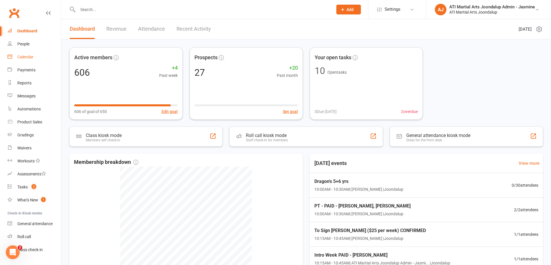
click at [23, 55] on div "Calendar" at bounding box center [25, 57] width 16 height 5
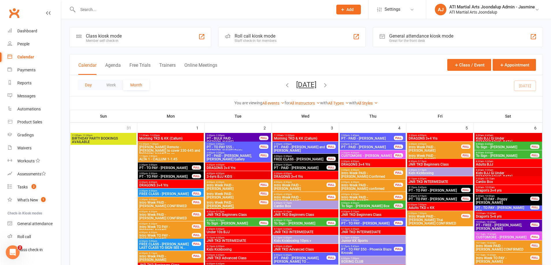
click at [90, 85] on button "Day" at bounding box center [88, 85] width 21 height 10
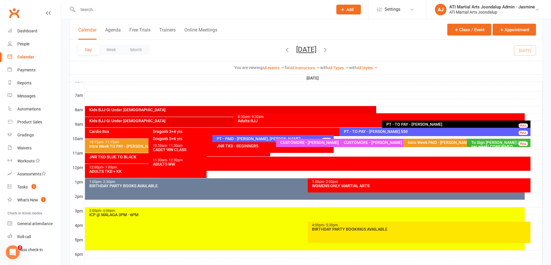
scroll to position [129, 0]
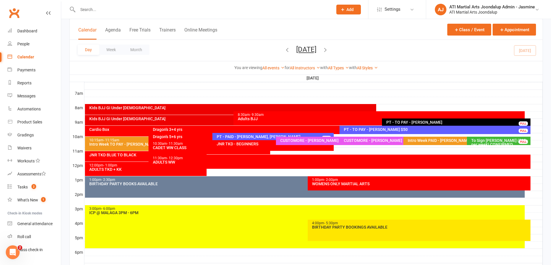
click at [528, 50] on div "Day Week Month [DATE] [DATE] Sun Mon Tue Wed Thu Fri Sat 31 01 02 03 04 05 06 0…" at bounding box center [306, 50] width 473 height 21
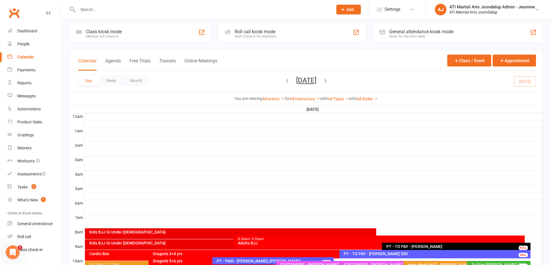
scroll to position [4, 0]
click at [312, 80] on button "[DATE]" at bounding box center [306, 80] width 20 height 8
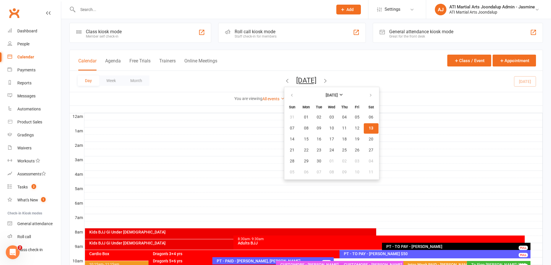
click at [353, 74] on div "Day Week Month [DATE] [DATE] Sun Mon Tue Wed Thu Fri Sat 31 01 02 03 04 05 06 0…" at bounding box center [306, 81] width 473 height 21
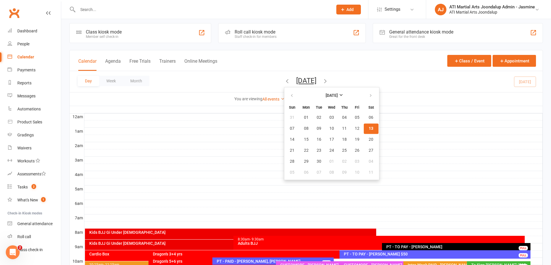
scroll to position [4, 0]
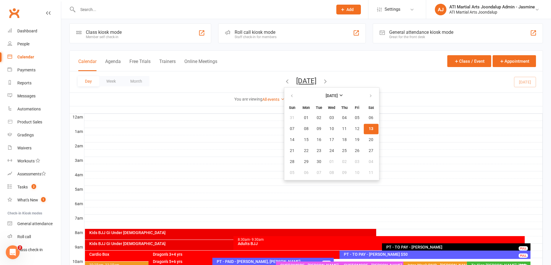
drag, startPoint x: 288, startPoint y: 61, endPoint x: 297, endPoint y: 63, distance: 8.3
click at [288, 61] on div "Calendar Agenda Free Trials Trainers Online Meetings Class / Event Appointment" at bounding box center [306, 61] width 473 height 21
click at [308, 62] on div "Calendar Agenda Free Trials Trainers Online Meetings Class / Event Appointment" at bounding box center [306, 61] width 473 height 21
click at [284, 63] on div "Calendar Agenda Free Trials Trainers Online Meetings Class / Event Appointment" at bounding box center [306, 61] width 473 height 21
click at [321, 59] on div "Calendar Agenda Free Trials Trainers Online Meetings Class / Event Appointment" at bounding box center [306, 61] width 473 height 21
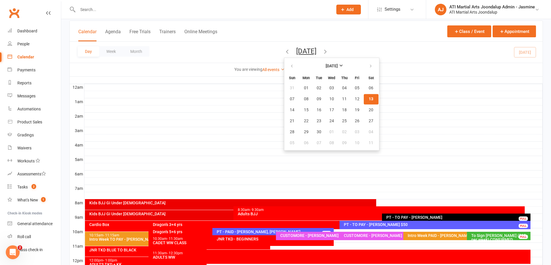
scroll to position [34, 0]
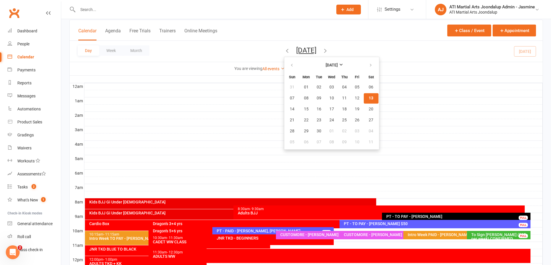
click at [312, 56] on span "[DATE] [DATE] Sun Mon Tue Wed Thu Fri Sat 31 01 02 03 04 05 06 07 08 09 10 11 1…" at bounding box center [307, 51] width 32 height 10
click at [311, 53] on button "[DATE]" at bounding box center [306, 50] width 20 height 8
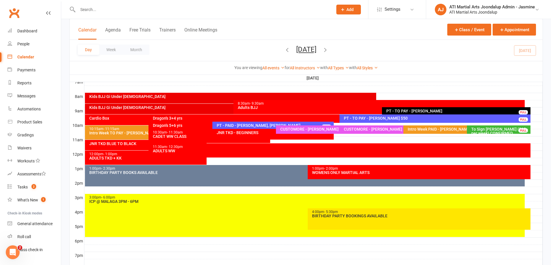
scroll to position [136, 0]
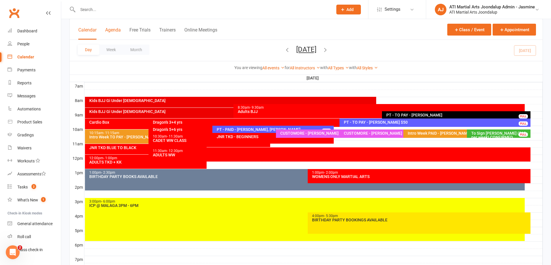
click at [109, 30] on button "Agenda" at bounding box center [113, 33] width 16 height 12
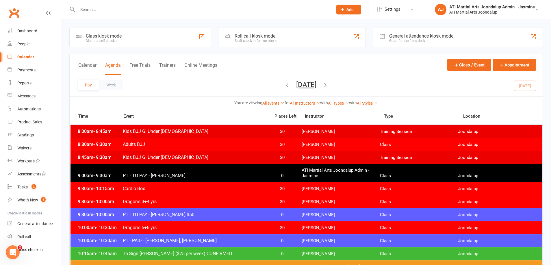
scroll to position [0, 0]
click at [26, 44] on div "People" at bounding box center [23, 44] width 12 height 5
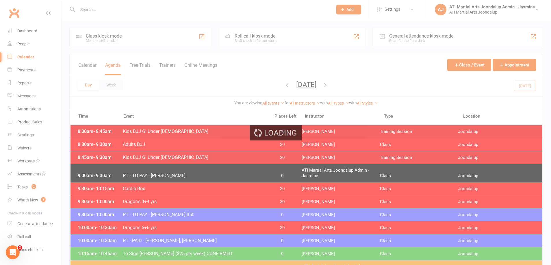
select select "100"
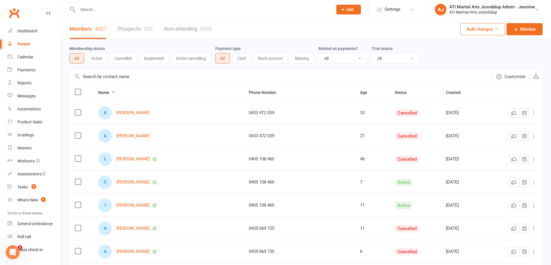
click at [135, 30] on link "Prospects 585" at bounding box center [135, 29] width 35 height 20
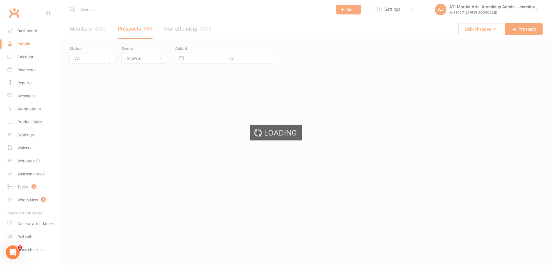
select select "100"
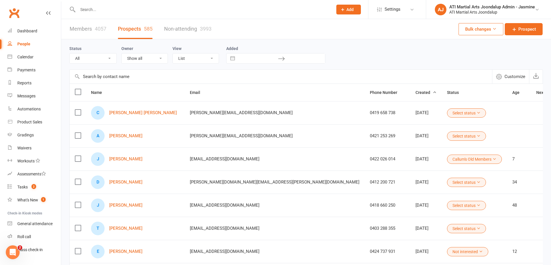
click at [160, 17] on div at bounding box center [199, 9] width 260 height 19
click at [91, 10] on input "text" at bounding box center [202, 9] width 253 height 8
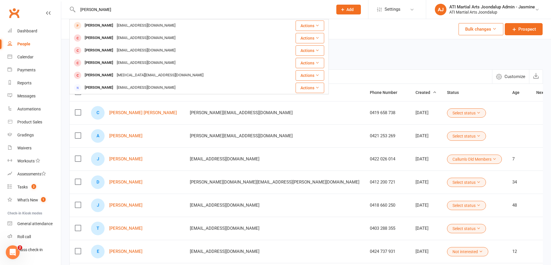
type input "[PERSON_NAME]"
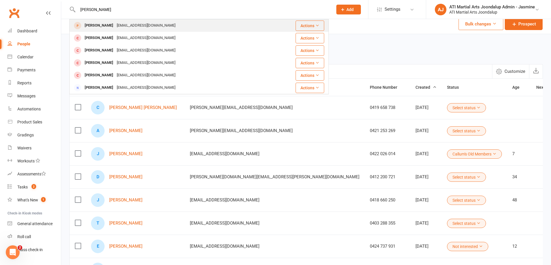
click at [95, 22] on div "[PERSON_NAME]" at bounding box center [99, 25] width 32 height 8
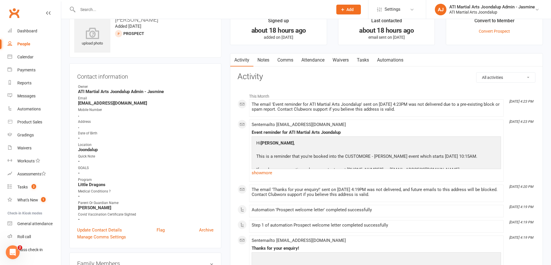
scroll to position [15, 0]
click at [109, 11] on input "text" at bounding box center [202, 9] width 253 height 8
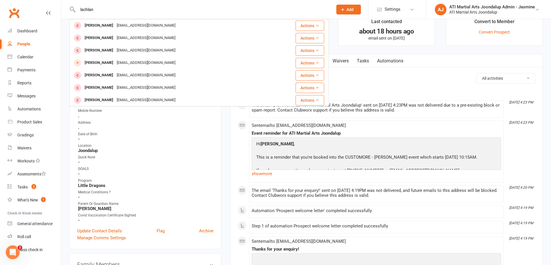
type input "Lachlan"
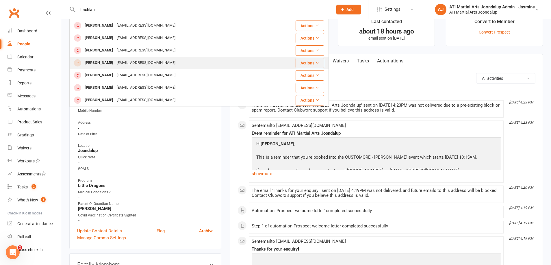
drag, startPoint x: 109, startPoint y: 11, endPoint x: 107, endPoint y: 63, distance: 52.6
click at [107, 63] on div "[PERSON_NAME]" at bounding box center [99, 63] width 32 height 8
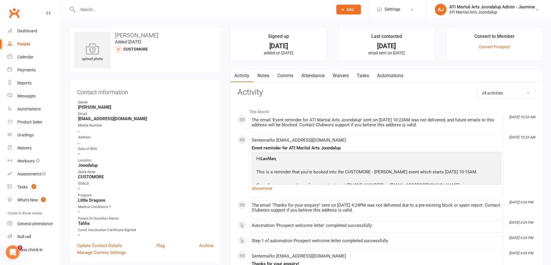
click at [172, 7] on input "text" at bounding box center [202, 9] width 253 height 8
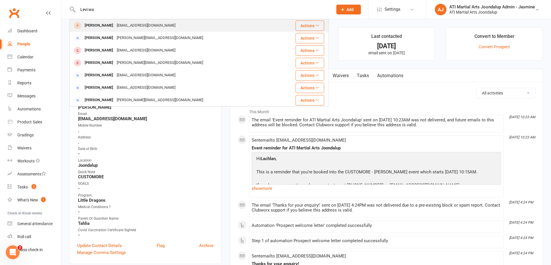
type input "Levi wa"
click at [120, 24] on div "[EMAIL_ADDRESS][DOMAIN_NAME]" at bounding box center [146, 25] width 62 height 8
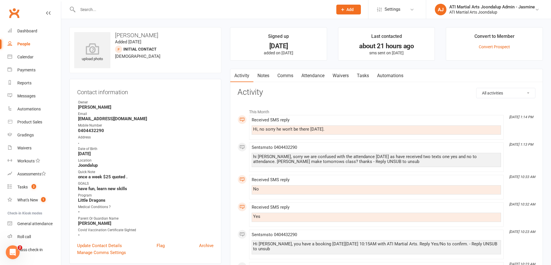
click at [123, 8] on input "text" at bounding box center [202, 9] width 253 height 8
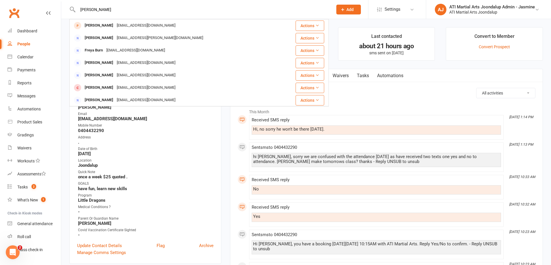
type input "freya seeming"
drag, startPoint x: 111, startPoint y: 19, endPoint x: 100, endPoint y: 26, distance: 12.7
click at [100, 26] on div "[PERSON_NAME]" at bounding box center [99, 25] width 32 height 8
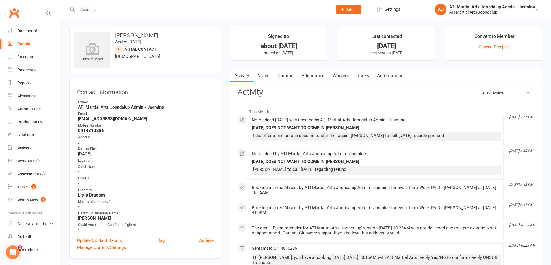
click at [90, 10] on input "text" at bounding box center [202, 9] width 253 height 8
type input "[PERSON_NAME]"
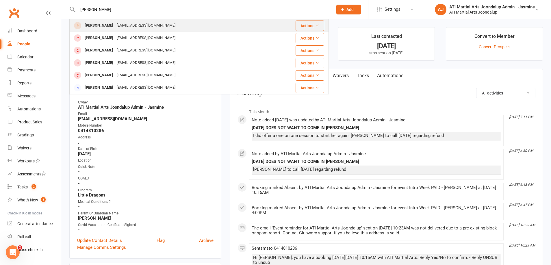
click at [96, 25] on div "[PERSON_NAME]" at bounding box center [99, 25] width 32 height 8
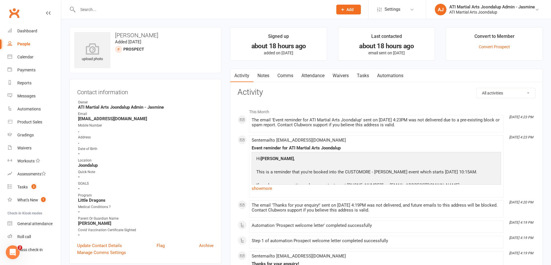
click at [104, 11] on input "text" at bounding box center [202, 9] width 253 height 8
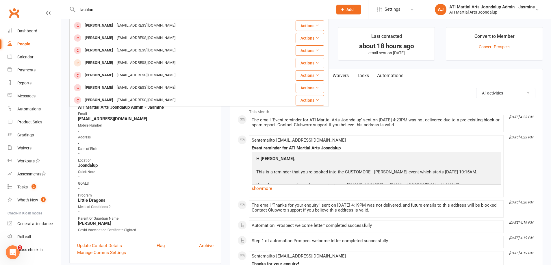
type input "Lachlan"
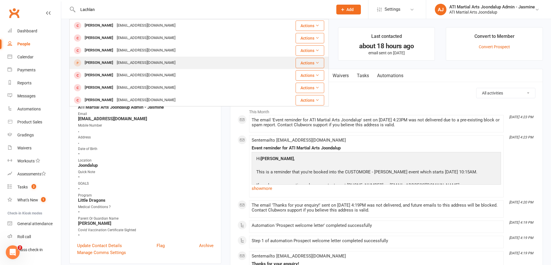
scroll to position [0, 0]
drag, startPoint x: 104, startPoint y: 11, endPoint x: 102, endPoint y: 64, distance: 52.9
click at [102, 64] on div "[PERSON_NAME]" at bounding box center [99, 63] width 32 height 8
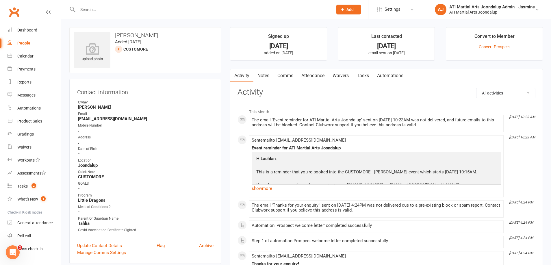
click at [23, 44] on div "People" at bounding box center [23, 43] width 13 height 5
select select "100"
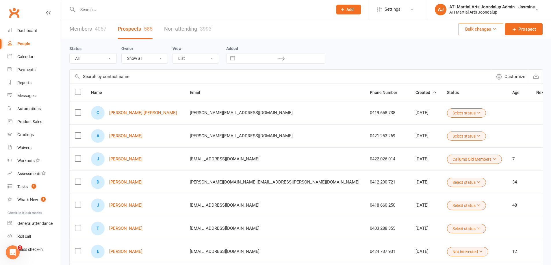
select select "Customore"
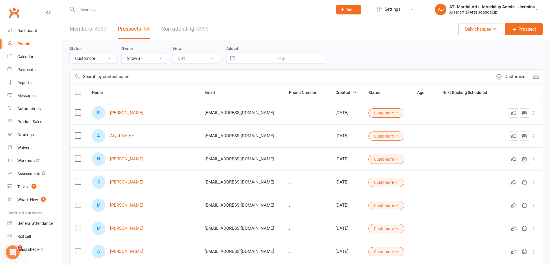
scroll to position [0, 0]
click at [233, 58] on button "Interact with the calendar and add the check-in date for your trip." at bounding box center [232, 58] width 10 height 10
select select "7"
select select "2025"
select select "8"
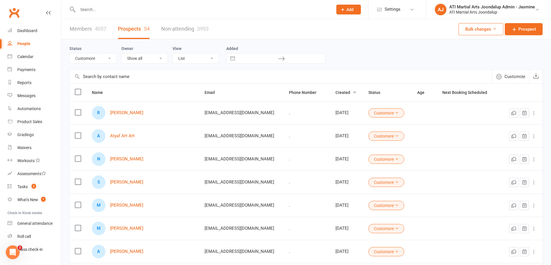
select select "2025"
select select "9"
select select "2025"
select select "10"
select select "2025"
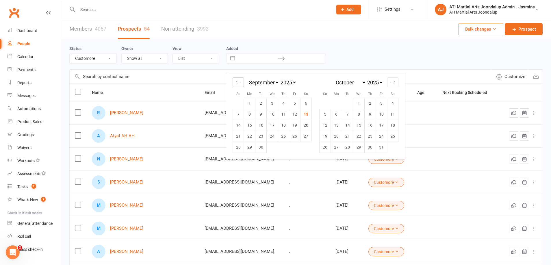
click at [239, 82] on icon "Move backward to switch to the previous month." at bounding box center [238, 81] width 5 height 5
select select "6"
select select "2025"
click at [293, 103] on td "1" at bounding box center [294, 103] width 11 height 11
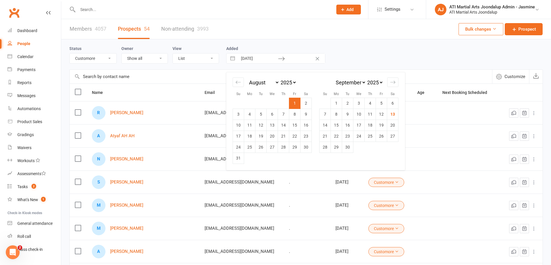
type input "[DATE]"
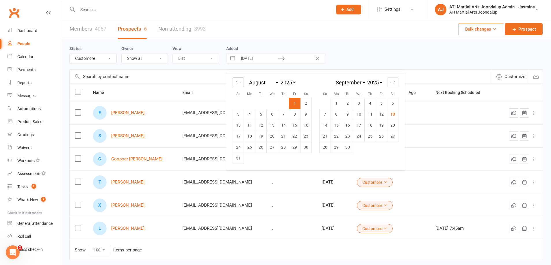
click at [242, 83] on div "Move backward to switch to the previous month." at bounding box center [238, 82] width 11 height 10
select select "5"
select select "2025"
click at [247, 59] on input "[DATE]" at bounding box center [258, 58] width 40 height 10
click at [377, 107] on td "1" at bounding box center [381, 103] width 11 height 11
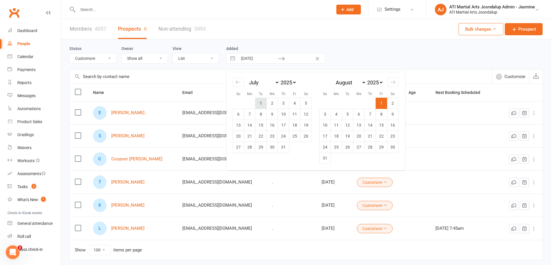
click at [264, 103] on td "1" at bounding box center [261, 103] width 11 height 11
type input "[DATE]"
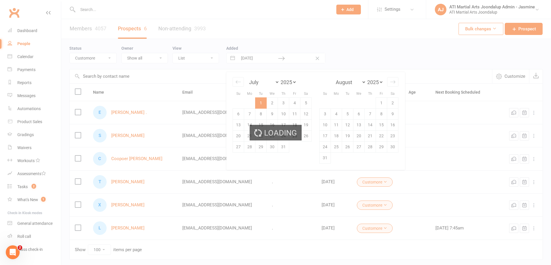
scroll to position [0, 0]
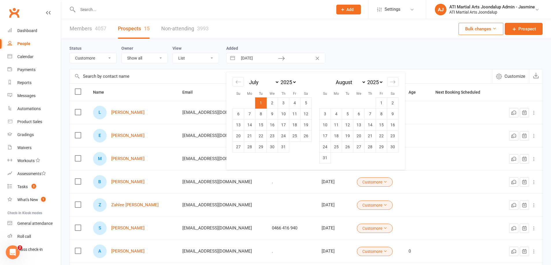
click at [352, 63] on div "Status All (No status set) (Invalid status) Initial Contact Not interested Cust…" at bounding box center [306, 54] width 474 height 30
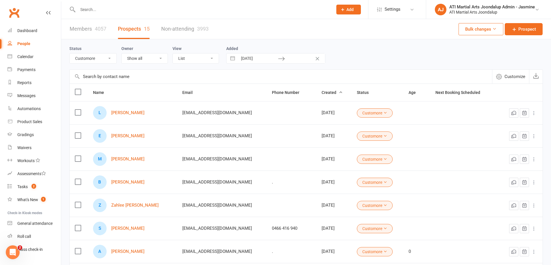
scroll to position [3, 0]
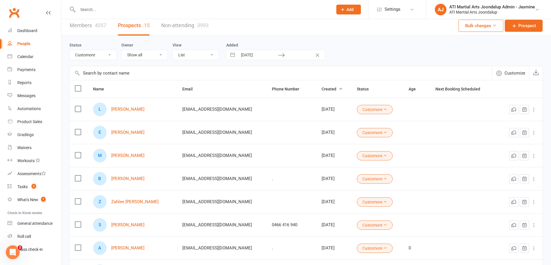
select select "5"
select select "2025"
select select "6"
select select "2025"
select select "7"
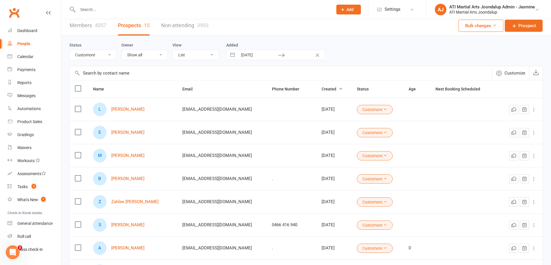
select select "2025"
select select "8"
select select "2025"
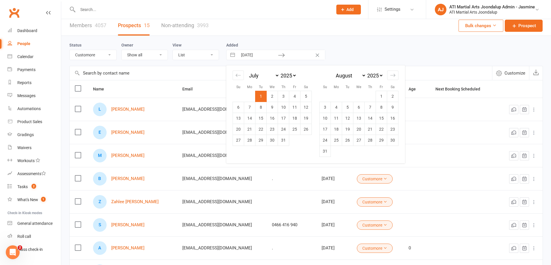
click at [296, 58] on input "text" at bounding box center [305, 55] width 40 height 10
click at [397, 75] on div "Move forward to switch to the next month." at bounding box center [392, 76] width 11 height 10
select select "9"
select select "2025"
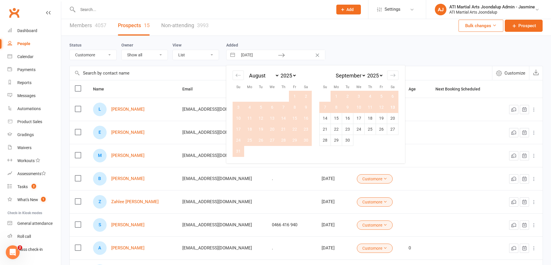
click at [396, 106] on td "13" at bounding box center [392, 107] width 11 height 11
type input "[DATE]"
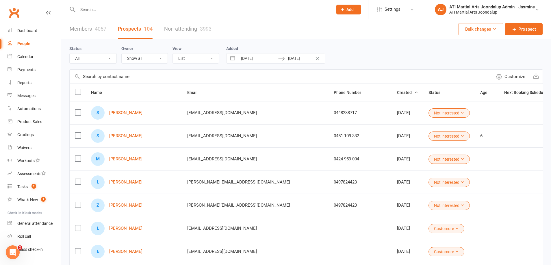
scroll to position [0, 0]
select select "Customore"
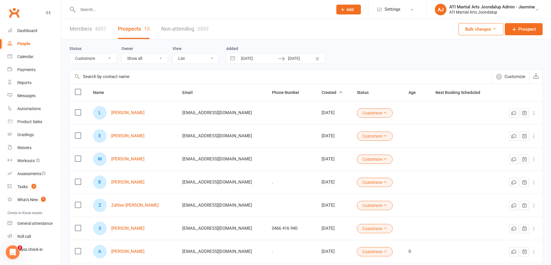
click at [247, 60] on input "[DATE]" at bounding box center [258, 58] width 40 height 10
select select "5"
select select "2025"
select select "6"
select select "2025"
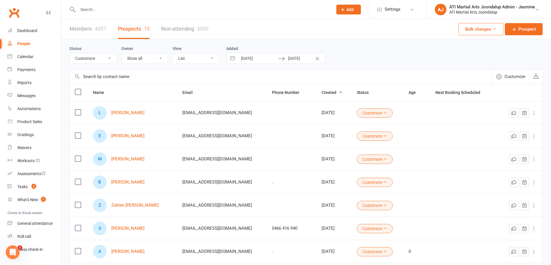
select select "7"
select select "2025"
select select "8"
select select "2025"
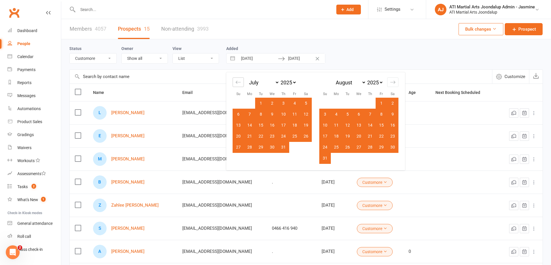
click at [237, 81] on icon "Move backward to switch to the previous month." at bounding box center [238, 81] width 5 height 5
select select "4"
select select "2025"
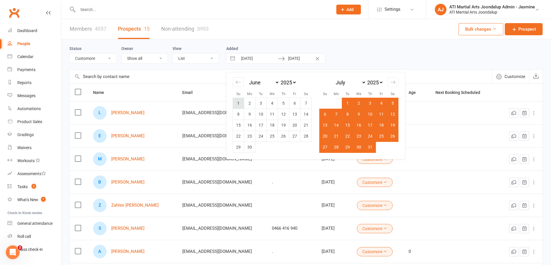
click at [240, 101] on td "1" at bounding box center [238, 103] width 11 height 11
type input "[DATE]"
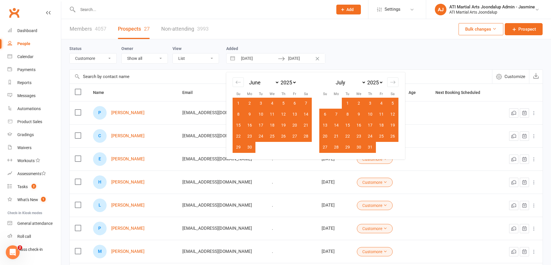
click at [342, 60] on div "Status All (No status set) (Invalid status) Initial Contact Not interested Cust…" at bounding box center [306, 54] width 474 height 19
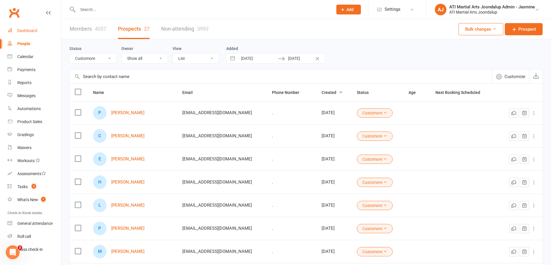
click at [27, 32] on div "Dashboard" at bounding box center [27, 30] width 20 height 5
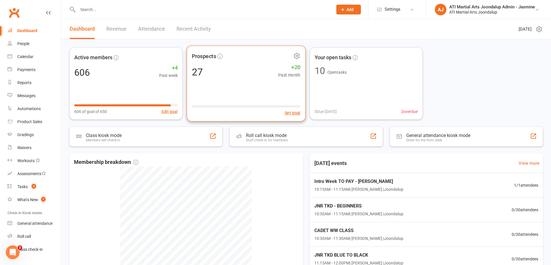
click at [241, 79] on div "Prospects 27 +20 Past month Set goal" at bounding box center [246, 84] width 119 height 76
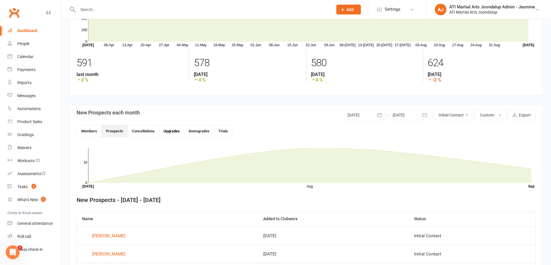
scroll to position [53, 0]
click at [378, 115] on icon "button" at bounding box center [380, 115] width 6 height 6
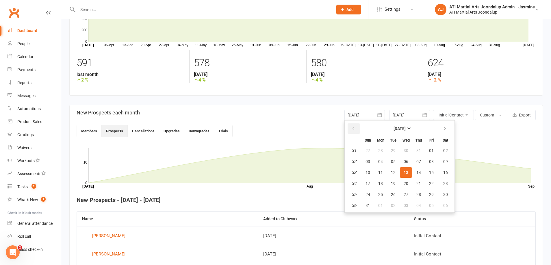
click at [352, 128] on icon "button" at bounding box center [354, 128] width 4 height 5
click at [369, 151] on span "01" at bounding box center [368, 150] width 5 height 5
type input "[DATE]"
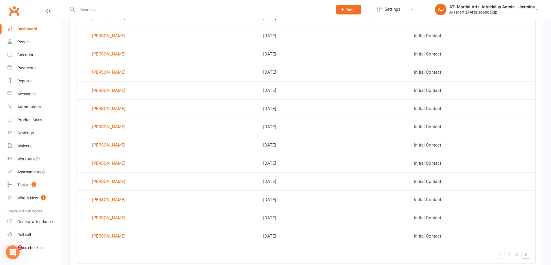
scroll to position [3, 0]
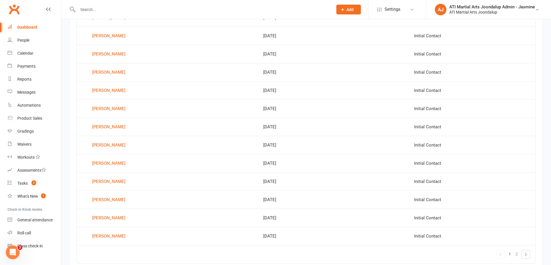
click at [18, 43] on link "People" at bounding box center [34, 40] width 53 height 13
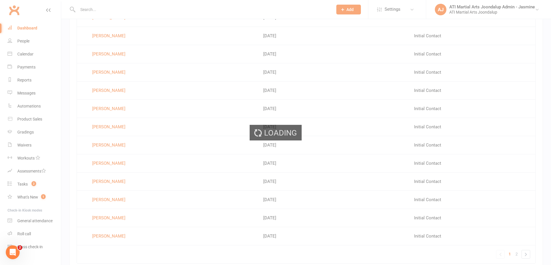
select select "100"
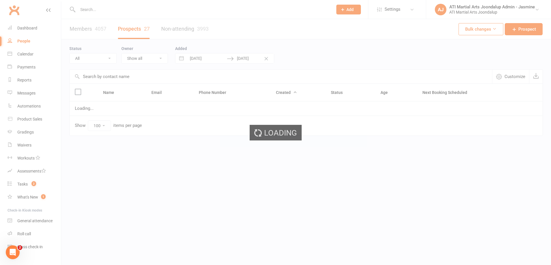
select select "Customore"
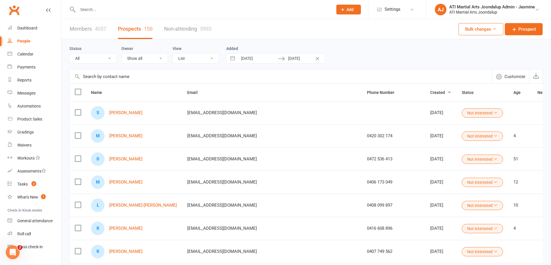
select select "Customore"
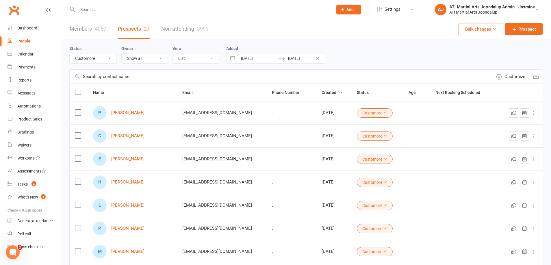
click at [152, 8] on input "text" at bounding box center [202, 9] width 253 height 8
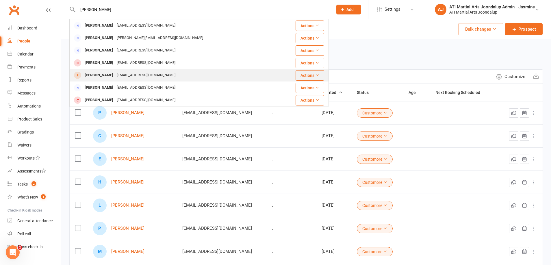
type input "[PERSON_NAME]"
click at [115, 75] on div "[PERSON_NAME]" at bounding box center [99, 75] width 32 height 8
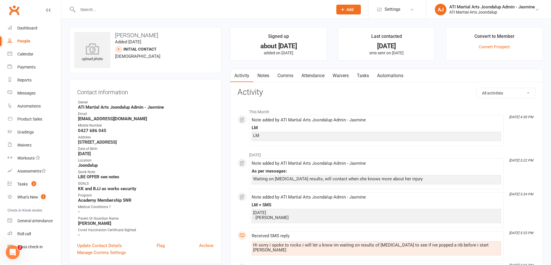
click at [22, 41] on div "People" at bounding box center [23, 41] width 13 height 5
select select "100"
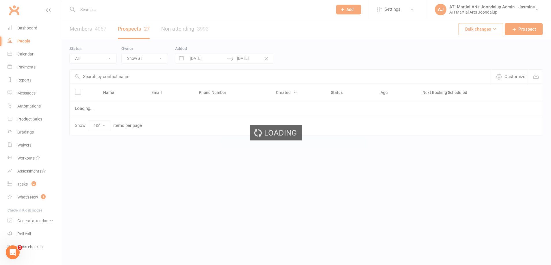
select select "Customore"
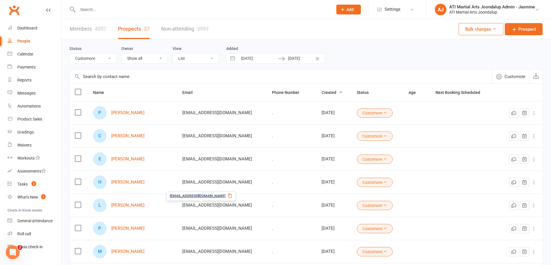
select select "4"
select select "2025"
select select "5"
select select "2025"
select select "6"
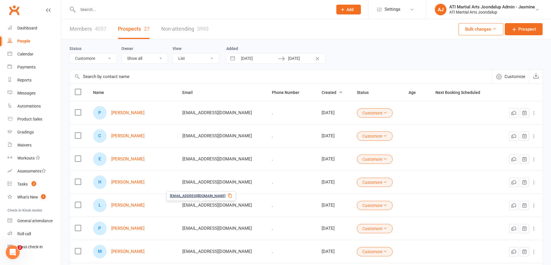
select select "2025"
select select "7"
select select "2025"
click at [251, 60] on input "[DATE]" at bounding box center [258, 58] width 40 height 10
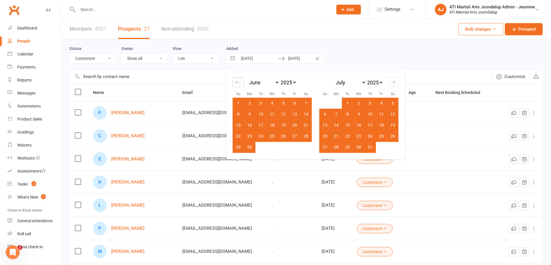
click at [241, 81] on icon "Move backward to switch to the previous month." at bounding box center [238, 81] width 5 height 5
select select "3"
select select "2025"
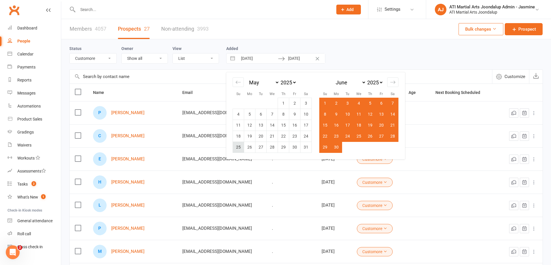
click at [241, 146] on td "25" at bounding box center [238, 147] width 11 height 11
type input "[DATE]"
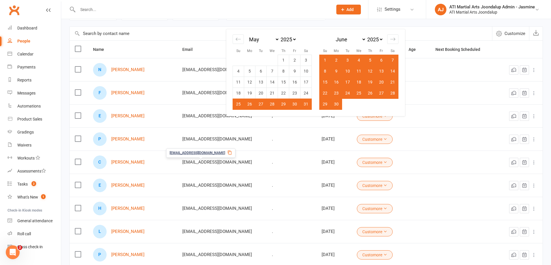
scroll to position [11, 0]
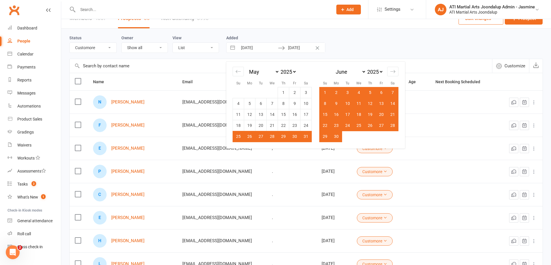
click at [374, 44] on div "Status All (No status set) (Invalid status) Initial Contact Not interested Cust…" at bounding box center [306, 43] width 474 height 19
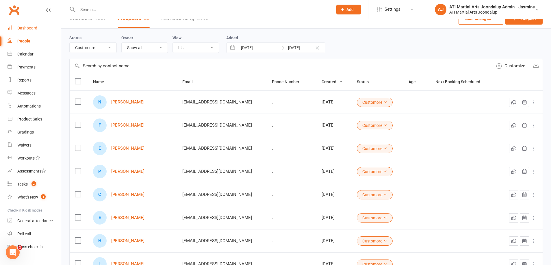
click at [42, 29] on link "Dashboard" at bounding box center [34, 28] width 53 height 13
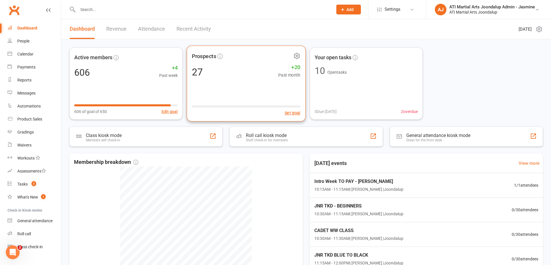
click at [206, 56] on span "Prospects" at bounding box center [204, 56] width 24 height 9
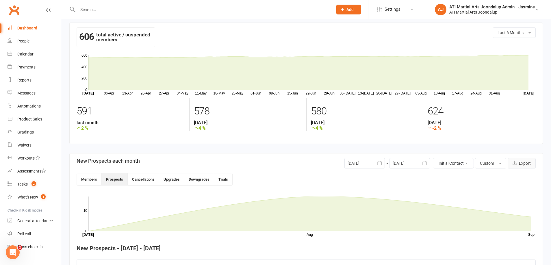
scroll to position [8, 0]
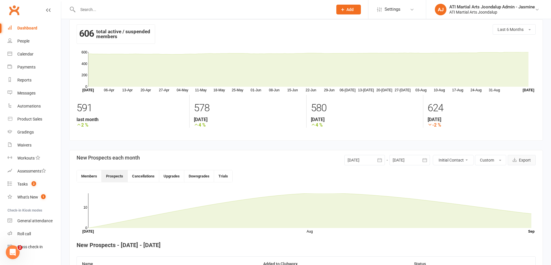
click at [521, 164] on button "Export" at bounding box center [522, 160] width 28 height 10
click at [519, 161] on button "Export" at bounding box center [522, 159] width 28 height 10
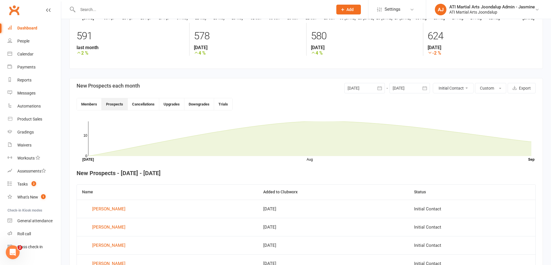
scroll to position [81, 0]
click at [22, 40] on div "People" at bounding box center [23, 41] width 12 height 5
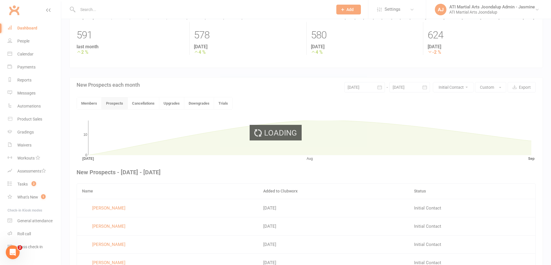
select select "100"
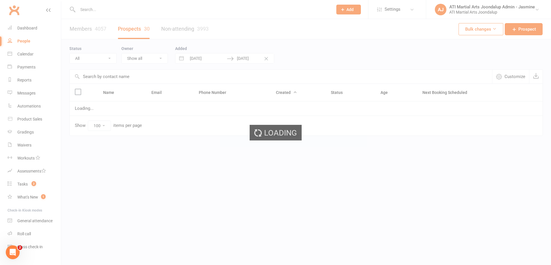
select select "Customore"
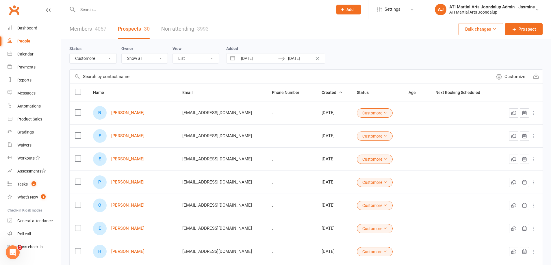
drag, startPoint x: 257, startPoint y: 60, endPoint x: 265, endPoint y: 58, distance: 8.1
click at [260, 59] on input "[DATE]" at bounding box center [258, 58] width 40 height 10
select select "3"
select select "2025"
select select "4"
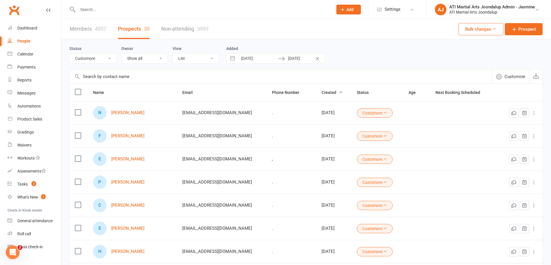
select select "2025"
select select "5"
select select "2025"
select select "6"
select select "2025"
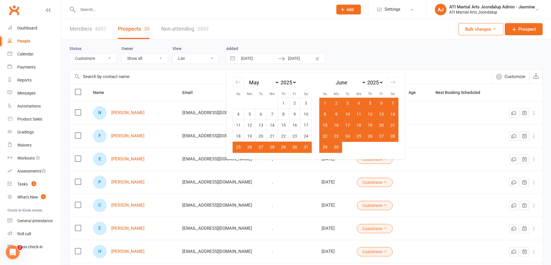
click at [401, 84] on div "January February March April May June July August September October November [D…" at bounding box center [359, 112] width 87 height 81
click at [396, 82] on div "Move forward to switch to the next month." at bounding box center [392, 82] width 11 height 10
select select "7"
select select "2025"
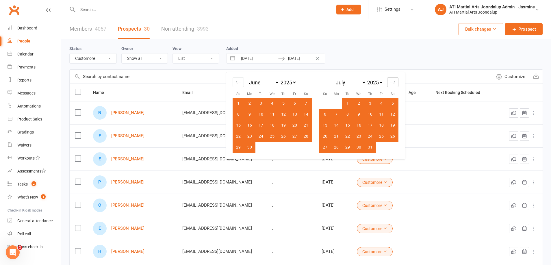
click at [396, 82] on div "Move forward to switch to the next month." at bounding box center [392, 82] width 11 height 10
select select "8"
select select "2025"
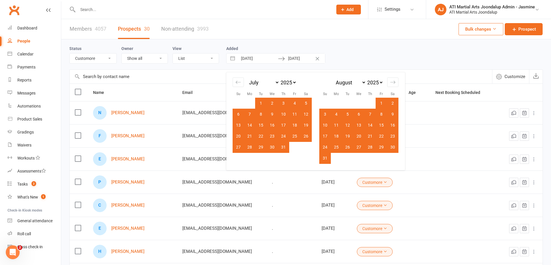
click at [361, 125] on td "13" at bounding box center [359, 125] width 11 height 11
type input "[DATE]"
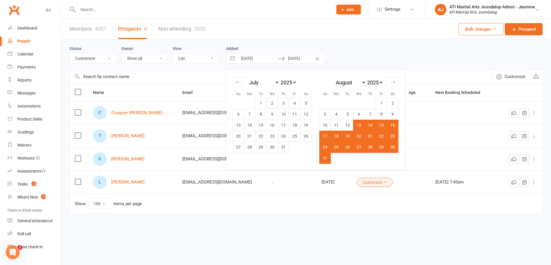
click at [280, 223] on div "Members 4057 Prospects 4 Non-attending 3993 Bulk changes Prospect Status All (N…" at bounding box center [306, 127] width 490 height 217
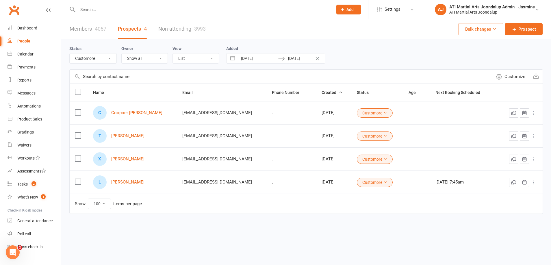
click at [257, 59] on input "[DATE]" at bounding box center [258, 58] width 40 height 10
select select "6"
select select "2025"
select select "7"
select select "2025"
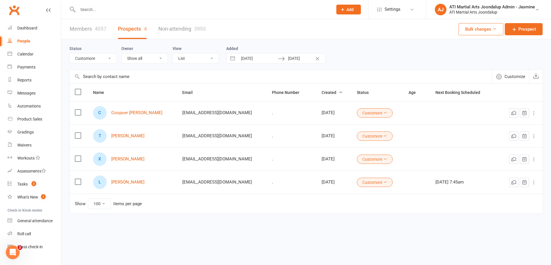
select select "8"
select select "2025"
select select "9"
select select "2025"
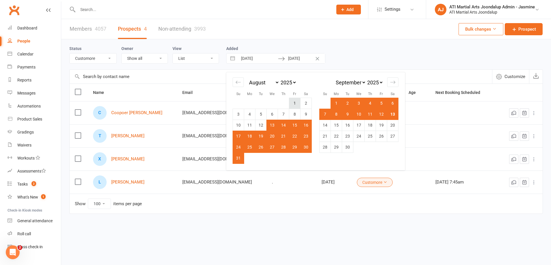
click at [297, 102] on td "1" at bounding box center [294, 103] width 11 height 11
type input "[DATE]"
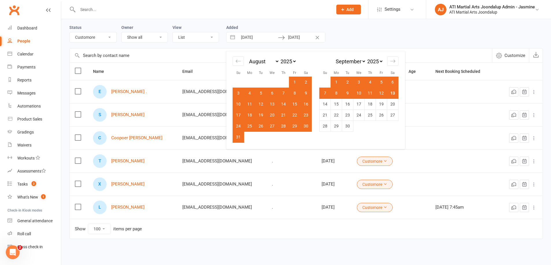
scroll to position [6, 0]
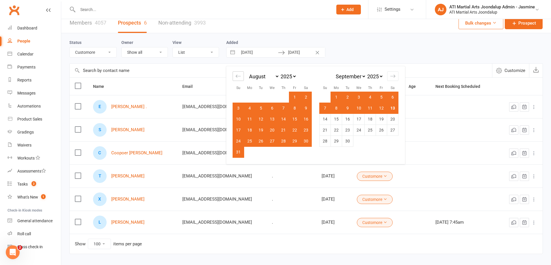
click at [237, 77] on icon "Move backward to switch to the previous month." at bounding box center [238, 76] width 5 height 3
select select "5"
select select "2025"
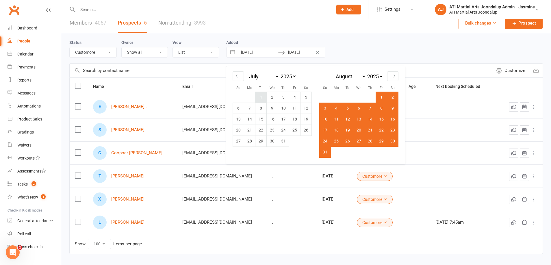
click at [262, 98] on td "1" at bounding box center [261, 97] width 11 height 11
type input "[DATE]"
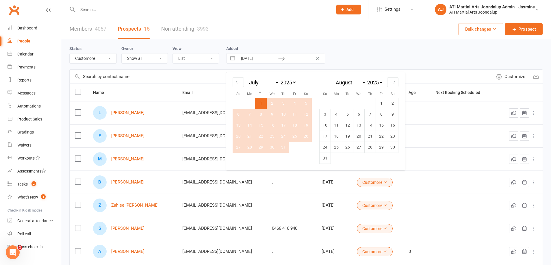
scroll to position [0, 0]
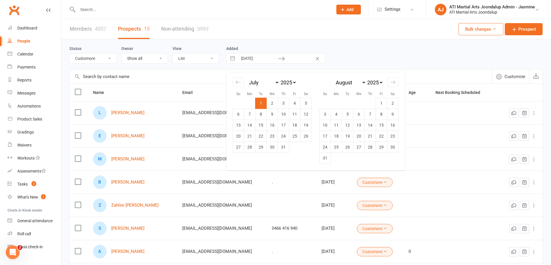
click at [346, 55] on div "Status All (No status set) (Invalid status) Initial Contact Not interested Cust…" at bounding box center [306, 54] width 474 height 19
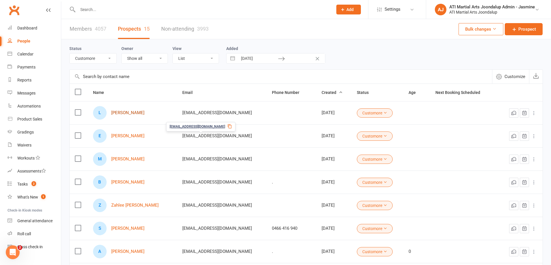
click at [117, 112] on link "[PERSON_NAME]" at bounding box center [127, 112] width 33 height 5
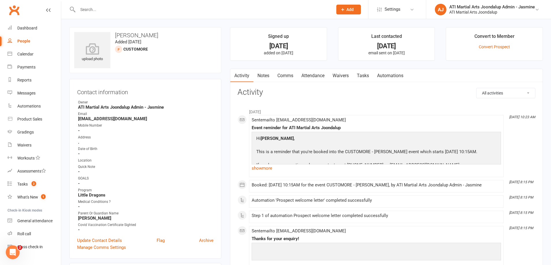
click at [263, 74] on link "Notes" at bounding box center [264, 75] width 20 height 13
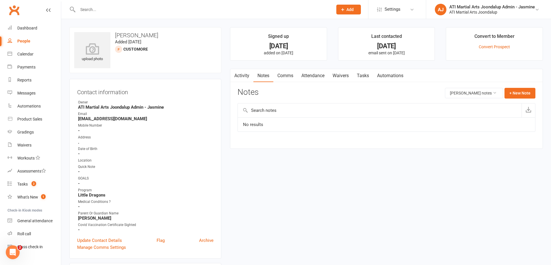
click at [243, 75] on link "Activity" at bounding box center [241, 75] width 23 height 13
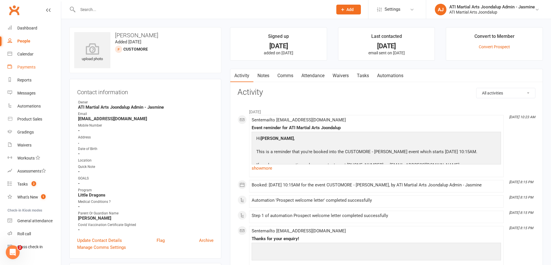
click at [29, 69] on div "Payments" at bounding box center [26, 67] width 18 height 5
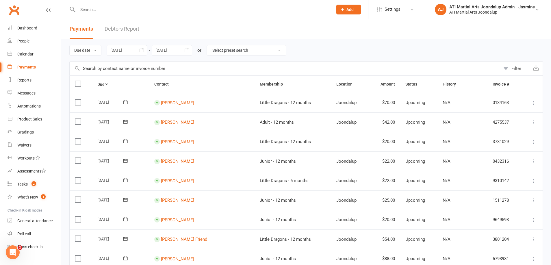
click at [129, 28] on link "Debtors Report" at bounding box center [122, 29] width 35 height 20
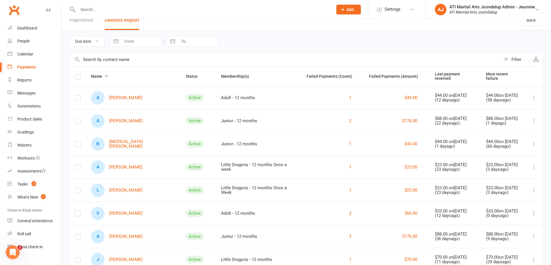
scroll to position [8, 0]
click at [127, 121] on link "A [PERSON_NAME]" at bounding box center [116, 122] width 51 height 14
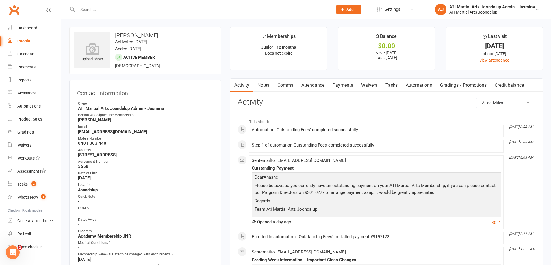
click at [315, 86] on link "Attendance" at bounding box center [312, 85] width 31 height 13
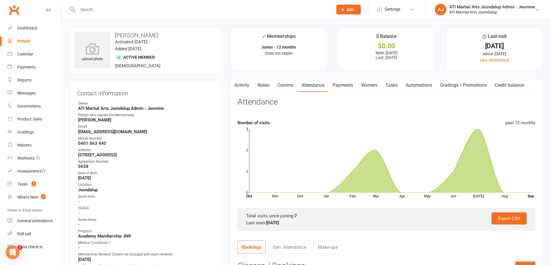
click at [346, 85] on link "Payments" at bounding box center [343, 85] width 29 height 13
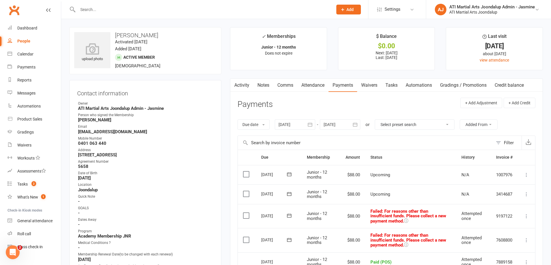
click at [264, 83] on link "Notes" at bounding box center [264, 85] width 20 height 13
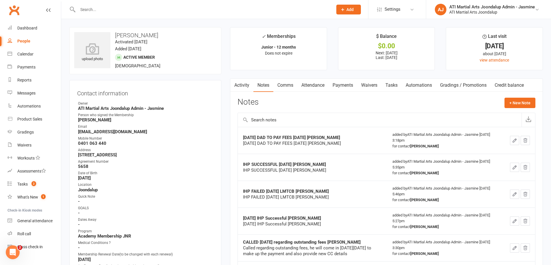
click at [24, 39] on div "People" at bounding box center [23, 41] width 13 height 5
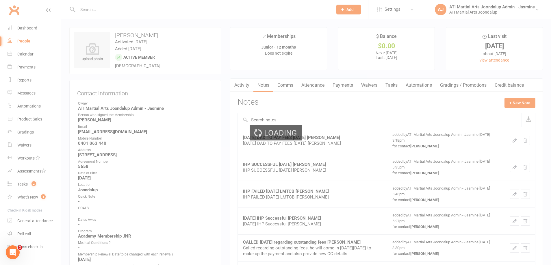
select select "100"
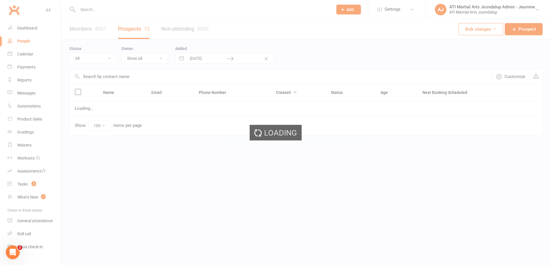
select select "Customore"
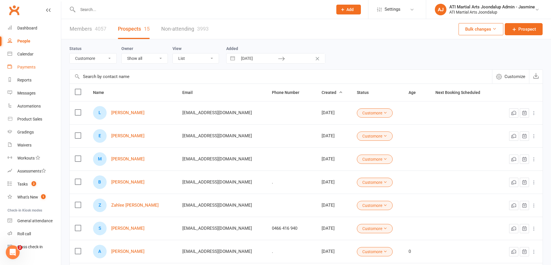
click at [21, 66] on div "Payments" at bounding box center [26, 67] width 18 height 5
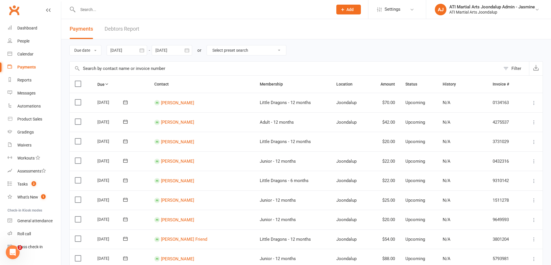
click at [122, 25] on link "Debtors Report" at bounding box center [122, 29] width 35 height 20
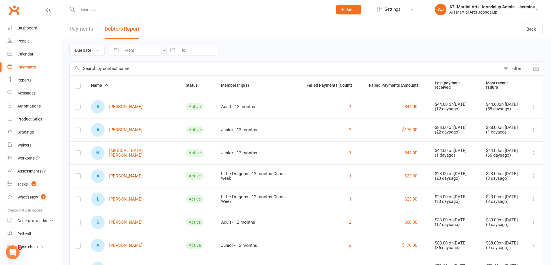
click at [130, 174] on link "A [PERSON_NAME]" at bounding box center [116, 176] width 51 height 14
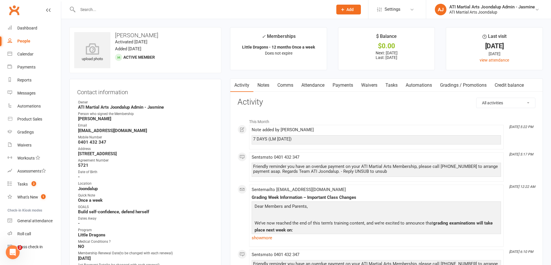
click at [347, 85] on link "Payments" at bounding box center [343, 85] width 29 height 13
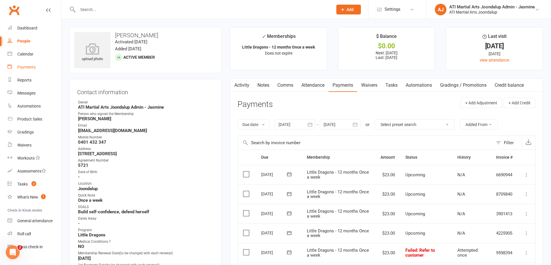
click at [26, 68] on div "Payments" at bounding box center [26, 67] width 18 height 5
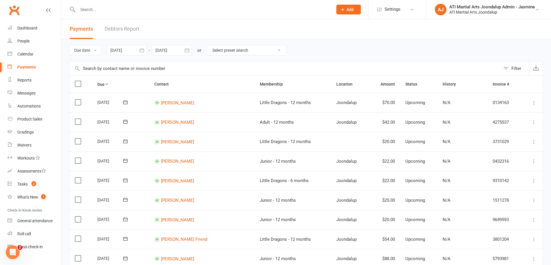
click at [127, 29] on link "Debtors Report" at bounding box center [122, 29] width 35 height 20
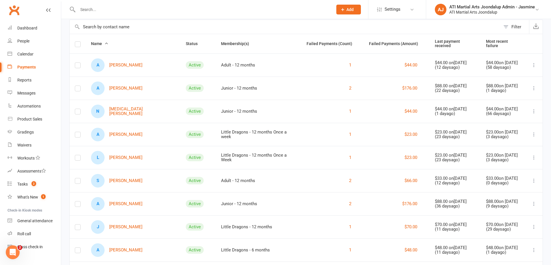
scroll to position [42, 0]
click at [124, 201] on link "A [PERSON_NAME]" at bounding box center [116, 204] width 51 height 14
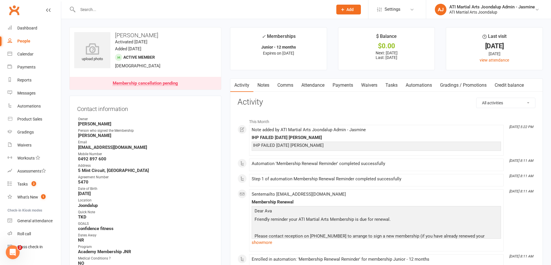
click at [345, 84] on link "Payments" at bounding box center [343, 85] width 29 height 13
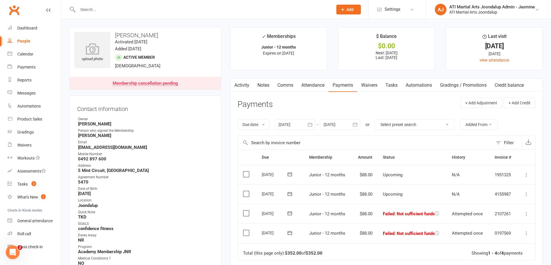
scroll to position [4, 0]
click at [22, 41] on div "People" at bounding box center [23, 40] width 13 height 5
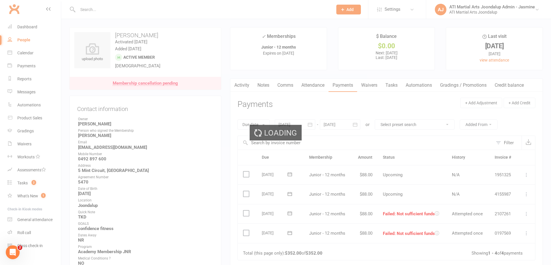
select select "100"
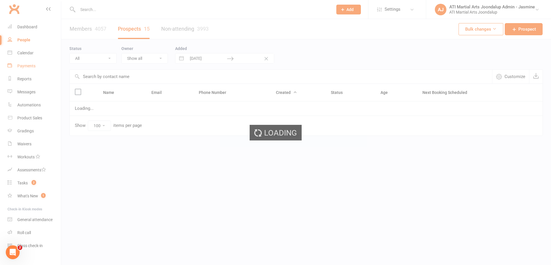
select select "Customore"
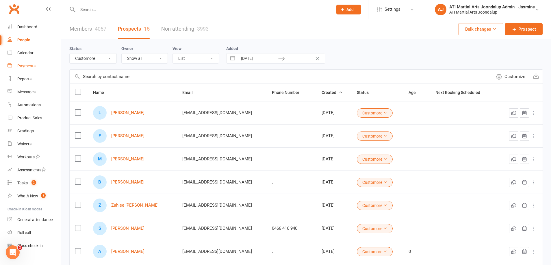
click at [27, 66] on div "Payments" at bounding box center [26, 66] width 18 height 5
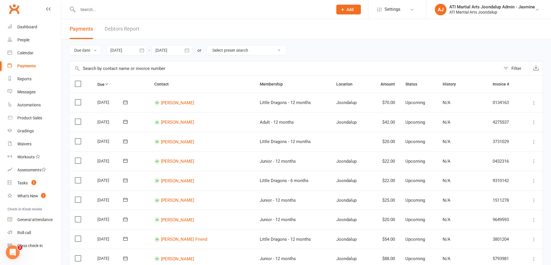
click at [134, 27] on link "Debtors Report" at bounding box center [122, 29] width 35 height 20
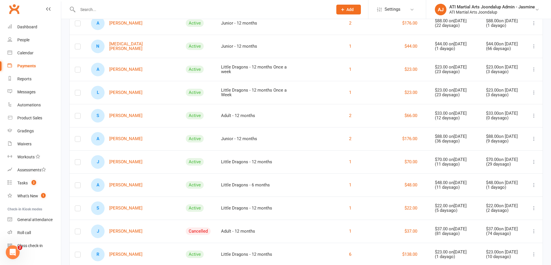
scroll to position [110, 0]
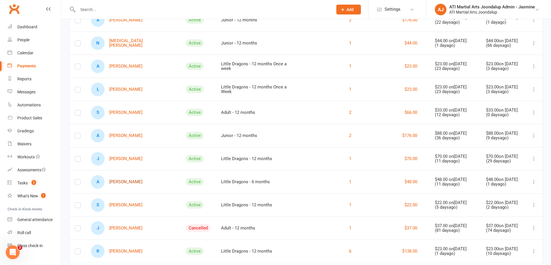
click at [122, 180] on link "A [PERSON_NAME]" at bounding box center [116, 182] width 51 height 14
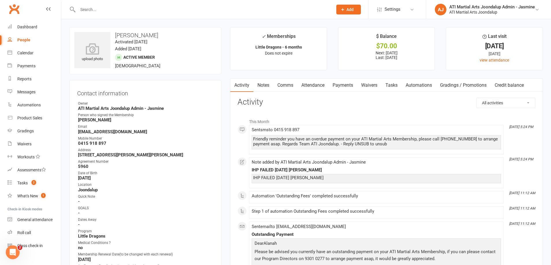
click at [343, 83] on link "Payments" at bounding box center [343, 85] width 29 height 13
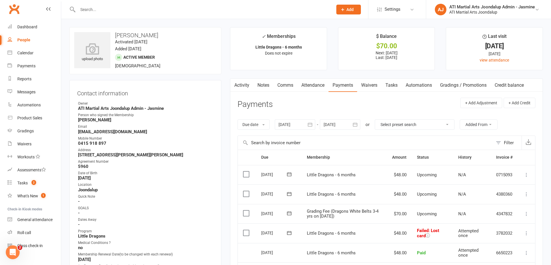
click at [247, 86] on link "Activity" at bounding box center [241, 85] width 23 height 13
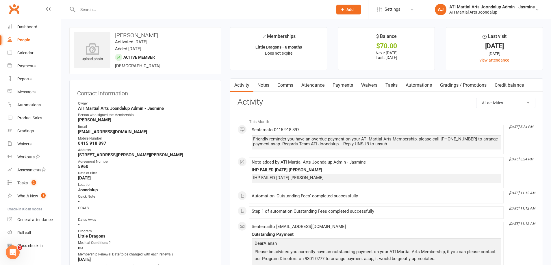
click at [264, 83] on link "Notes" at bounding box center [264, 85] width 20 height 13
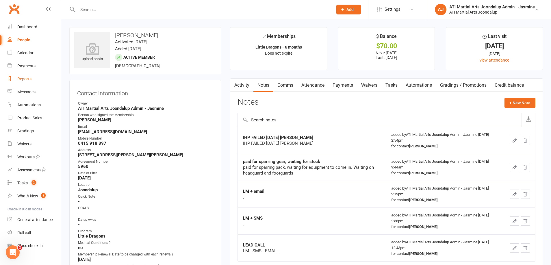
click at [26, 79] on div "Reports" at bounding box center [24, 79] width 14 height 5
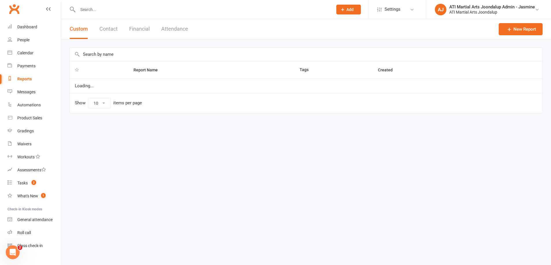
select select "100"
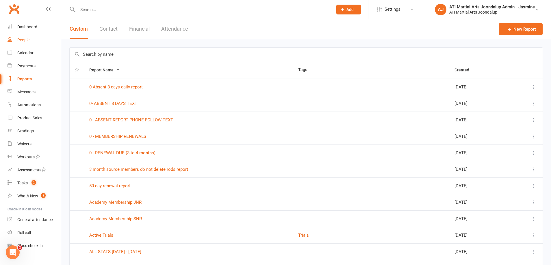
click at [24, 42] on link "People" at bounding box center [34, 40] width 53 height 13
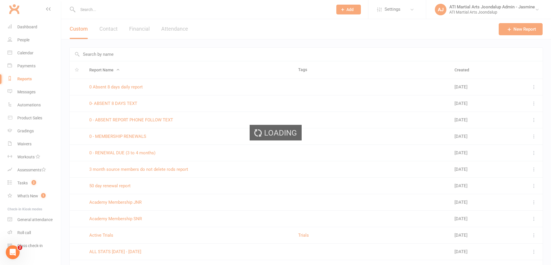
select select "100"
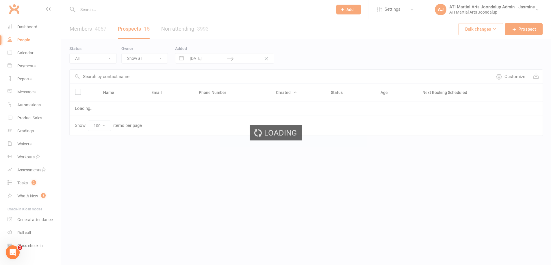
select select "Customore"
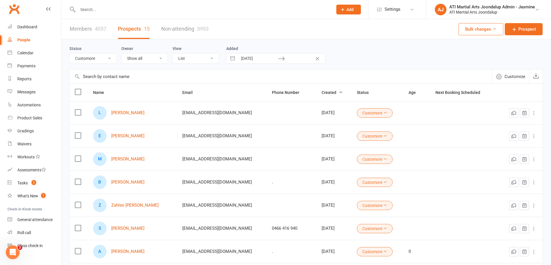
click at [135, 32] on link "Prospects 15" at bounding box center [134, 29] width 32 height 20
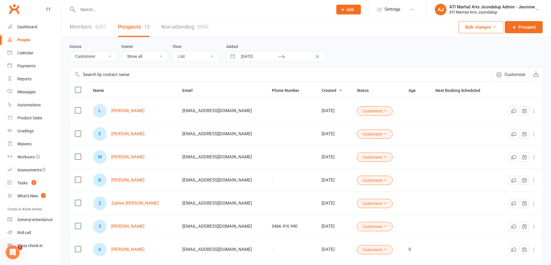
scroll to position [2, 0]
click at [84, 30] on link "Members 4057" at bounding box center [88, 27] width 37 height 20
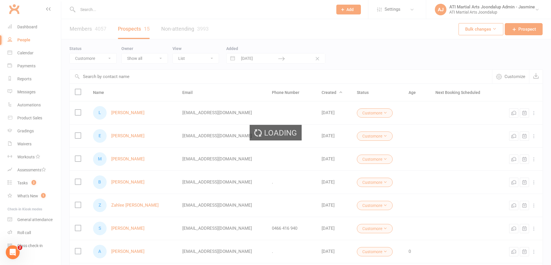
select select "100"
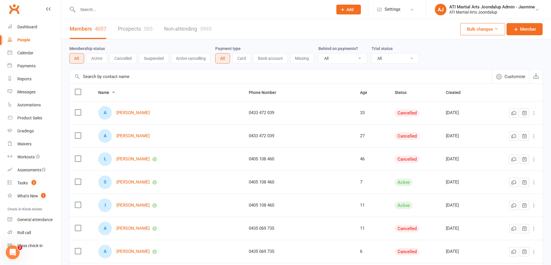
click at [125, 29] on link "Prospects 585" at bounding box center [135, 29] width 35 height 20
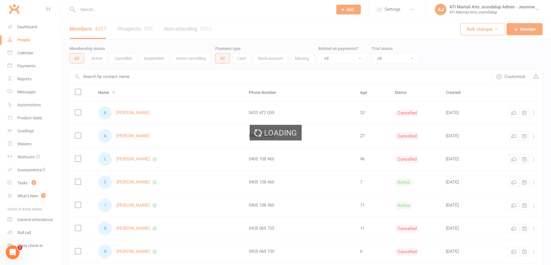
select select "100"
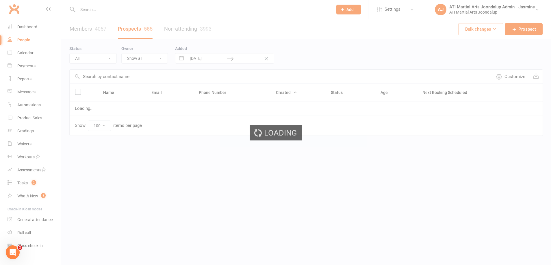
select select "Customore"
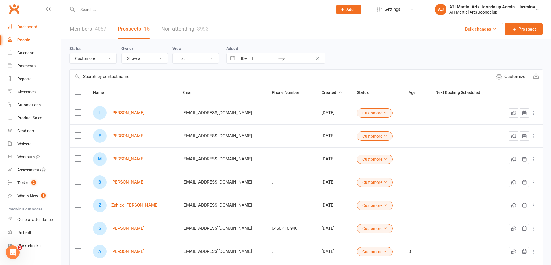
click at [35, 29] on link "Dashboard" at bounding box center [34, 27] width 53 height 13
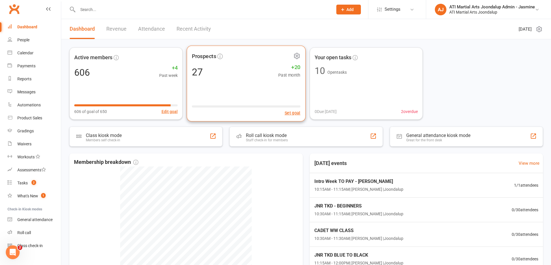
click at [201, 64] on div "Prospects 27 +20 Past month Set goal" at bounding box center [246, 84] width 119 height 76
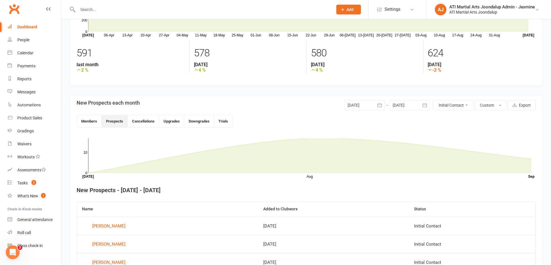
scroll to position [63, 0]
click at [456, 108] on button "Initial Contact" at bounding box center [453, 104] width 41 height 10
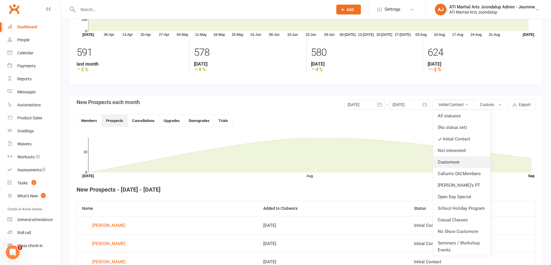
click at [453, 164] on link "Customore" at bounding box center [461, 162] width 57 height 12
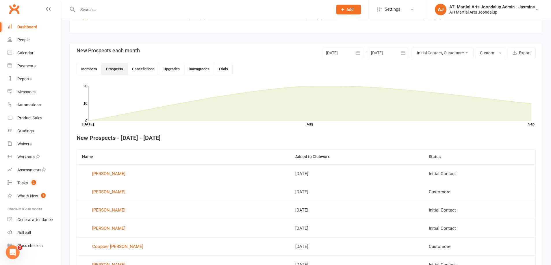
scroll to position [108, 0]
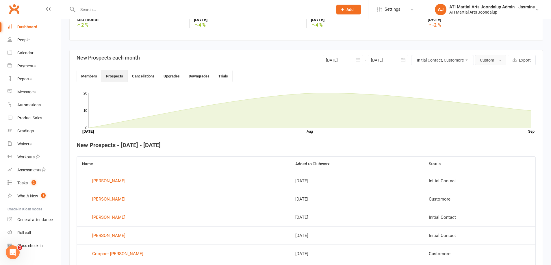
click at [490, 61] on span "Custom" at bounding box center [487, 60] width 14 height 5
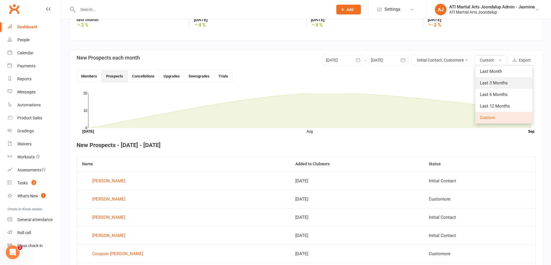
click at [493, 82] on span "Last 3 Months" at bounding box center [494, 82] width 28 height 5
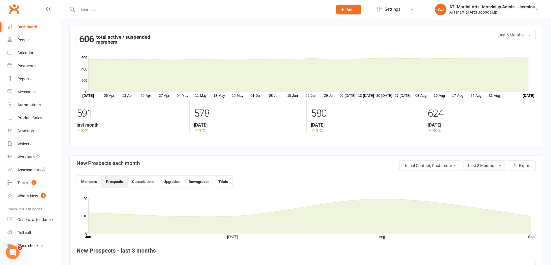
scroll to position [0, 0]
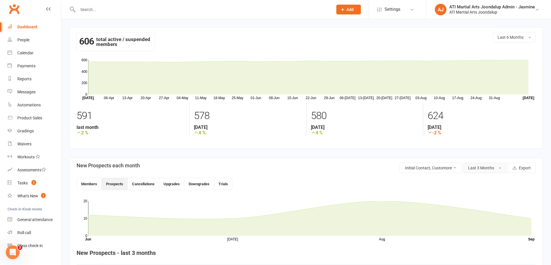
click at [467, 169] on button "Last 3 Months" at bounding box center [484, 168] width 43 height 10
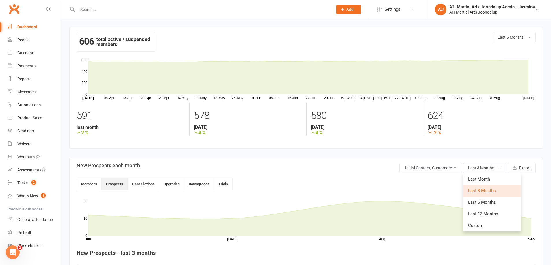
click at [458, 169] on button "Initial Contact, Customore" at bounding box center [430, 168] width 63 height 10
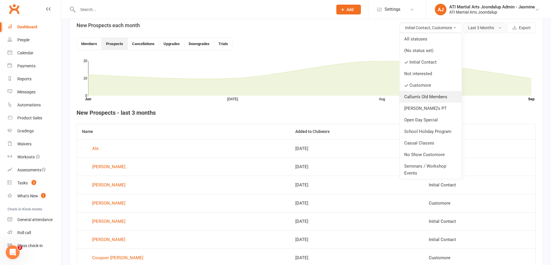
scroll to position [143, 0]
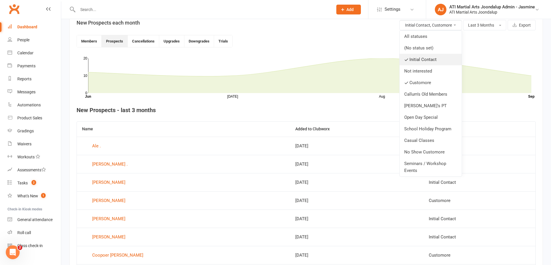
click at [421, 62] on link "Initial Contact" at bounding box center [431, 60] width 62 height 12
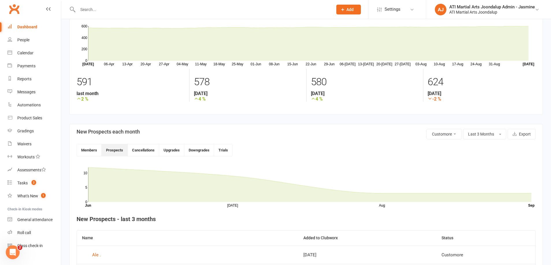
scroll to position [33, 0]
click at [453, 138] on button "Customore" at bounding box center [444, 135] width 36 height 10
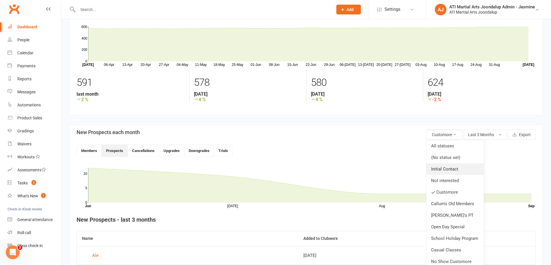
click at [447, 169] on link "Initial Contact" at bounding box center [455, 169] width 57 height 12
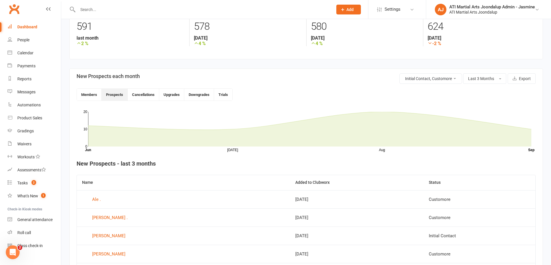
scroll to position [87, 0]
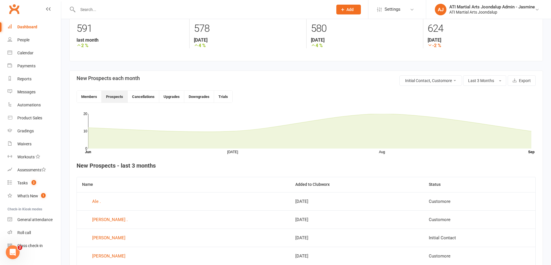
click at [453, 79] on button "Initial Contact, Customore" at bounding box center [430, 80] width 63 height 10
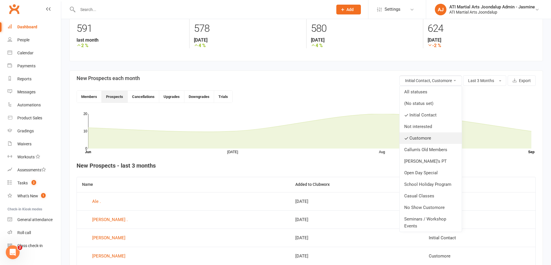
click at [430, 138] on link "Customore" at bounding box center [431, 138] width 62 height 12
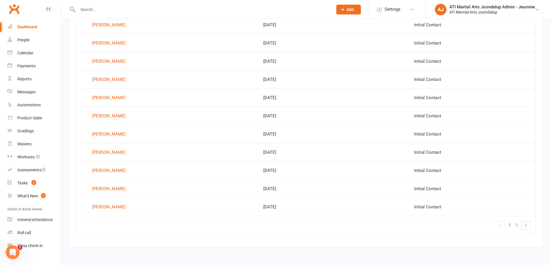
scroll to position [336, 0]
click at [529, 227] on link "»" at bounding box center [526, 225] width 8 height 8
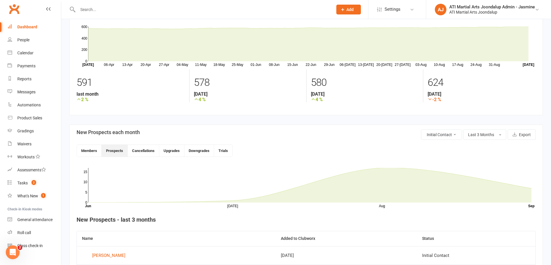
scroll to position [33, 0]
click at [524, 136] on button "Export" at bounding box center [522, 135] width 28 height 10
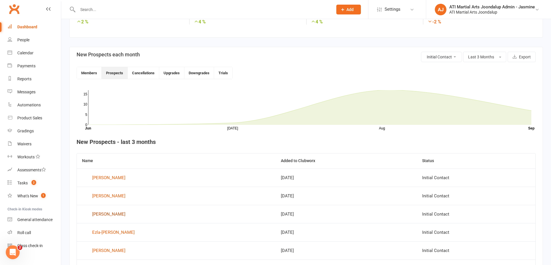
scroll to position [111, 0]
click at [25, 40] on div "People" at bounding box center [23, 40] width 12 height 5
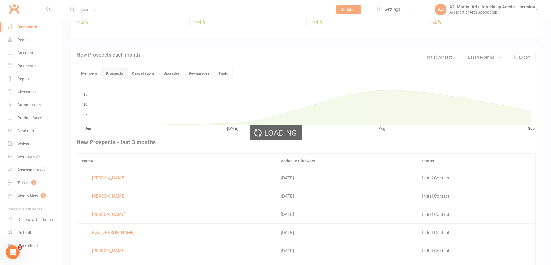
select select "100"
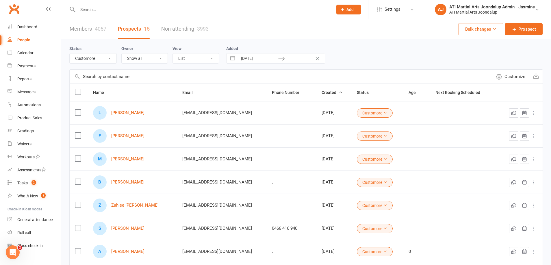
click at [131, 32] on link "Prospects 15" at bounding box center [134, 29] width 32 height 20
select select "Initial Contact"
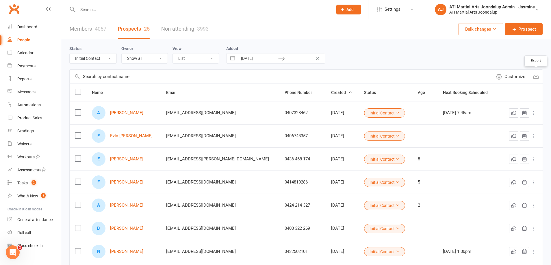
click at [535, 75] on icon "button" at bounding box center [536, 76] width 6 height 6
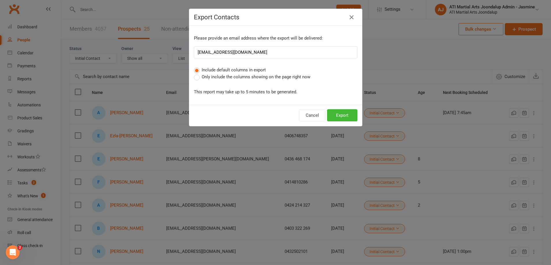
click at [435, 64] on div "Export Contacts Please provide an email address where the export will be delive…" at bounding box center [275, 132] width 551 height 265
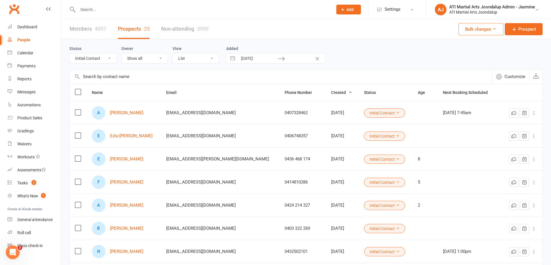
click at [261, 60] on input "[DATE]" at bounding box center [258, 58] width 40 height 10
select select "5"
select select "2025"
select select "6"
select select "2025"
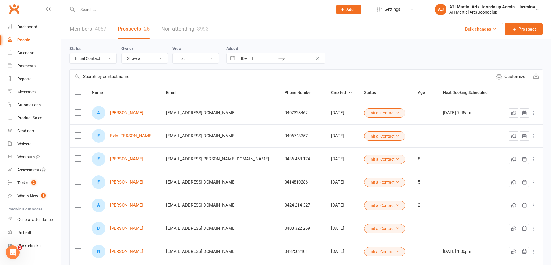
select select "7"
select select "2025"
select select "8"
select select "2025"
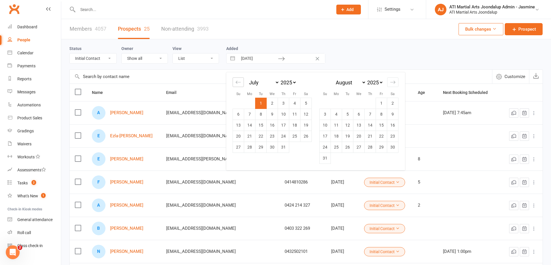
click at [238, 83] on icon "Move backward to switch to the previous month." at bounding box center [238, 81] width 5 height 5
select select "4"
select select "2025"
click at [240, 101] on td "1" at bounding box center [238, 103] width 11 height 11
type input "[DATE]"
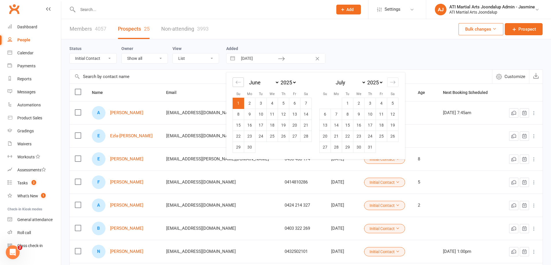
click at [239, 82] on icon "Move backward to switch to the previous month." at bounding box center [238, 81] width 5 height 5
select select "3"
select select "2025"
click at [279, 102] on td "1" at bounding box center [283, 103] width 11 height 11
type input "[DATE]"
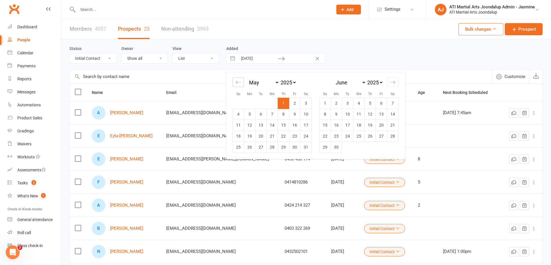
click at [238, 83] on icon "Move backward to switch to the previous month." at bounding box center [238, 81] width 5 height 5
select select "2"
select select "2025"
click at [262, 103] on td "1" at bounding box center [261, 103] width 11 height 11
type input "[DATE]"
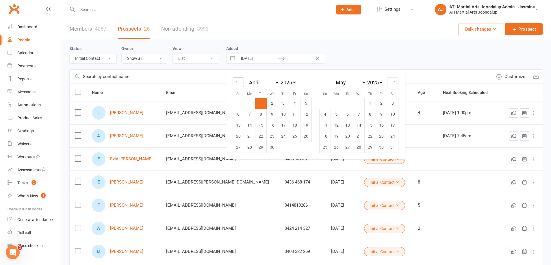
click at [238, 83] on icon "Move backward to switch to the previous month." at bounding box center [238, 81] width 5 height 5
select select "1"
select select "2025"
click at [307, 100] on td "1" at bounding box center [306, 103] width 11 height 11
type input "[DATE]"
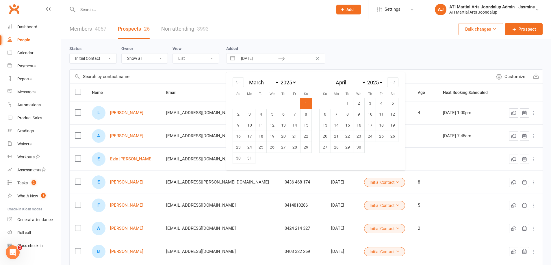
click at [371, 60] on div "Status All (No status set) (Invalid status) Initial Contact Not interested Cust…" at bounding box center [306, 54] width 474 height 19
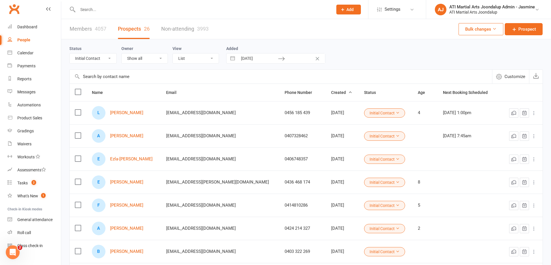
select select "1"
select select "2025"
select select "2"
select select "2025"
select select "3"
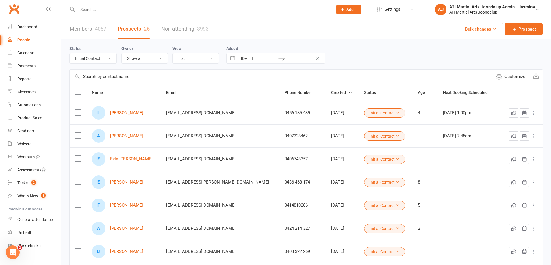
select select "2025"
select select "4"
select select "2025"
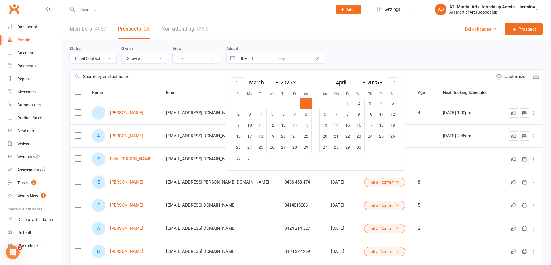
click at [296, 58] on input "text" at bounding box center [305, 58] width 40 height 10
click at [391, 81] on icon "Move forward to switch to the next month." at bounding box center [392, 81] width 5 height 5
select select "5"
select select "2025"
click at [391, 81] on icon "Move forward to switch to the next month." at bounding box center [392, 81] width 5 height 5
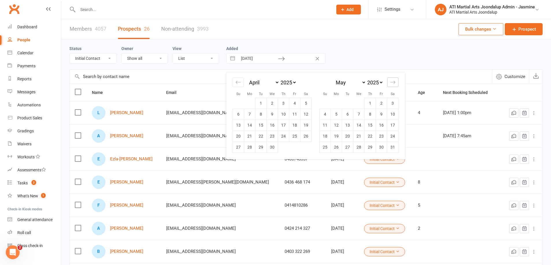
click at [391, 81] on icon "Move forward to switch to the next month." at bounding box center [392, 81] width 5 height 5
select select "6"
select select "2025"
select select "7"
select select "2025"
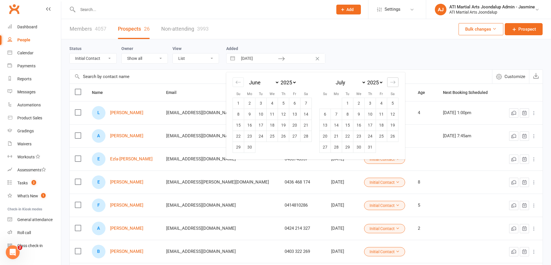
click at [391, 81] on icon "Move forward to switch to the next month." at bounding box center [392, 81] width 5 height 5
select select "8"
select select "2025"
click at [391, 81] on icon "Move forward to switch to the next month." at bounding box center [392, 81] width 5 height 5
select select "9"
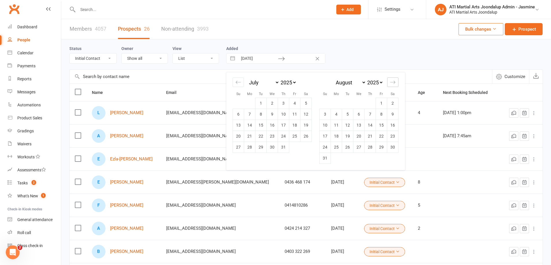
select select "2025"
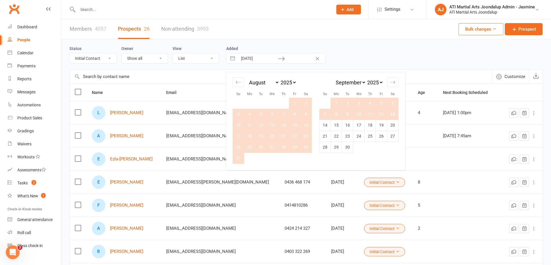
click at [394, 114] on td "13" at bounding box center [392, 114] width 11 height 11
type input "[DATE]"
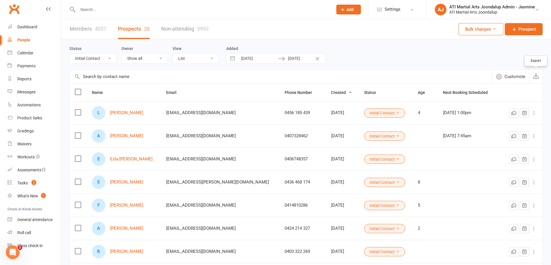
click at [538, 77] on icon "button" at bounding box center [536, 76] width 6 height 6
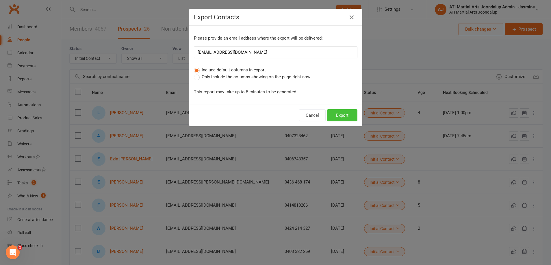
click at [341, 116] on button "Export" at bounding box center [342, 115] width 30 height 12
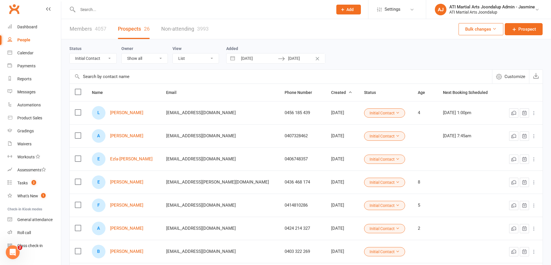
click at [105, 11] on input "text" at bounding box center [202, 9] width 253 height 8
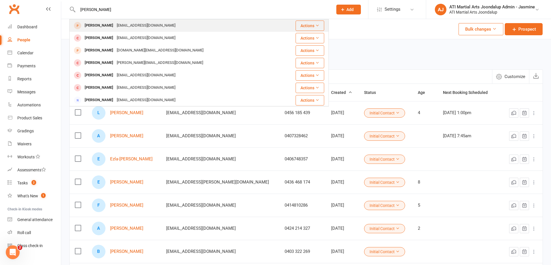
type input "[PERSON_NAME]"
click at [100, 25] on div "[PERSON_NAME]" at bounding box center [99, 25] width 32 height 8
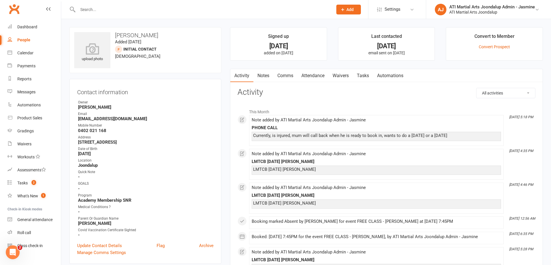
click at [267, 75] on link "Notes" at bounding box center [264, 75] width 20 height 13
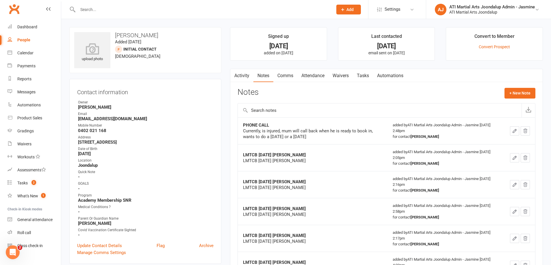
click at [196, 8] on input "text" at bounding box center [202, 9] width 253 height 8
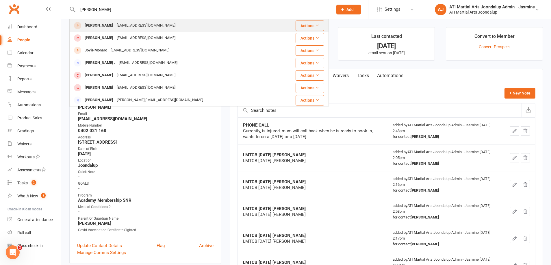
type input "[PERSON_NAME]"
click at [188, 27] on div "[PERSON_NAME] [PERSON_NAME][EMAIL_ADDRESS][DOMAIN_NAME]" at bounding box center [174, 26] width 208 height 12
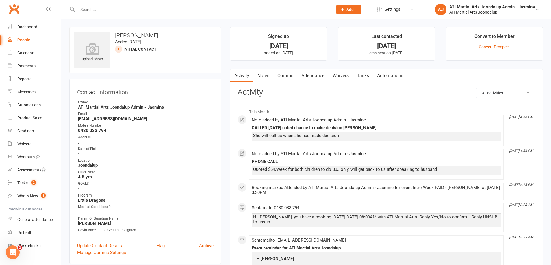
click at [217, 8] on input "text" at bounding box center [202, 9] width 253 height 8
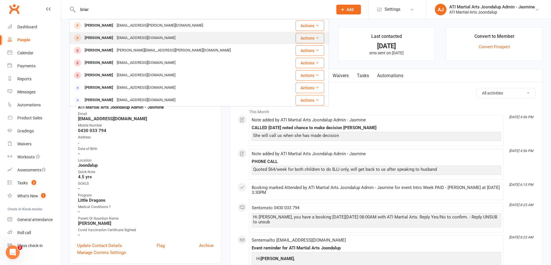
type input "briar"
click at [184, 38] on div "[PERSON_NAME] [PERSON_NAME][EMAIL_ADDRESS][DOMAIN_NAME]" at bounding box center [177, 38] width 215 height 12
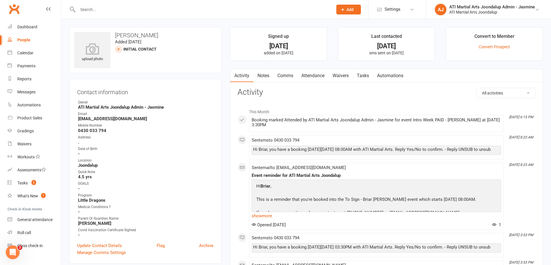
click at [267, 75] on link "Notes" at bounding box center [264, 75] width 20 height 13
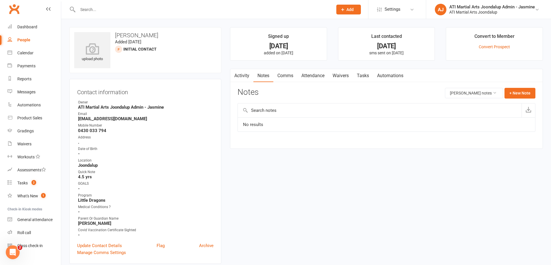
click at [235, 74] on icon "button" at bounding box center [233, 74] width 3 height 6
click at [241, 75] on link "Activity" at bounding box center [241, 75] width 23 height 13
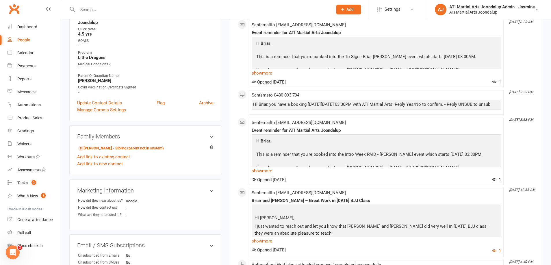
scroll to position [143, 0]
click at [151, 145] on link "[PERSON_NAME] - Sibling (parent not in system)" at bounding box center [121, 148] width 86 height 6
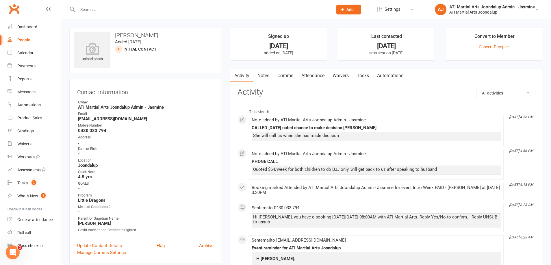
click at [269, 77] on link "Notes" at bounding box center [264, 75] width 20 height 13
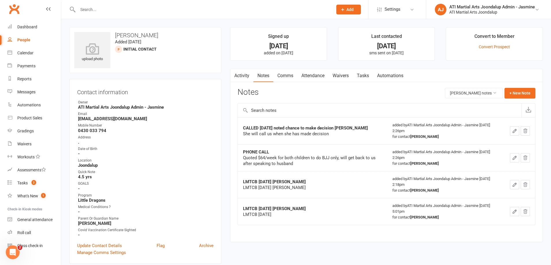
click at [171, 14] on div at bounding box center [199, 9] width 260 height 19
click at [168, 10] on input "text" at bounding box center [202, 9] width 253 height 8
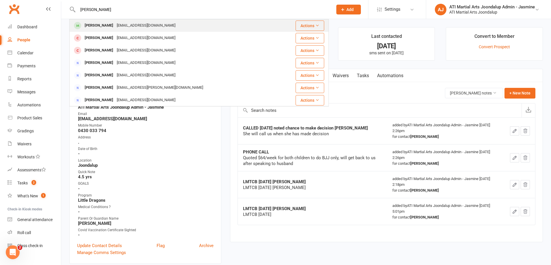
type input "[PERSON_NAME]"
click at [159, 27] on div "[EMAIL_ADDRESS][DOMAIN_NAME]" at bounding box center [146, 25] width 62 height 8
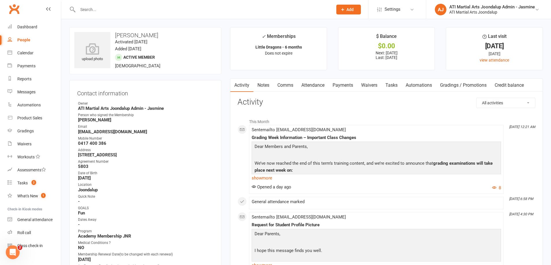
click at [465, 84] on link "Gradings / Promotions" at bounding box center [463, 85] width 55 height 13
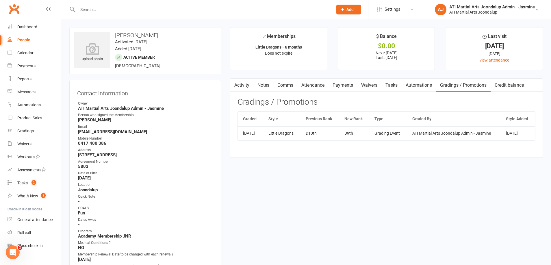
click at [307, 85] on link "Attendance" at bounding box center [312, 85] width 31 height 13
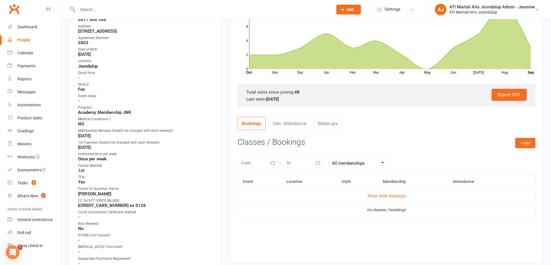
scroll to position [123, 0]
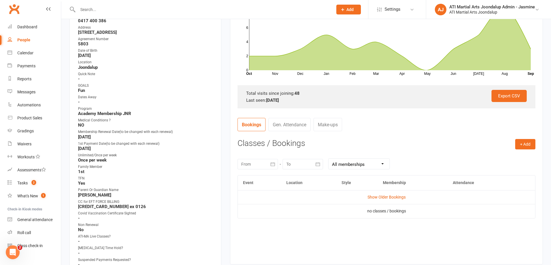
click at [286, 128] on link "Gen. Attendance" at bounding box center [290, 124] width 42 height 13
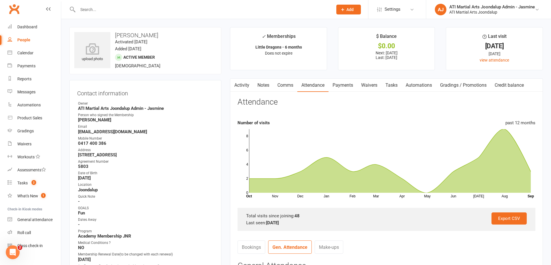
scroll to position [0, 0]
click at [18, 43] on link "People" at bounding box center [34, 40] width 53 height 13
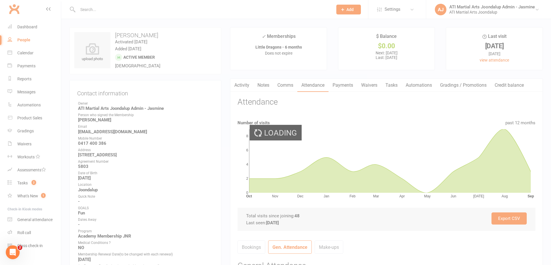
select select "100"
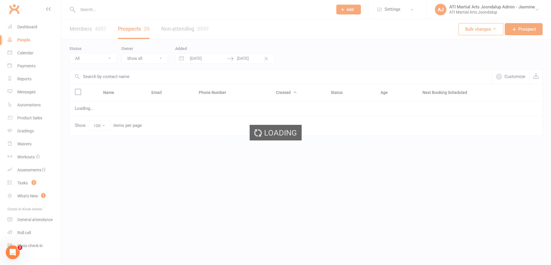
select select "Initial Contact"
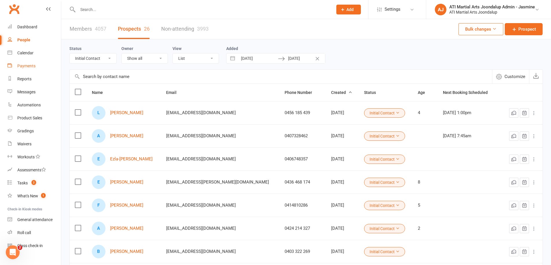
click at [27, 64] on div "Payments" at bounding box center [26, 66] width 18 height 5
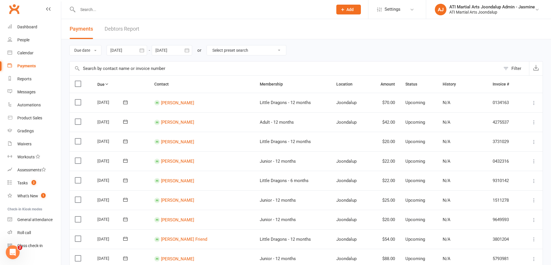
click at [129, 27] on link "Debtors Report" at bounding box center [122, 29] width 35 height 20
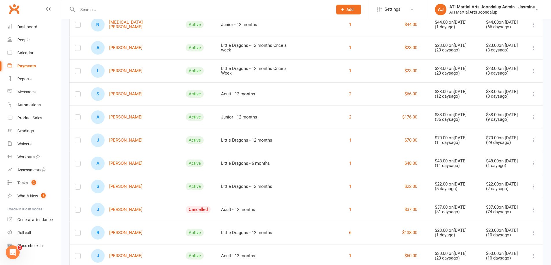
scroll to position [129, 0]
click at [199, 14] on div at bounding box center [199, 9] width 260 height 19
click at [88, 11] on input "text" at bounding box center [202, 9] width 253 height 8
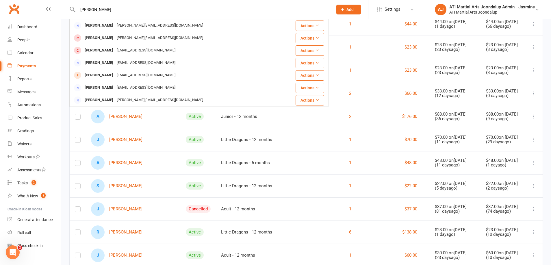
type input "[PERSON_NAME]"
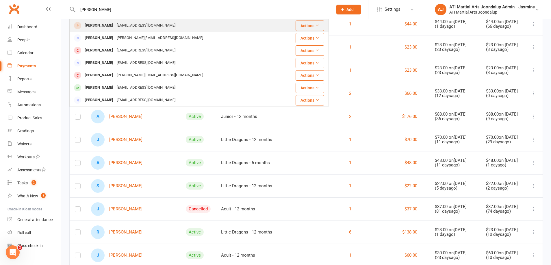
click at [88, 26] on div "[PERSON_NAME]" at bounding box center [99, 25] width 32 height 8
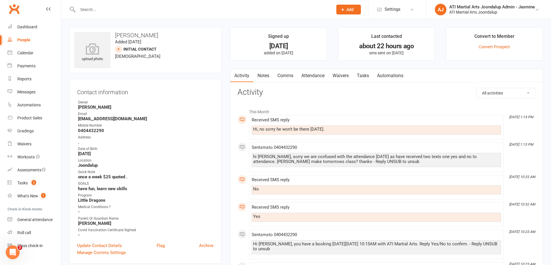
click at [310, 75] on link "Attendance" at bounding box center [312, 75] width 31 height 13
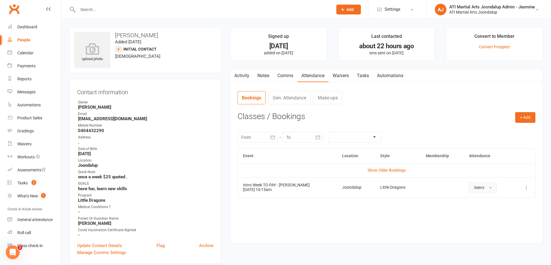
click at [484, 190] on button "Select" at bounding box center [483, 187] width 28 height 10
click at [486, 212] on link "Absent" at bounding box center [497, 212] width 57 height 12
click at [246, 76] on link "Activity" at bounding box center [241, 75] width 23 height 13
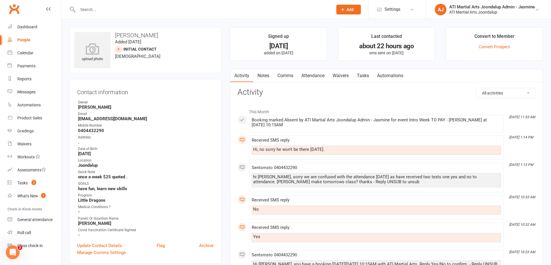
click at [267, 76] on link "Notes" at bounding box center [264, 75] width 20 height 13
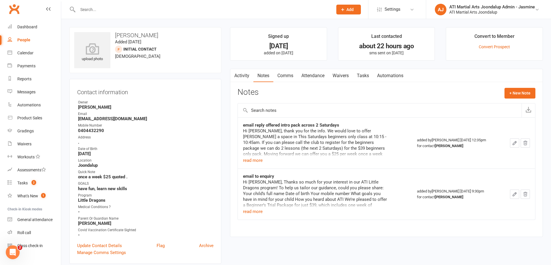
click at [286, 75] on link "Comms" at bounding box center [285, 75] width 24 height 13
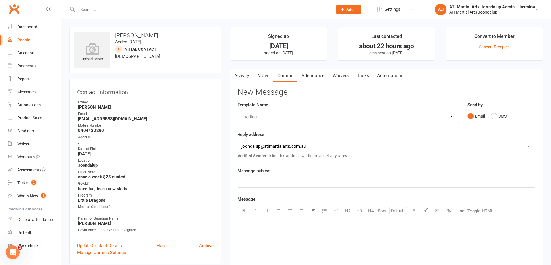
click at [268, 76] on link "Notes" at bounding box center [264, 75] width 20 height 13
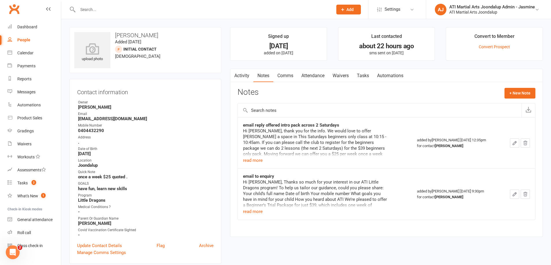
click at [398, 76] on link "Automations" at bounding box center [390, 75] width 34 height 13
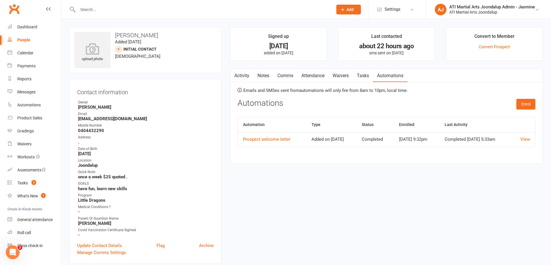
click at [246, 76] on link "Activity" at bounding box center [241, 75] width 23 height 13
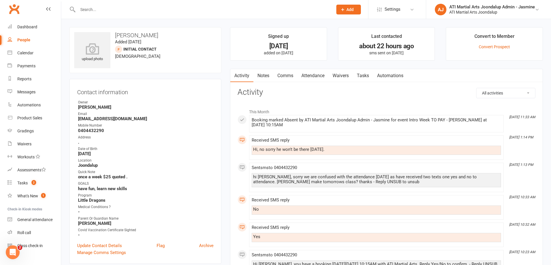
click at [263, 75] on link "Notes" at bounding box center [264, 75] width 20 height 13
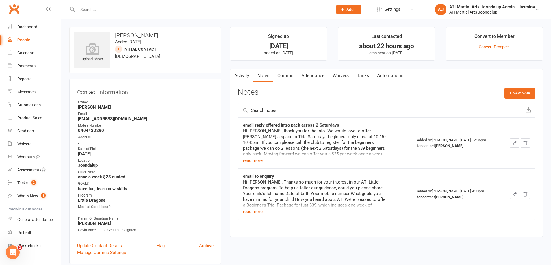
click at [238, 76] on link "Activity" at bounding box center [241, 75] width 23 height 13
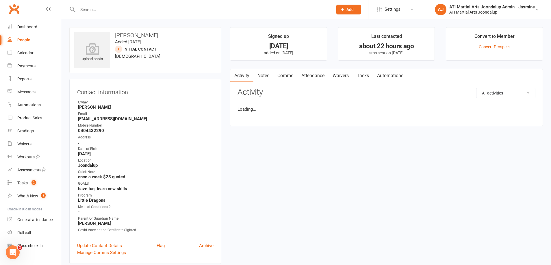
scroll to position [0, 0]
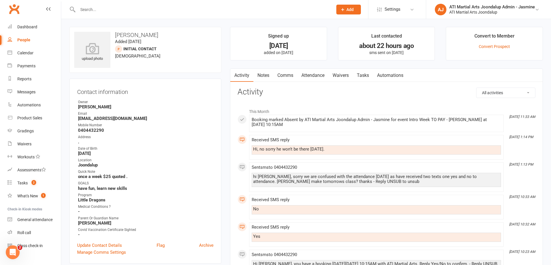
click at [132, 119] on strong "[EMAIL_ADDRESS][DOMAIN_NAME]" at bounding box center [146, 118] width 136 height 5
drag, startPoint x: 132, startPoint y: 119, endPoint x: 83, endPoint y: 119, distance: 48.9
click at [86, 119] on strong "[EMAIL_ADDRESS][DOMAIN_NAME]" at bounding box center [146, 118] width 136 height 5
drag, startPoint x: 77, startPoint y: 119, endPoint x: 132, endPoint y: 119, distance: 54.6
click at [132, 119] on div "Contact information Owner [PERSON_NAME] Email [EMAIL_ADDRESS][DOMAIN_NAME] Mobi…" at bounding box center [145, 171] width 152 height 185
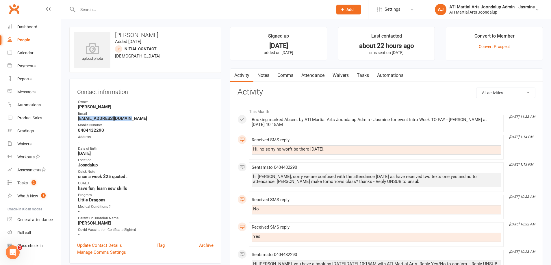
copy strong "[EMAIL_ADDRESS][DOMAIN_NAME]"
click at [202, 142] on strong "." at bounding box center [146, 141] width 136 height 5
click at [29, 94] on div "Messages" at bounding box center [26, 92] width 18 height 5
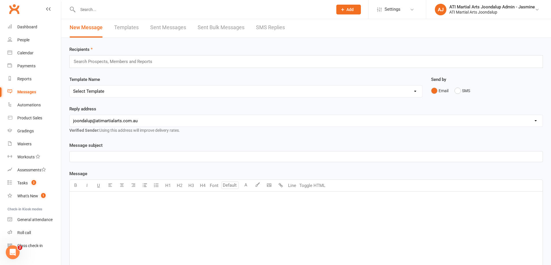
click at [223, 64] on div "Search Prospects, Members and Reports" at bounding box center [306, 61] width 474 height 13
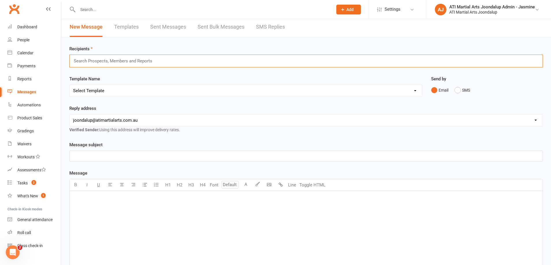
scroll to position [1, 0]
click at [222, 61] on div "Search Prospects, Members and Reports" at bounding box center [306, 62] width 474 height 13
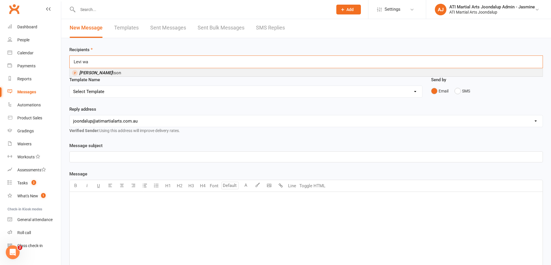
type input "Levi wa"
click at [201, 73] on li "Levi Wa tson" at bounding box center [306, 72] width 473 height 7
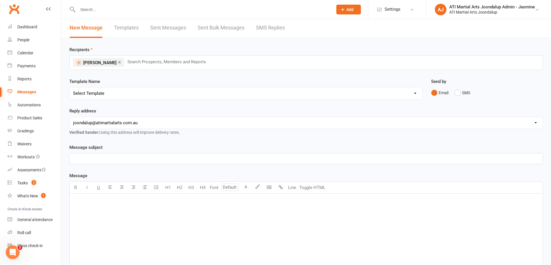
click at [165, 161] on p "﻿" at bounding box center [306, 158] width 466 height 7
click at [178, 199] on p "﻿" at bounding box center [306, 201] width 466 height 7
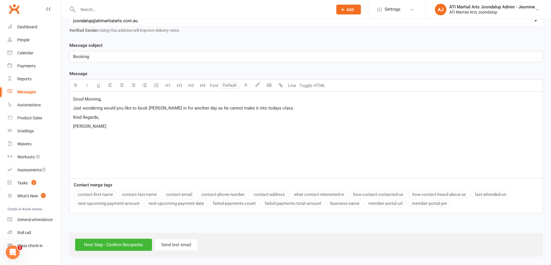
scroll to position [103, 0]
click at [118, 245] on input "Next Step - Confirm Recipients" at bounding box center [113, 245] width 77 height 12
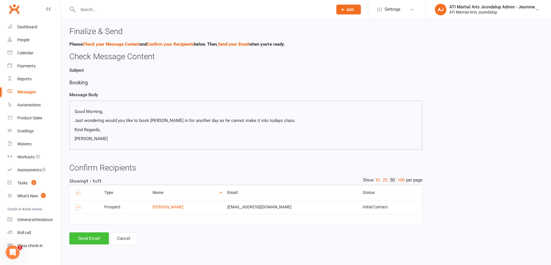
click at [89, 238] on button "Send Email" at bounding box center [89, 238] width 40 height 12
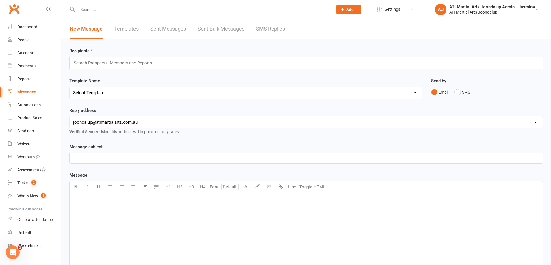
click at [86, 10] on input "text" at bounding box center [202, 9] width 253 height 8
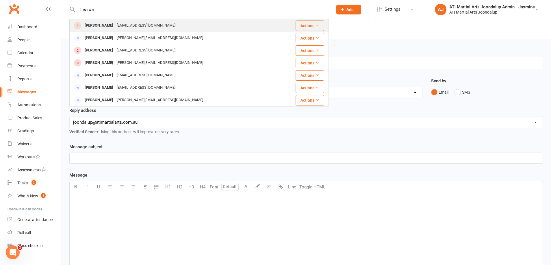
type input "Levi wa"
click at [92, 23] on div "[PERSON_NAME]" at bounding box center [99, 25] width 32 height 8
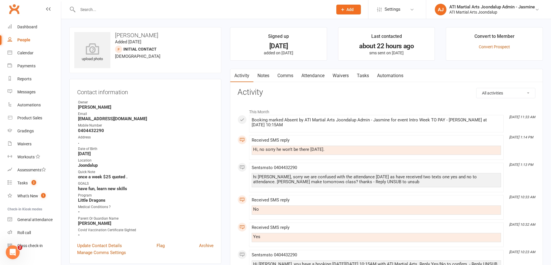
click at [263, 74] on link "Notes" at bounding box center [264, 75] width 20 height 13
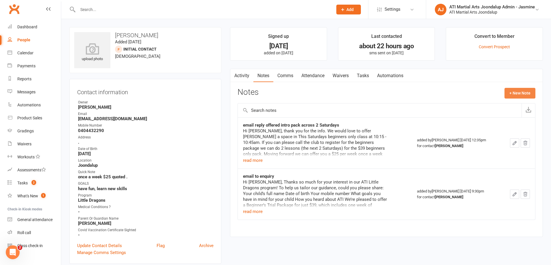
click at [516, 93] on button "+ New Note" at bounding box center [520, 93] width 31 height 10
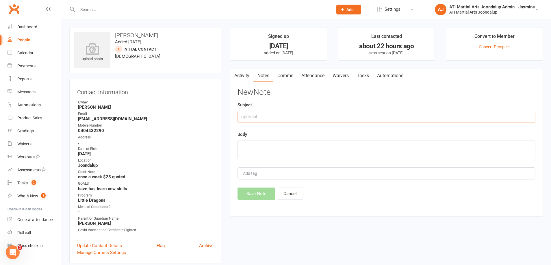
click at [325, 116] on input "text" at bounding box center [387, 117] width 298 height 12
drag, startPoint x: 431, startPoint y: 115, endPoint x: 238, endPoint y: 116, distance: 193.1
click at [241, 116] on input "Email sent to see if would like to book for another class as couldn't make [DAT…" at bounding box center [387, 117] width 298 height 12
type input "Email sent to see if would like to book for another class as couldn't make [DAT…"
click at [246, 146] on textarea at bounding box center [387, 149] width 298 height 19
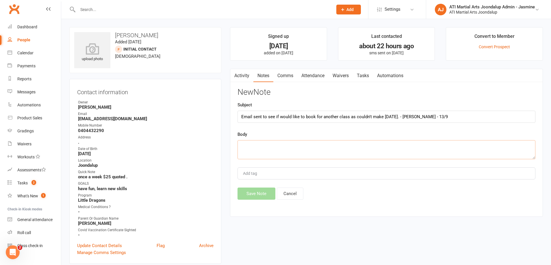
paste textarea "Email sent to see if would like to book for another class as couldn't make [DAT…"
type textarea "Email sent to see if would like to book for another class as couldn't make [DAT…"
click at [252, 192] on button "Save Note" at bounding box center [257, 194] width 38 height 12
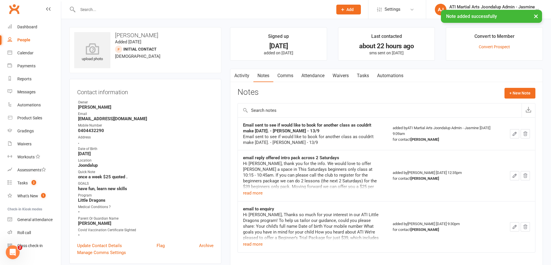
click at [242, 78] on link "Activity" at bounding box center [241, 75] width 23 height 13
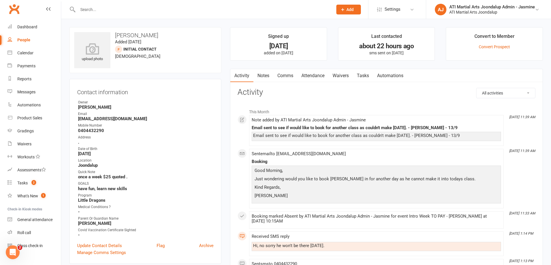
click at [119, 9] on input "text" at bounding box center [202, 9] width 253 height 8
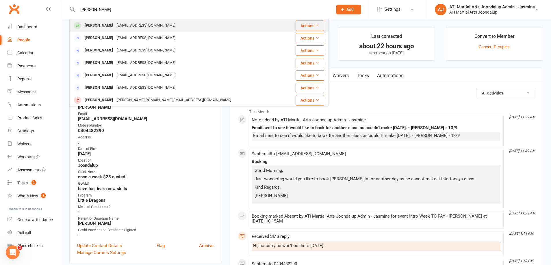
type input "[PERSON_NAME]"
click at [123, 24] on div "[EMAIL_ADDRESS][DOMAIN_NAME]" at bounding box center [146, 25] width 62 height 8
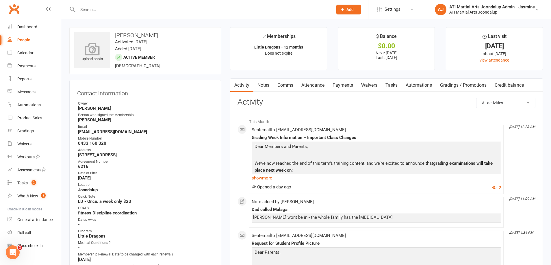
click at [92, 46] on icon at bounding box center [93, 48] width 40 height 13
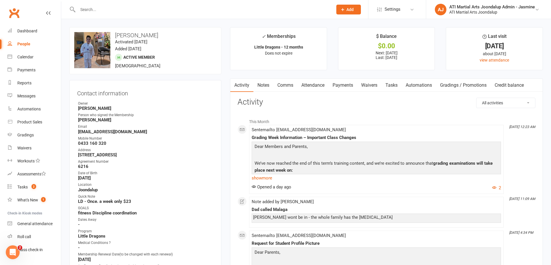
click at [152, 12] on input "text" at bounding box center [202, 9] width 253 height 8
click at [125, 5] on input "text" at bounding box center [202, 9] width 253 height 8
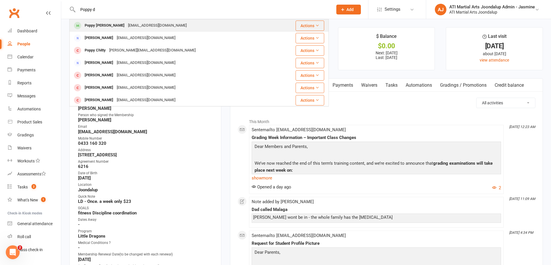
type input "Poppy d"
click at [126, 25] on div "[EMAIL_ADDRESS][DOMAIN_NAME]" at bounding box center [157, 25] width 62 height 8
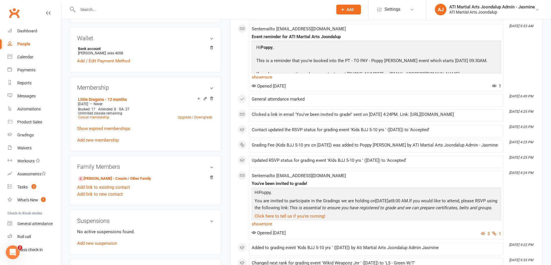
scroll to position [430, 0]
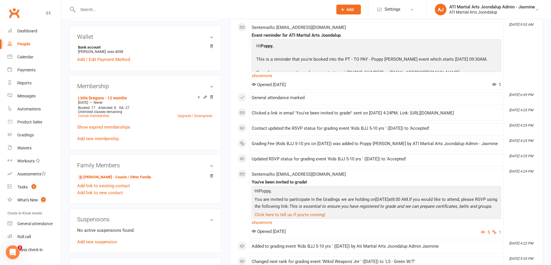
click at [328, 208] on span "This is essential to ensure you have registered to grade and we can prepare cer…" at bounding box center [391, 206] width 204 height 5
click at [268, 226] on link "show more" at bounding box center [376, 223] width 249 height 8
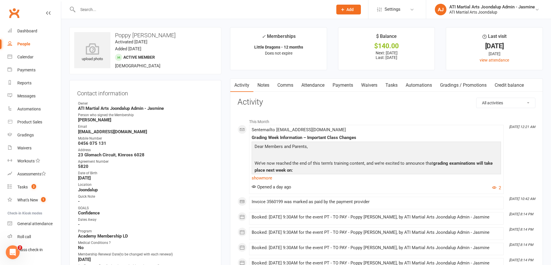
scroll to position [0, 0]
click at [109, 8] on input "text" at bounding box center [202, 9] width 253 height 8
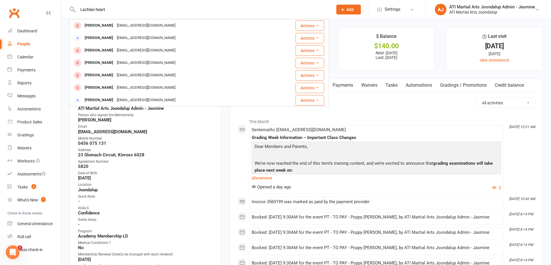
click at [115, 11] on input "Lachlan heart" at bounding box center [202, 9] width 253 height 8
drag, startPoint x: 113, startPoint y: 12, endPoint x: 117, endPoint y: 16, distance: 6.0
click at [92, 13] on input "Lachlan heart" at bounding box center [202, 9] width 253 height 8
type input "L"
type input "h"
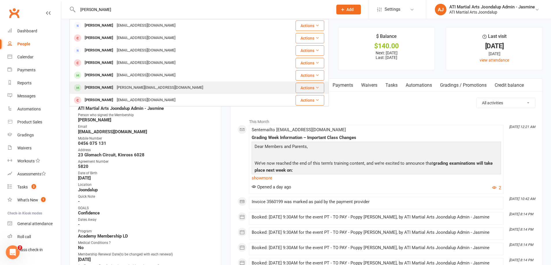
type input "[PERSON_NAME]"
click at [155, 89] on div "[PERSON_NAME][EMAIL_ADDRESS][DOMAIN_NAME]" at bounding box center [160, 88] width 90 height 8
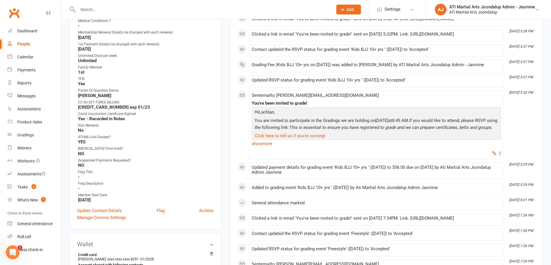
scroll to position [238, 0]
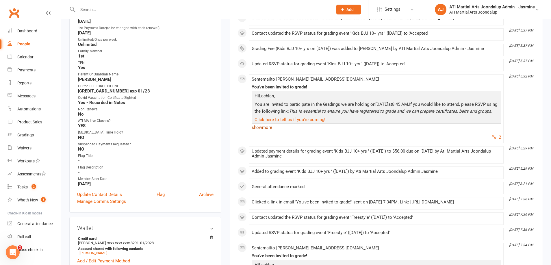
click at [270, 132] on link "show more" at bounding box center [376, 127] width 249 height 8
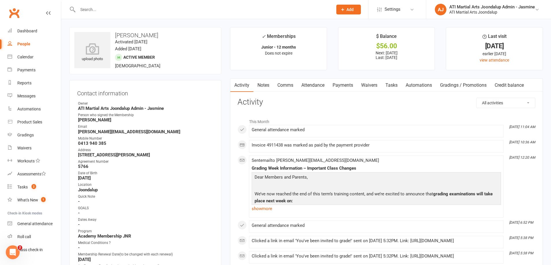
scroll to position [0, 0]
click at [90, 11] on input "text" at bounding box center [202, 9] width 253 height 8
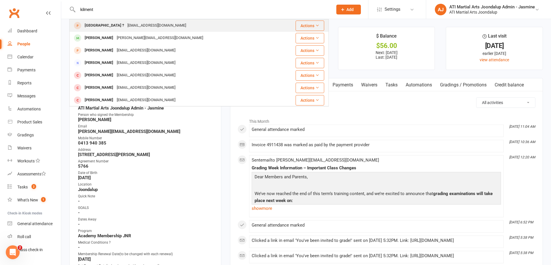
type input "ailment"
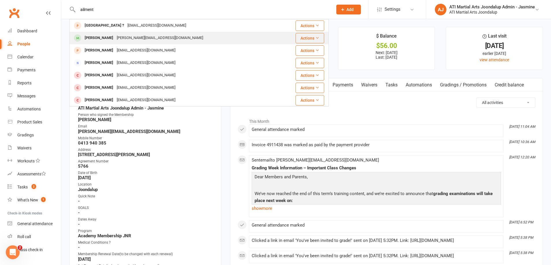
drag, startPoint x: 94, startPoint y: 19, endPoint x: 118, endPoint y: 38, distance: 30.3
click at [118, 38] on div "[PERSON_NAME][EMAIL_ADDRESS][DOMAIN_NAME]" at bounding box center [160, 38] width 90 height 8
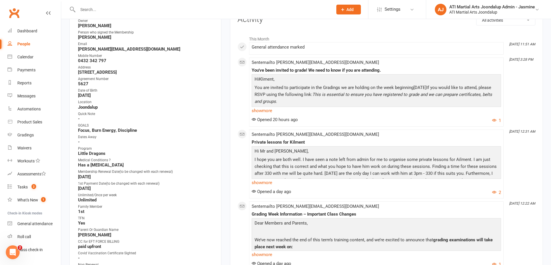
scroll to position [83, 0]
click at [267, 111] on link "show more" at bounding box center [376, 110] width 249 height 8
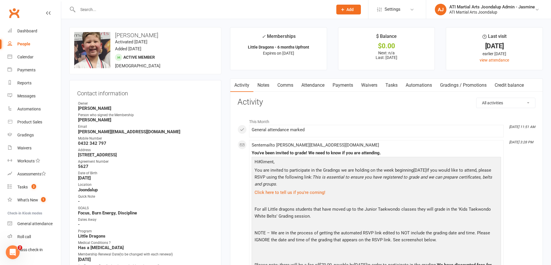
scroll to position [0, 0]
click at [137, 10] on input "text" at bounding box center [202, 9] width 253 height 8
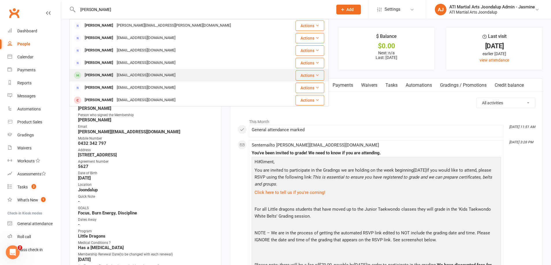
type input "[PERSON_NAME]"
click at [97, 79] on div "[PERSON_NAME]" at bounding box center [99, 75] width 32 height 8
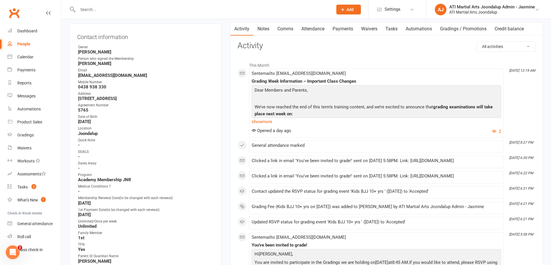
scroll to position [54, 0]
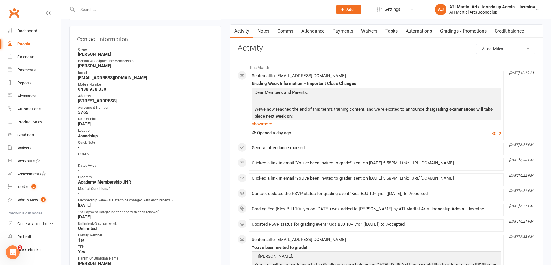
click at [345, 30] on link "Payments" at bounding box center [343, 31] width 29 height 13
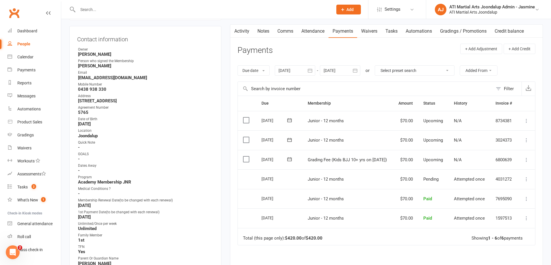
click at [266, 32] on link "Notes" at bounding box center [264, 31] width 20 height 13
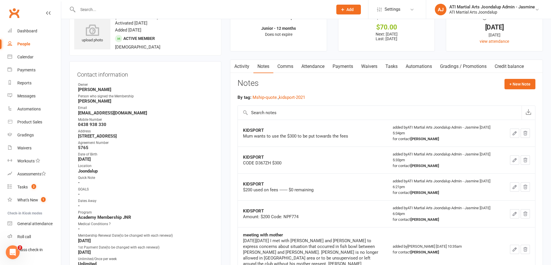
scroll to position [19, 0]
click at [346, 65] on link "Payments" at bounding box center [343, 66] width 29 height 13
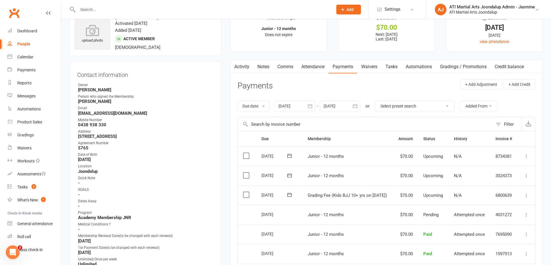
click at [261, 65] on link "Notes" at bounding box center [264, 66] width 20 height 13
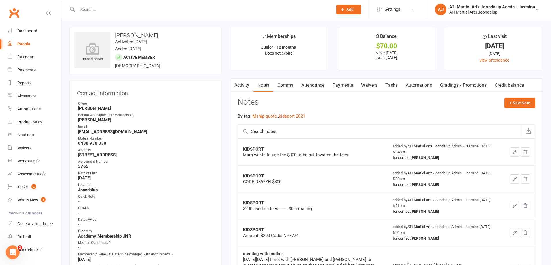
click at [104, 6] on input "text" at bounding box center [202, 9] width 253 height 8
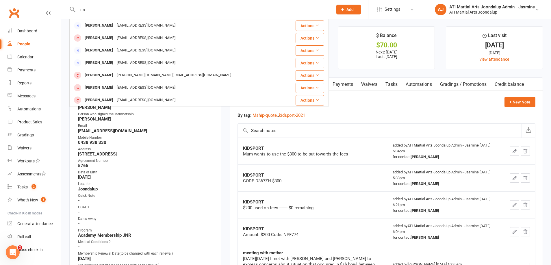
type input "n"
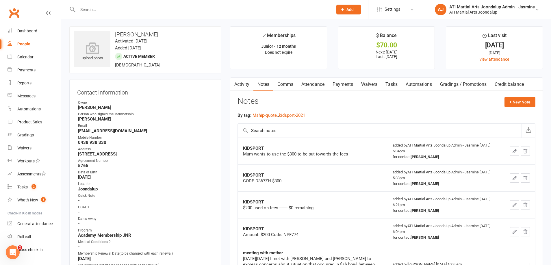
type input ";"
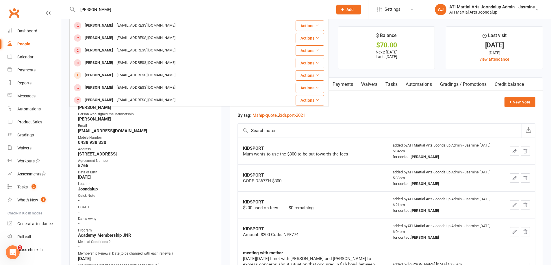
click at [95, 10] on input "[PERSON_NAME]" at bounding box center [202, 9] width 253 height 8
click at [105, 12] on input "Lochlan h" at bounding box center [202, 9] width 253 height 8
type input "[PERSON_NAME]"
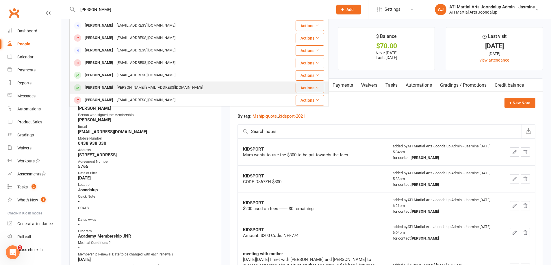
click at [121, 87] on div "[PERSON_NAME][EMAIL_ADDRESS][DOMAIN_NAME]" at bounding box center [160, 88] width 90 height 8
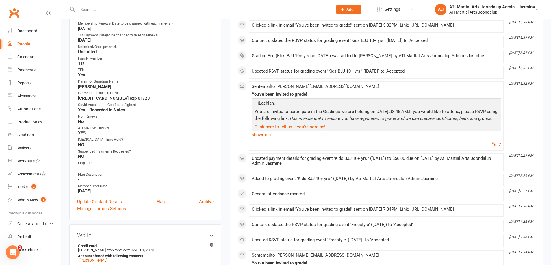
scroll to position [231, 0]
click at [91, 11] on input "text" at bounding box center [202, 9] width 253 height 8
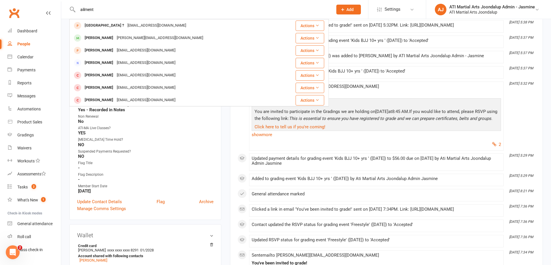
type input "ailment"
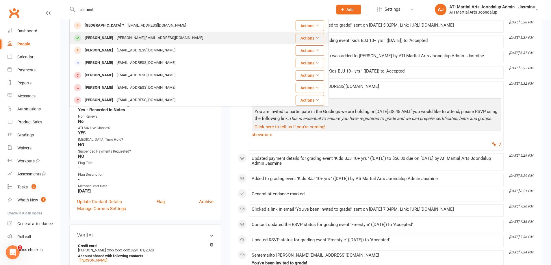
drag, startPoint x: 101, startPoint y: 16, endPoint x: 102, endPoint y: 38, distance: 22.0
click at [102, 38] on div "[PERSON_NAME]" at bounding box center [99, 38] width 32 height 8
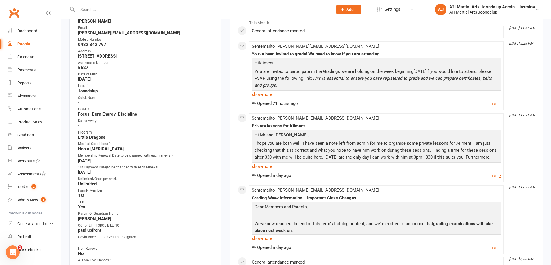
scroll to position [97, 0]
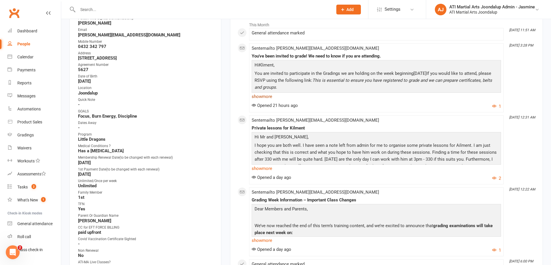
click at [257, 97] on link "show more" at bounding box center [376, 97] width 249 height 8
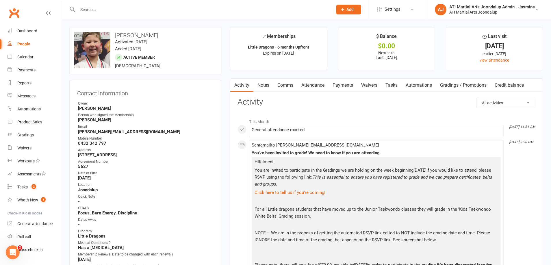
scroll to position [0, 0]
click at [264, 85] on link "Notes" at bounding box center [264, 85] width 20 height 13
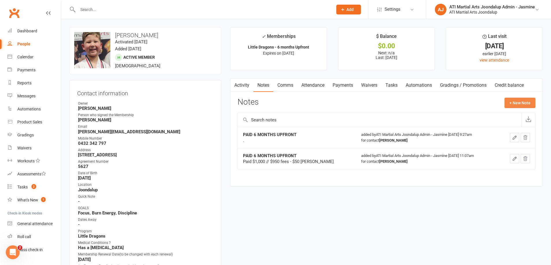
click at [519, 103] on button "+ New Note" at bounding box center [520, 103] width 31 height 10
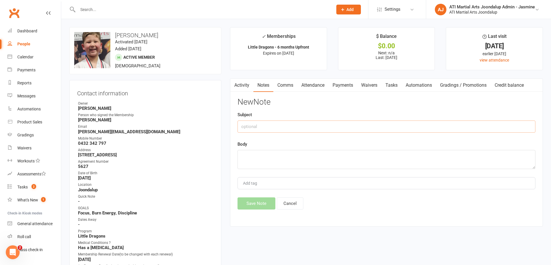
click at [310, 127] on input "text" at bounding box center [387, 127] width 298 height 12
type input "Paid for grading eft 13/9.- [PERSON_NAME]"
click at [287, 152] on textarea at bounding box center [387, 159] width 298 height 19
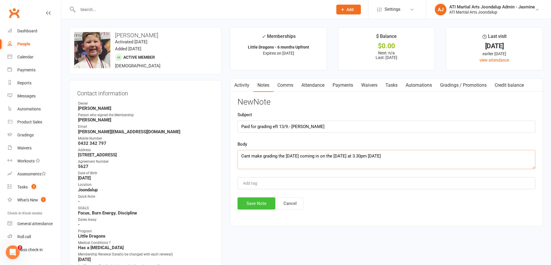
type textarea "Cant make grading the [DATE] coming in on the [DATE] at 3.30pm [DATE]"
click at [258, 204] on button "Save Note" at bounding box center [257, 203] width 38 height 12
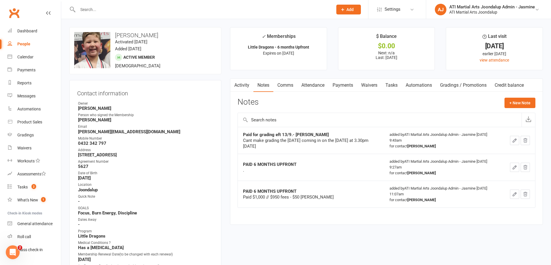
click at [240, 85] on link "Activity" at bounding box center [241, 85] width 23 height 13
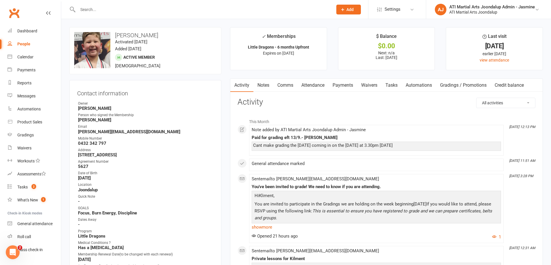
click at [267, 8] on input "text" at bounding box center [202, 9] width 253 height 8
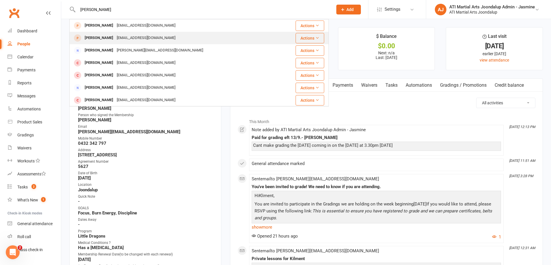
type input "[PERSON_NAME]"
click at [171, 38] on div "[PERSON_NAME] [EMAIL_ADDRESS][DOMAIN_NAME]" at bounding box center [177, 38] width 215 height 12
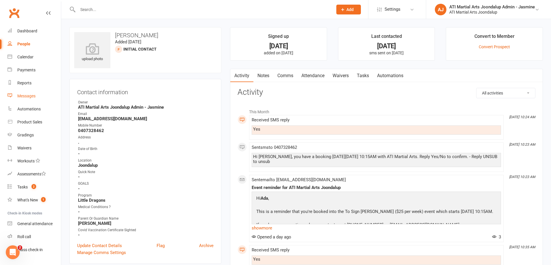
click at [27, 98] on link "Messages" at bounding box center [34, 96] width 53 height 13
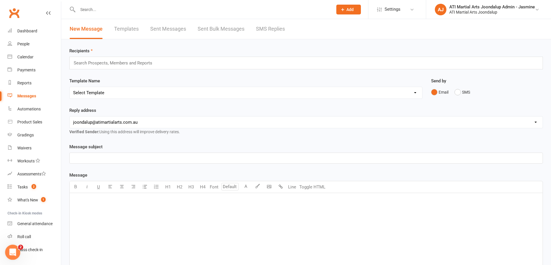
click at [9, 249] on div "Open Intercom Messenger" at bounding box center [11, 251] width 19 height 19
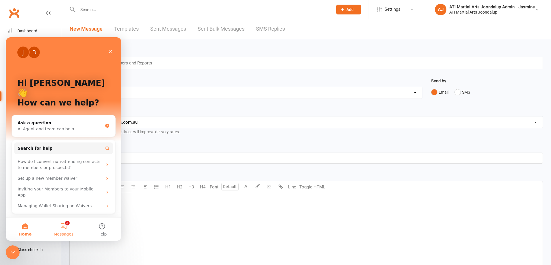
click at [66, 230] on button "2 Messages" at bounding box center [63, 229] width 38 height 23
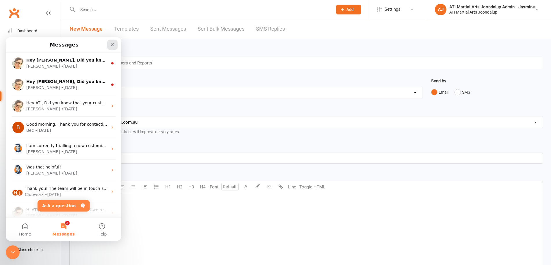
click at [113, 44] on icon "Close" at bounding box center [112, 44] width 3 height 3
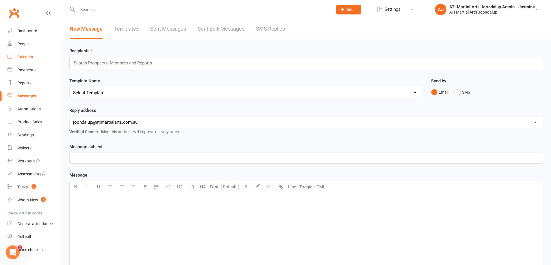
click at [27, 58] on div "Calendar" at bounding box center [25, 57] width 16 height 5
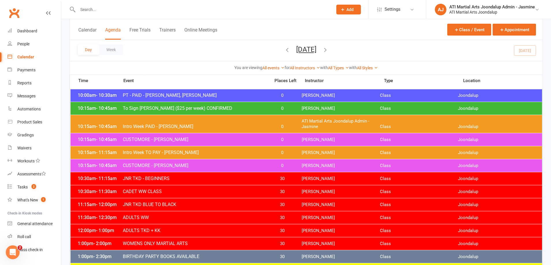
scroll to position [148, 0]
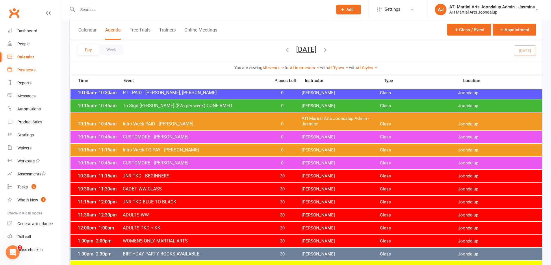
click at [21, 70] on div "Payments" at bounding box center [26, 70] width 18 height 5
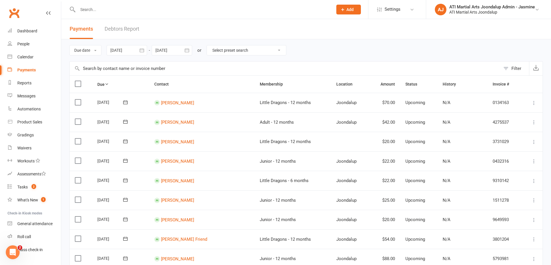
click at [124, 29] on link "Debtors Report" at bounding box center [122, 29] width 35 height 20
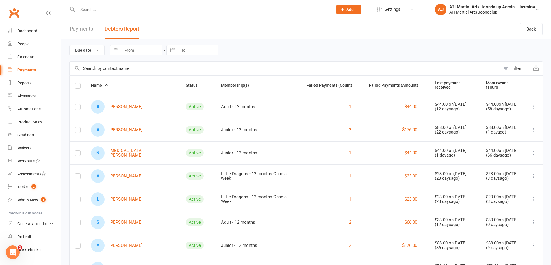
click at [86, 5] on input "text" at bounding box center [202, 9] width 253 height 8
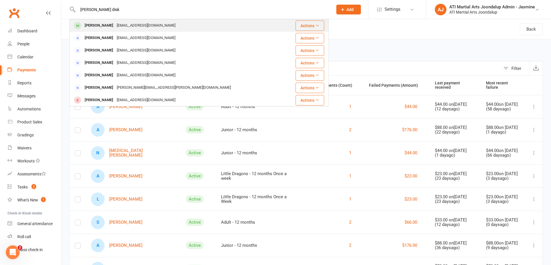
type input "[PERSON_NAME] disk"
click at [115, 24] on div "[EMAIL_ADDRESS][DOMAIN_NAME]" at bounding box center [146, 25] width 62 height 8
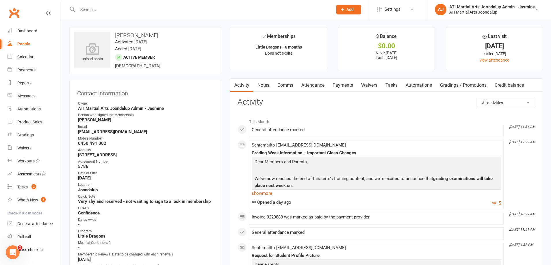
click at [161, 80] on div "Contact information Owner ATI Martial Arts Joondalup Admin - Jasmine Person who…" at bounding box center [145, 265] width 152 height 371
click at [98, 5] on div at bounding box center [199, 9] width 260 height 19
click at [88, 10] on input "text" at bounding box center [202, 9] width 253 height 8
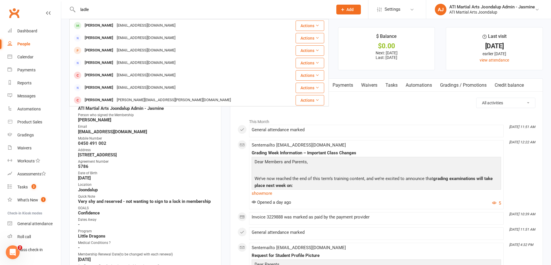
type input "ladle"
drag, startPoint x: 87, startPoint y: 10, endPoint x: 117, endPoint y: 26, distance: 34.1
click at [115, 26] on div "[PERSON_NAME]" at bounding box center [99, 25] width 32 height 8
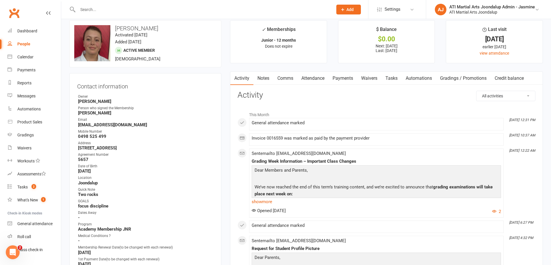
scroll to position [9, 0]
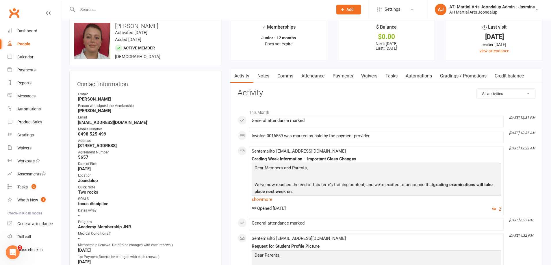
click at [131, 14] on div at bounding box center [199, 9] width 260 height 19
click at [125, 11] on input "text" at bounding box center [202, 9] width 253 height 8
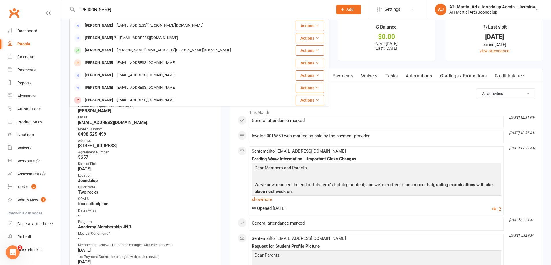
type input "[PERSON_NAME]"
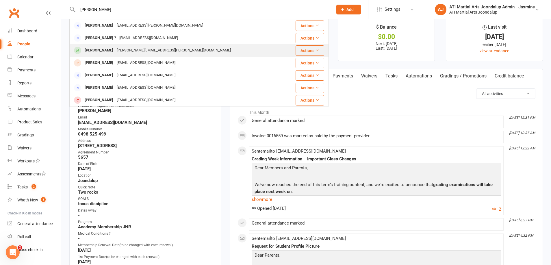
drag, startPoint x: 124, startPoint y: 22, endPoint x: 126, endPoint y: 53, distance: 31.3
click at [126, 53] on div "[PERSON_NAME][EMAIL_ADDRESS][PERSON_NAME][DOMAIN_NAME]" at bounding box center [174, 50] width 118 height 8
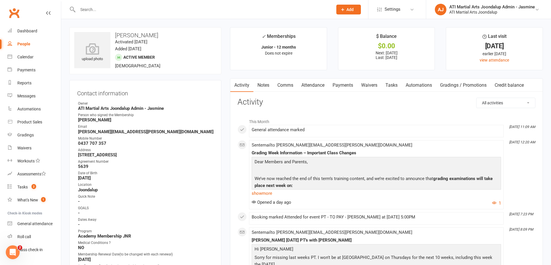
click at [316, 82] on link "Attendance" at bounding box center [312, 85] width 31 height 13
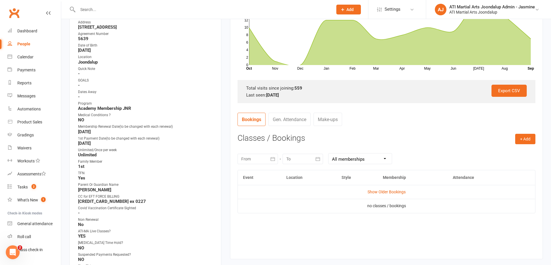
scroll to position [132, 0]
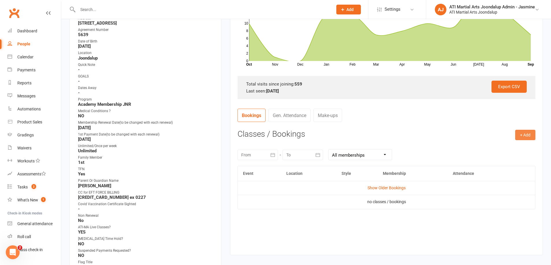
click at [533, 131] on button "+ Add" at bounding box center [525, 135] width 20 height 10
click at [483, 156] on link "Add Appointment" at bounding box center [506, 160] width 57 height 12
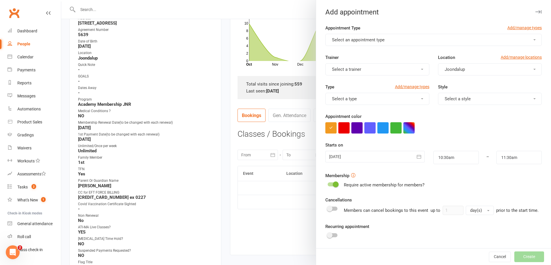
click at [412, 38] on button "Select an appointment type" at bounding box center [433, 40] width 217 height 12
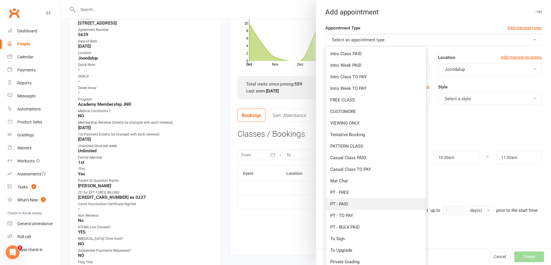
click at [362, 201] on link "PT - PAID" at bounding box center [376, 204] width 101 height 12
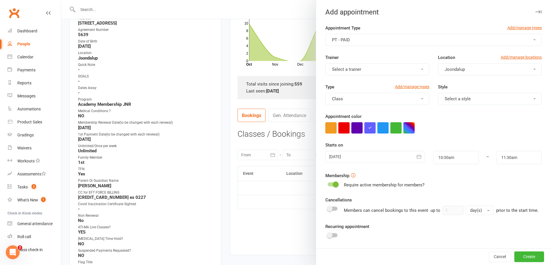
click at [378, 66] on button "Select a trainer" at bounding box center [377, 69] width 104 height 12
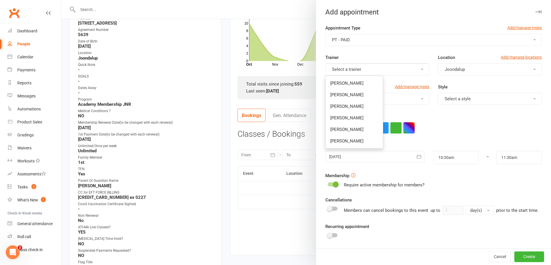
scroll to position [0, 0]
click at [356, 107] on span "[PERSON_NAME]" at bounding box center [346, 106] width 33 height 5
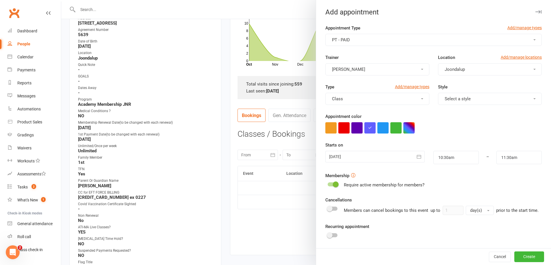
click at [489, 96] on button "Select a style" at bounding box center [490, 99] width 104 height 12
click at [523, 120] on div "Appointment color" at bounding box center [433, 123] width 217 height 21
click at [418, 156] on icon "button" at bounding box center [419, 157] width 4 height 4
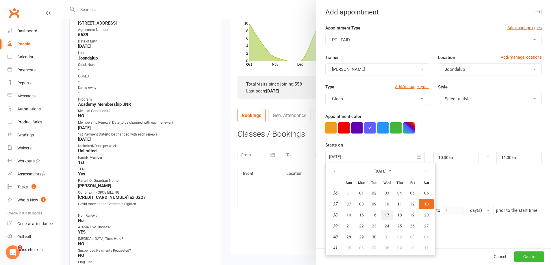
click at [389, 214] on span "17" at bounding box center [387, 215] width 5 height 5
type input "[DATE]"
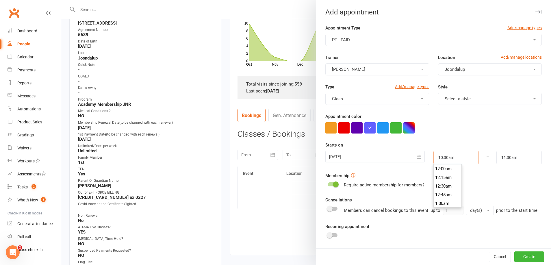
click at [463, 157] on input "10:30am" at bounding box center [456, 157] width 45 height 13
type input "5:15pm"
click at [449, 195] on li "5:15pm" at bounding box center [448, 199] width 28 height 9
click at [524, 156] on input "6:15pm" at bounding box center [519, 157] width 45 height 13
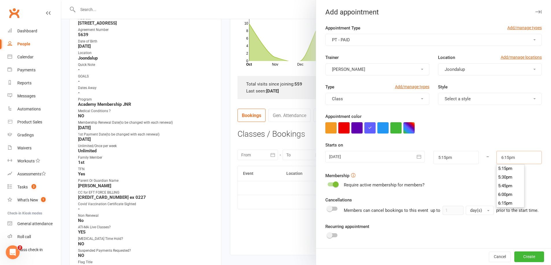
scroll to position [598, 0]
type input "5:45pm"
click at [504, 183] on li "5:45pm" at bounding box center [511, 186] width 28 height 9
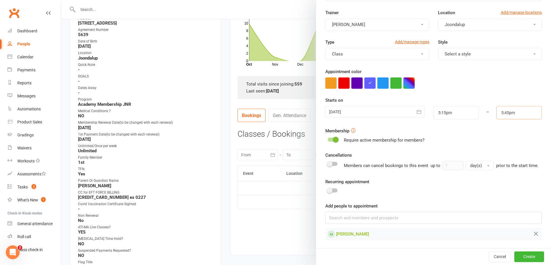
scroll to position [45, 0]
click at [332, 190] on span at bounding box center [330, 191] width 6 height 6
click at [328, 190] on input "checkbox" at bounding box center [328, 190] width 0 height 0
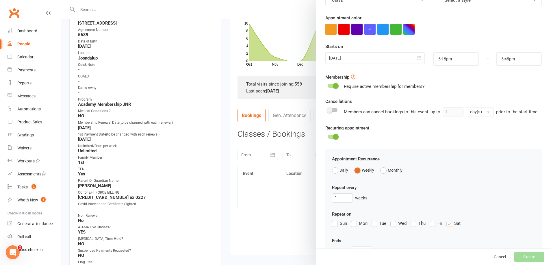
scroll to position [99, 0]
click at [349, 198] on input "1" at bounding box center [342, 197] width 21 height 9
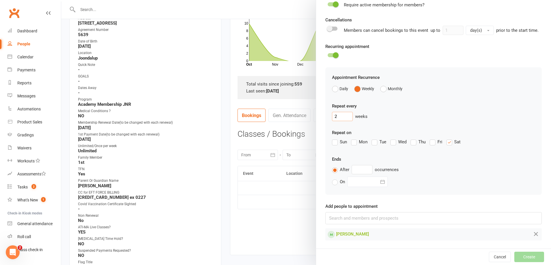
scroll to position [180, 0]
type input "2"
click at [334, 182] on label "On" at bounding box center [338, 182] width 13 height 7
click at [334, 179] on input "On" at bounding box center [334, 179] width 4 height 0
click at [335, 170] on label "After" at bounding box center [340, 170] width 17 height 7
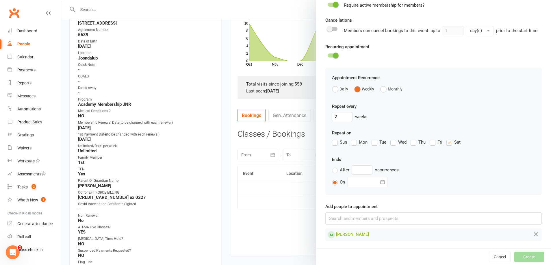
click at [335, 167] on input "After" at bounding box center [334, 167] width 4 height 0
click at [375, 170] on div "After occurrences" at bounding box center [433, 169] width 203 height 9
click at [367, 170] on input "text" at bounding box center [362, 169] width 21 height 9
type input "2"
click at [344, 117] on input "2" at bounding box center [342, 116] width 21 height 9
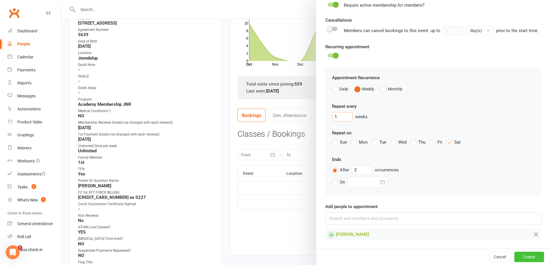
type input "1"
click at [536, 261] on button "Create" at bounding box center [530, 257] width 30 height 10
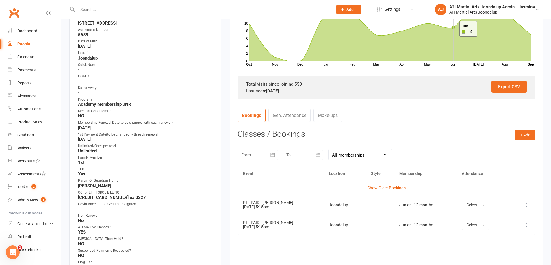
drag, startPoint x: 452, startPoint y: 29, endPoint x: 452, endPoint y: 55, distance: 26.0
click at [452, 55] on icon at bounding box center [390, 29] width 282 height 65
click at [450, 76] on div "Export CSV Total visits since joining: 559 Last seen: [DATE]" at bounding box center [387, 87] width 298 height 23
drag, startPoint x: 450, startPoint y: 75, endPoint x: 440, endPoint y: 114, distance: 40.0
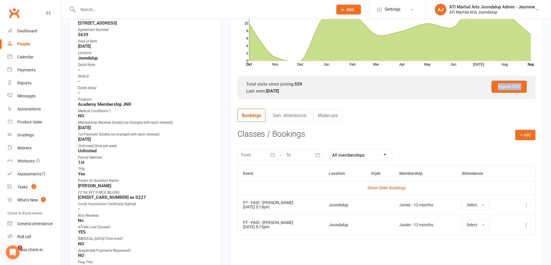
click at [442, 101] on contact-attendance "Attendance Number of visits past 12 months Nov Dec Jan Feb Mar Apr May Jun [DAT…" at bounding box center [387, 119] width 298 height 306
click at [94, 16] on div at bounding box center [199, 9] width 260 height 19
click at [90, 11] on input "text" at bounding box center [202, 9] width 253 height 8
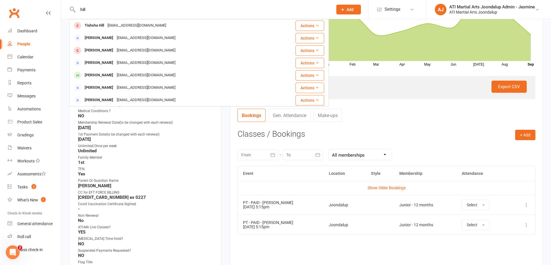
click at [87, 9] on input "hill" at bounding box center [202, 9] width 253 height 8
type input "h"
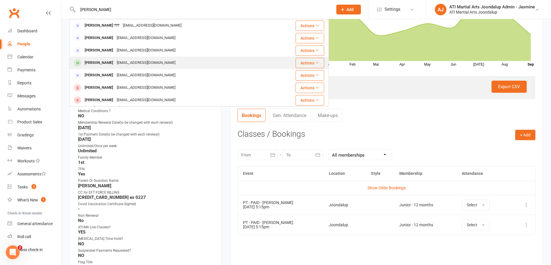
type input "[PERSON_NAME]"
click at [115, 62] on div "[EMAIL_ADDRESS][DOMAIN_NAME]" at bounding box center [146, 63] width 62 height 8
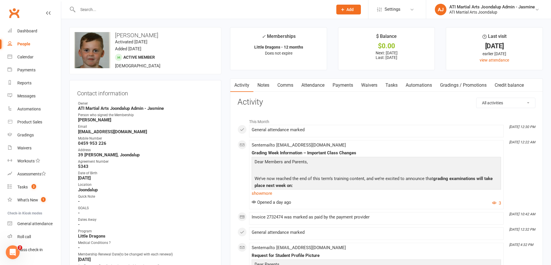
click at [104, 8] on input "text" at bounding box center [202, 9] width 253 height 8
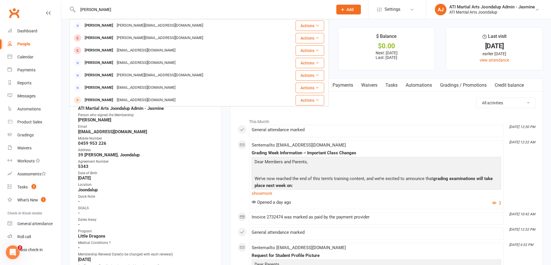
type input "[PERSON_NAME]"
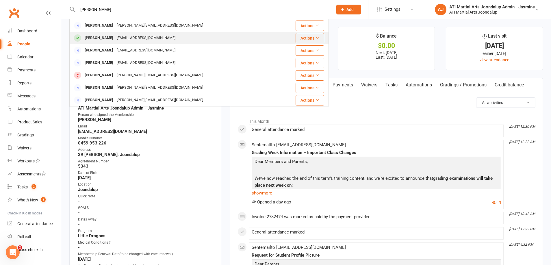
click at [103, 41] on div "[PERSON_NAME]" at bounding box center [99, 38] width 32 height 8
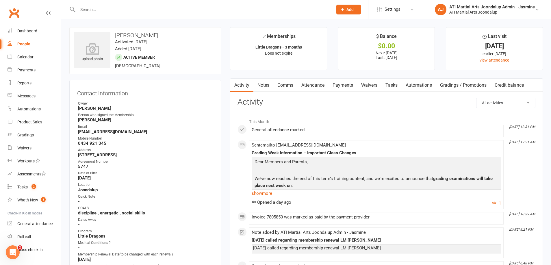
scroll to position [11, 0]
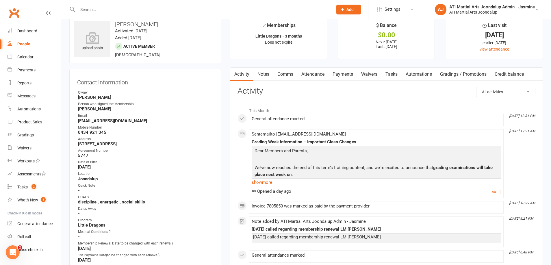
click at [130, 11] on input "text" at bounding box center [202, 9] width 253 height 8
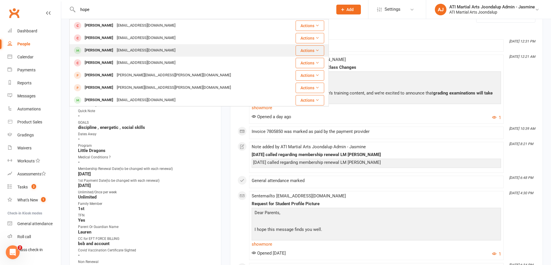
scroll to position [0, 0]
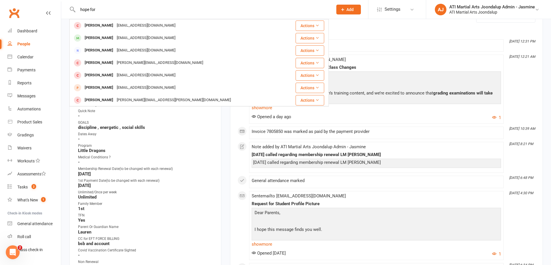
type input "hope for"
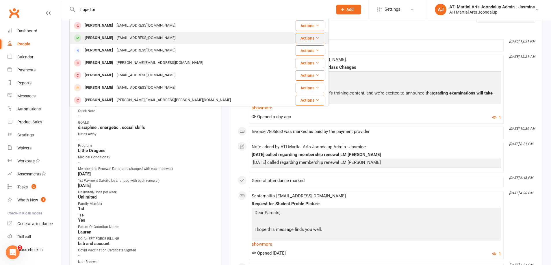
drag, startPoint x: 113, startPoint y: 16, endPoint x: 123, endPoint y: 40, distance: 26.5
click at [123, 40] on div "[EMAIL_ADDRESS][DOMAIN_NAME]" at bounding box center [146, 38] width 62 height 8
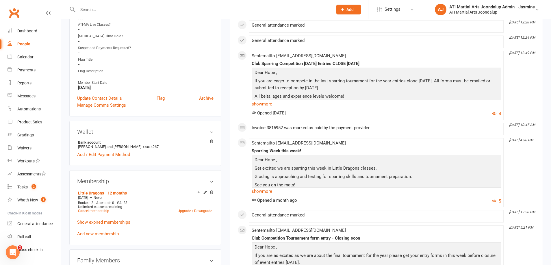
scroll to position [338, 0]
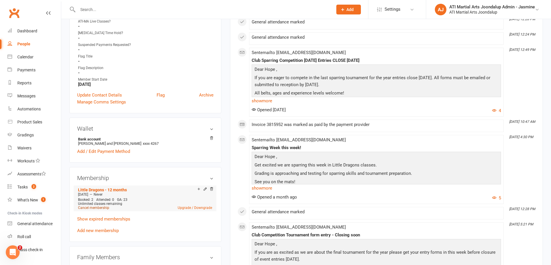
click at [86, 206] on link "Cancel membership" at bounding box center [93, 208] width 31 height 4
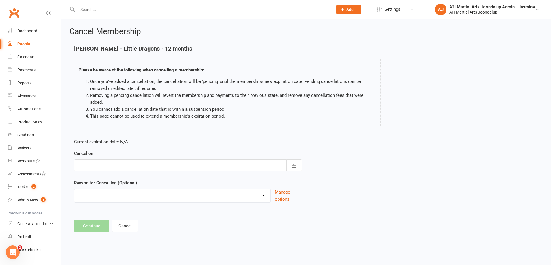
click at [105, 165] on div at bounding box center [188, 165] width 228 height 12
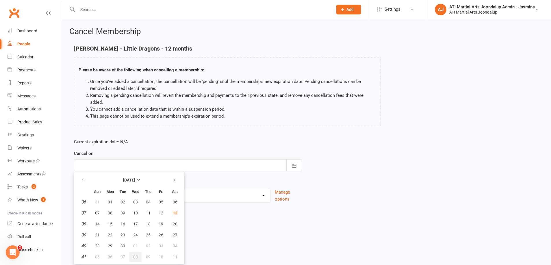
click at [133, 258] on span "08" at bounding box center [135, 257] width 5 height 5
type input "[DATE]"
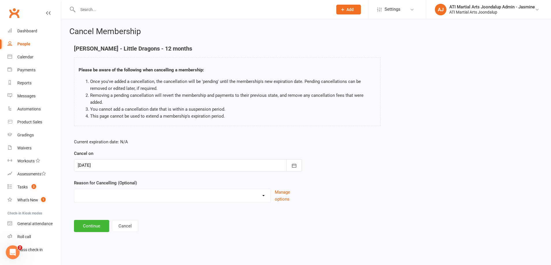
select select "4"
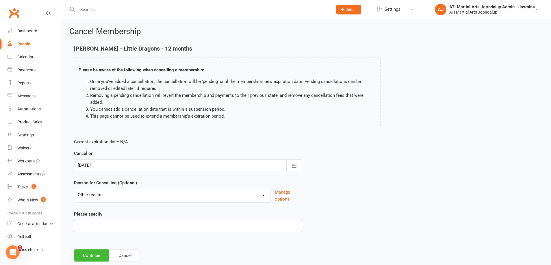
click at [120, 227] on input at bounding box center [188, 226] width 228 height 12
type input "basketball"
click at [93, 256] on button "Continue" at bounding box center [91, 255] width 35 height 12
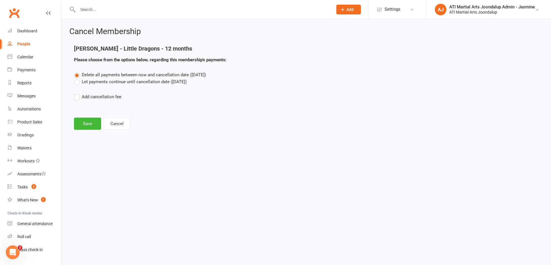
click at [80, 82] on label "Let payments continue until cancellation date ([DATE])" at bounding box center [130, 81] width 113 height 7
click at [78, 78] on input "Let payments continue until cancellation date ([DATE])" at bounding box center [76, 78] width 4 height 0
click at [90, 121] on button "Save" at bounding box center [87, 124] width 27 height 12
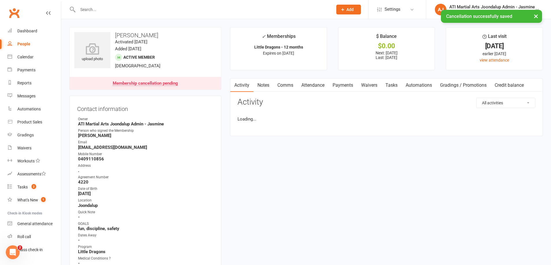
click at [263, 85] on link "Notes" at bounding box center [264, 85] width 20 height 13
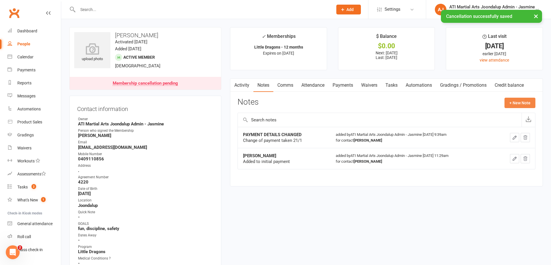
click at [519, 105] on button "+ New Note" at bounding box center [520, 103] width 31 height 10
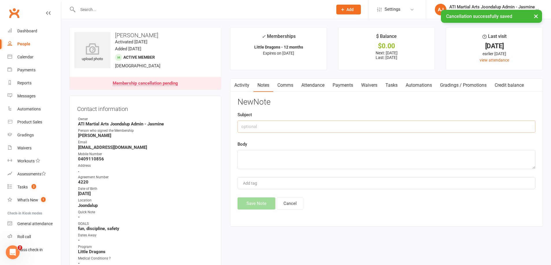
click at [365, 123] on input "text" at bounding box center [387, 127] width 298 height 12
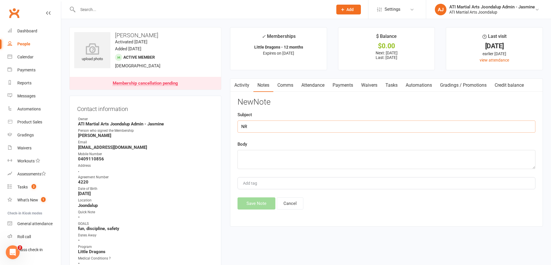
type input "NR"
drag, startPoint x: 247, startPoint y: 156, endPoint x: 255, endPoint y: 156, distance: 8.1
click at [247, 156] on textarea "inoperson" at bounding box center [387, 159] width 298 height 19
type textarea "in person"
click at [260, 203] on button "Save Note" at bounding box center [257, 203] width 38 height 12
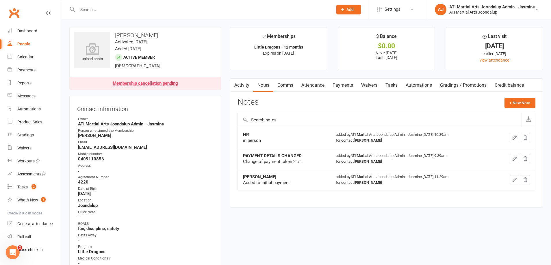
click at [151, 11] on input "text" at bounding box center [202, 9] width 253 height 8
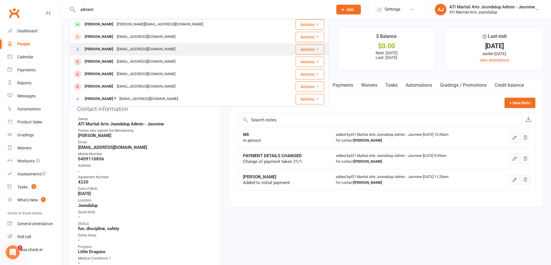
scroll to position [14, 0]
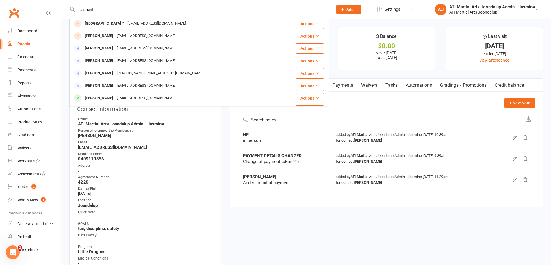
click at [82, 10] on input "ailment" at bounding box center [202, 9] width 253 height 8
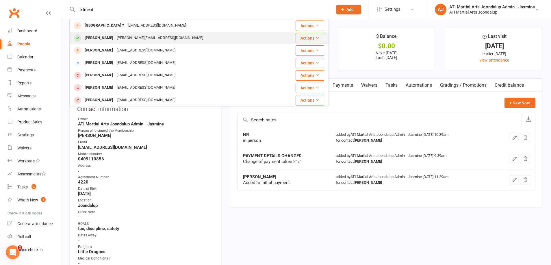
type input "kilment"
click at [134, 38] on div "[PERSON_NAME][EMAIL_ADDRESS][DOMAIN_NAME]" at bounding box center [160, 38] width 90 height 8
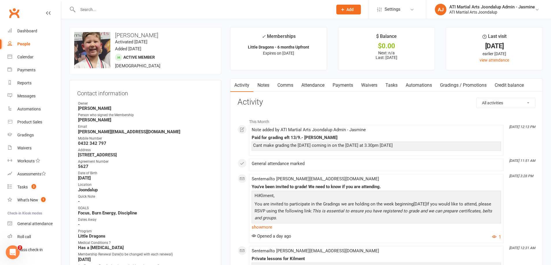
click at [339, 85] on link "Payments" at bounding box center [343, 85] width 29 height 13
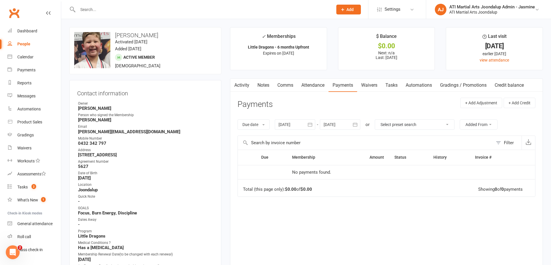
click at [278, 12] on input "text" at bounding box center [202, 9] width 253 height 8
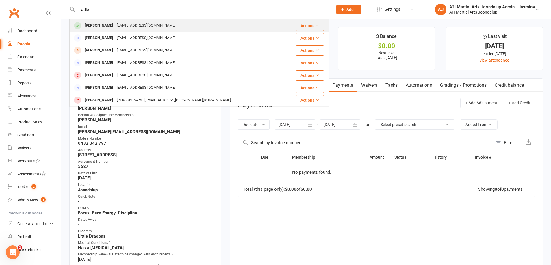
type input "ladle"
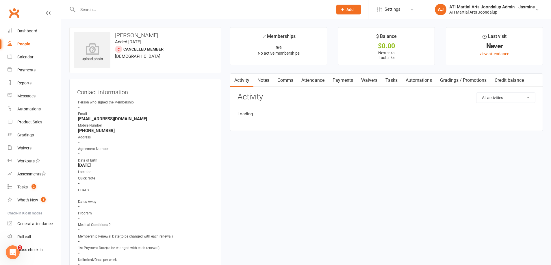
click at [343, 81] on link "Payments" at bounding box center [343, 80] width 29 height 13
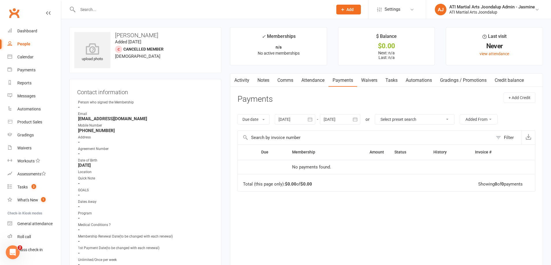
click at [154, 10] on input "text" at bounding box center [202, 9] width 253 height 8
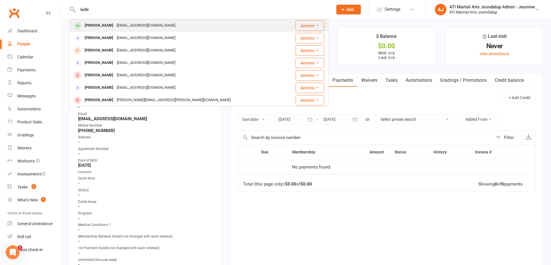
drag, startPoint x: 155, startPoint y: 12, endPoint x: 120, endPoint y: 26, distance: 37.5
click at [115, 26] on div "[PERSON_NAME]" at bounding box center [99, 25] width 32 height 8
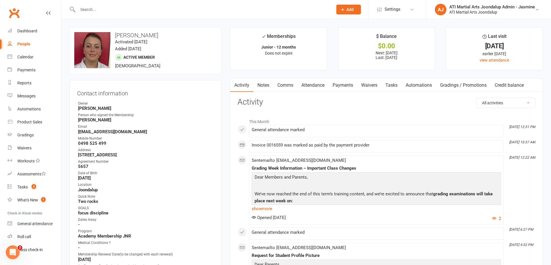
click at [347, 86] on link "Payments" at bounding box center [343, 85] width 29 height 13
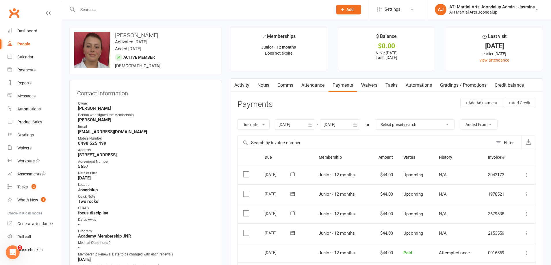
click at [264, 86] on link "Notes" at bounding box center [264, 85] width 20 height 13
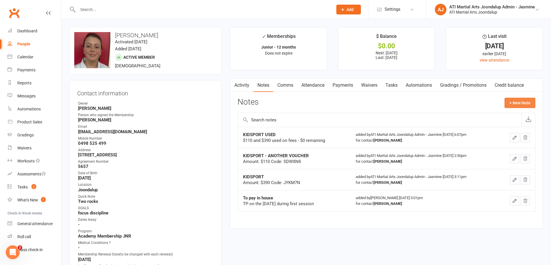
click at [509, 98] on button "+ New Note" at bounding box center [520, 103] width 31 height 10
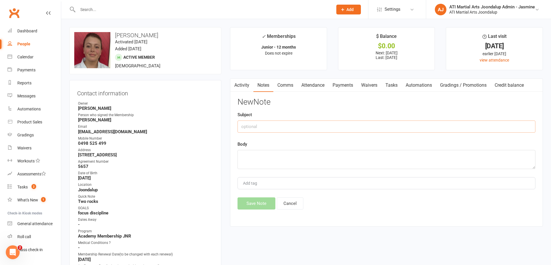
click at [403, 121] on input "text" at bounding box center [387, 127] width 298 height 12
click at [248, 206] on button "Save Note" at bounding box center [257, 203] width 38 height 12
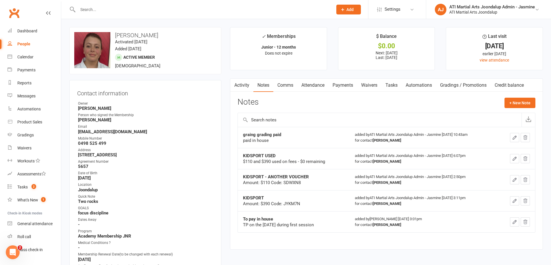
click at [168, 127] on div "Email" at bounding box center [146, 126] width 136 height 5
click at [30, 131] on link "Gradings" at bounding box center [34, 135] width 53 height 13
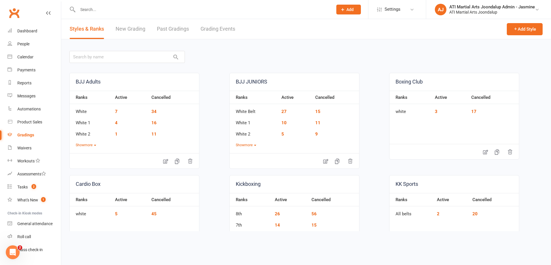
click at [223, 31] on link "Grading Events" at bounding box center [218, 29] width 35 height 20
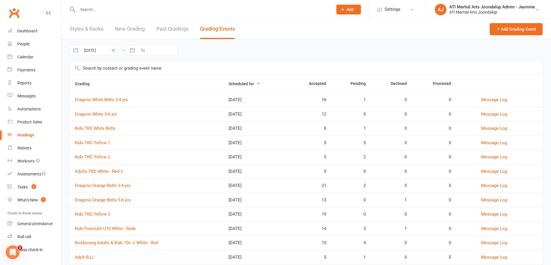
click at [92, 10] on input "text" at bounding box center [202, 9] width 253 height 8
click at [50, 13] on icon at bounding box center [48, 13] width 5 height 5
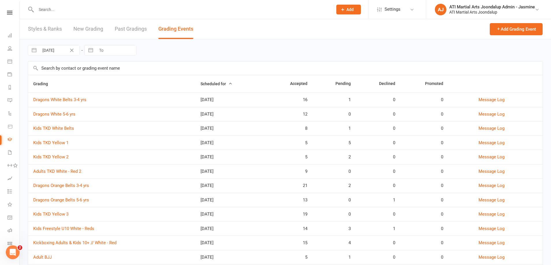
click at [48, 10] on input "text" at bounding box center [181, 9] width 295 height 8
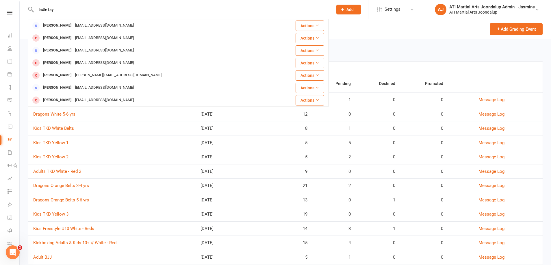
drag, startPoint x: 45, startPoint y: 10, endPoint x: 58, endPoint y: 12, distance: 13.8
click at [45, 10] on input "ladle tay" at bounding box center [181, 9] width 295 height 8
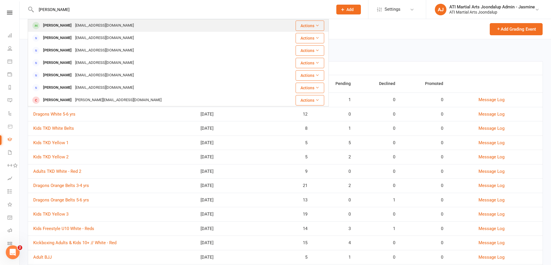
click at [60, 23] on div "[PERSON_NAME]" at bounding box center [57, 25] width 32 height 8
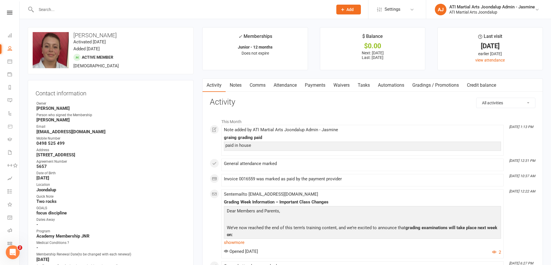
click at [428, 86] on link "Gradings / Promotions" at bounding box center [435, 85] width 55 height 13
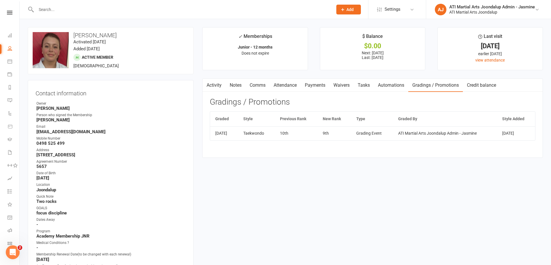
click at [169, 95] on div "Contact information Owner [PERSON_NAME] Person who signed the Membership [PERSO…" at bounding box center [111, 265] width 166 height 371
click at [10, 14] on icon at bounding box center [9, 13] width 5 height 4
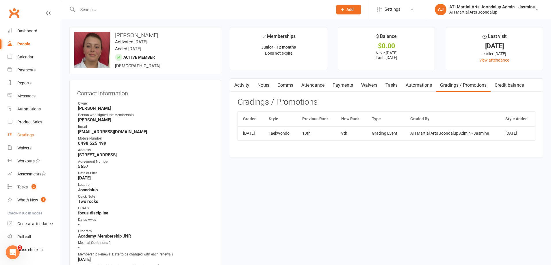
click at [27, 137] on div "Gradings" at bounding box center [25, 135] width 16 height 5
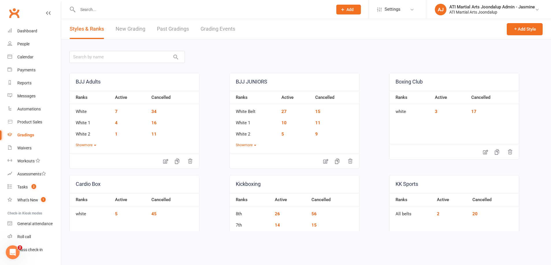
click at [215, 30] on link "Grading Events" at bounding box center [218, 29] width 35 height 20
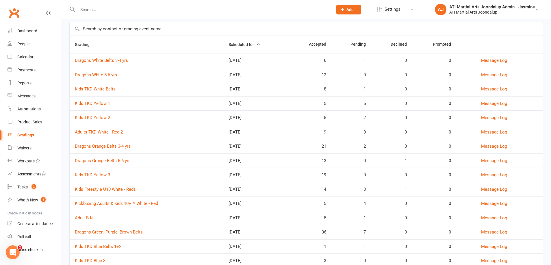
scroll to position [40, 0]
click at [110, 145] on link "Dragons Orange Belts 3-4 yrs" at bounding box center [103, 145] width 56 height 5
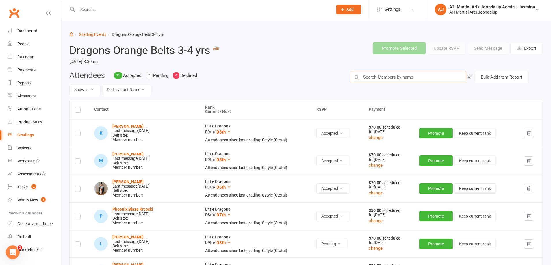
click at [381, 81] on input "text" at bounding box center [409, 77] width 116 height 12
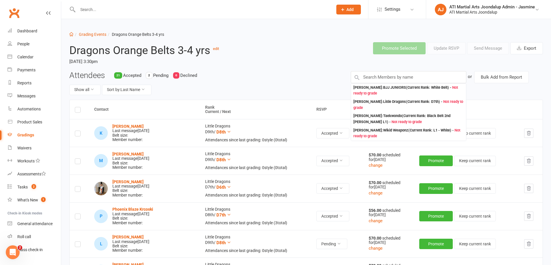
click at [88, 11] on input "text" at bounding box center [202, 9] width 253 height 8
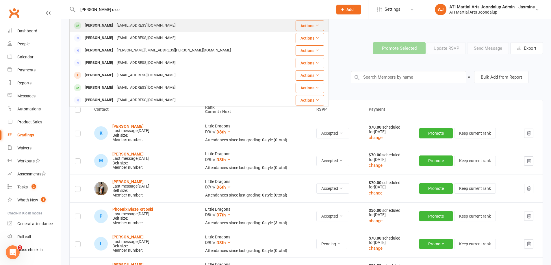
click at [103, 23] on div "[PERSON_NAME]" at bounding box center [99, 25] width 32 height 8
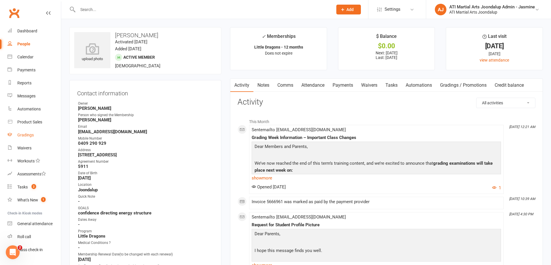
click at [20, 135] on div "Gradings" at bounding box center [25, 135] width 16 height 5
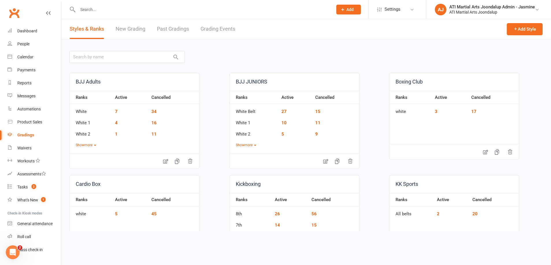
click at [212, 31] on link "Grading Events" at bounding box center [218, 29] width 35 height 20
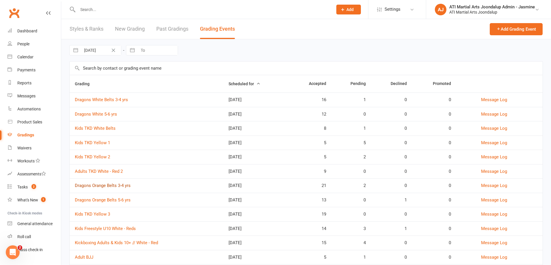
click at [117, 185] on link "Dragons Orange Belts 3-4 yrs" at bounding box center [103, 185] width 56 height 5
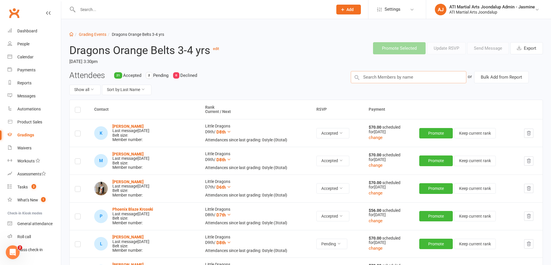
click at [380, 76] on input "text" at bounding box center [409, 77] width 116 height 12
click at [114, 8] on input "text" at bounding box center [202, 9] width 253 height 8
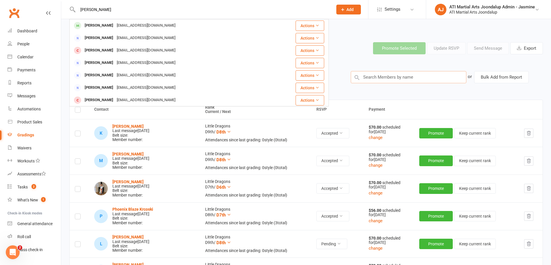
click at [377, 79] on input "text" at bounding box center [409, 77] width 116 height 12
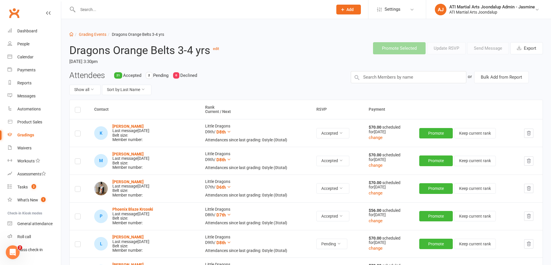
click at [310, 71] on div "Attendees 21 Accepted 2 Pending 0 Declined Show all Sort by: Last Name" at bounding box center [206, 85] width 282 height 29
click at [404, 81] on input "text" at bounding box center [409, 77] width 116 height 12
click at [53, 13] on div "Clubworx" at bounding box center [30, 16] width 61 height 21
click at [47, 12] on icon at bounding box center [48, 13] width 5 height 5
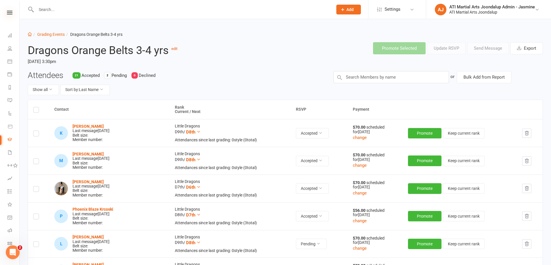
click at [12, 13] on icon at bounding box center [9, 13] width 5 height 4
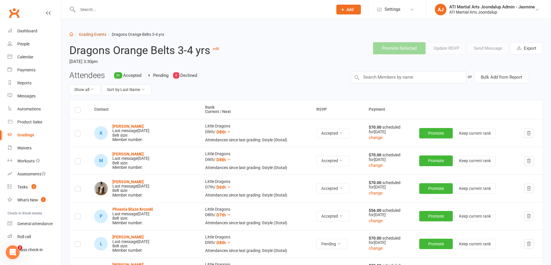
click at [94, 34] on link "Grading Events" at bounding box center [92, 34] width 27 height 5
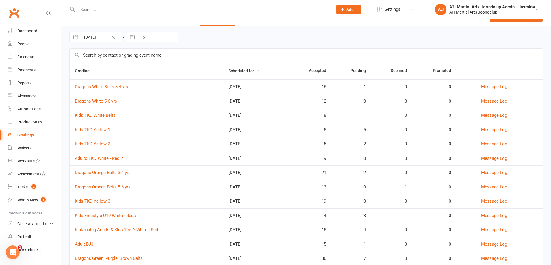
scroll to position [17, 0]
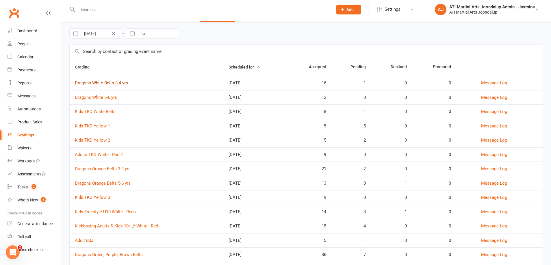
click at [103, 84] on link "Dragons White Belts 3-4 yrs" at bounding box center [101, 82] width 53 height 5
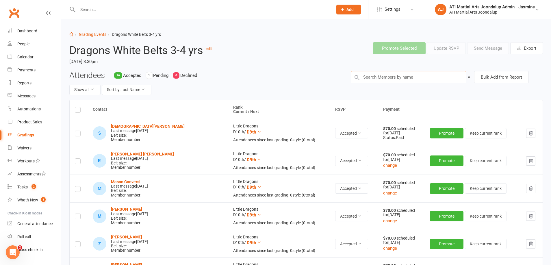
click at [383, 80] on input "text" at bounding box center [409, 77] width 116 height 12
drag, startPoint x: 379, startPoint y: 76, endPoint x: 373, endPoint y: 77, distance: 5.5
click at [373, 77] on input "text" at bounding box center [409, 77] width 116 height 12
click at [99, 36] on link "Grading Events" at bounding box center [92, 34] width 27 height 5
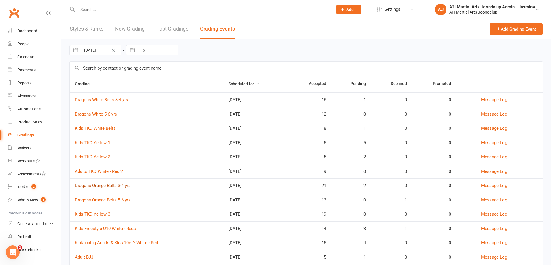
scroll to position [2, 0]
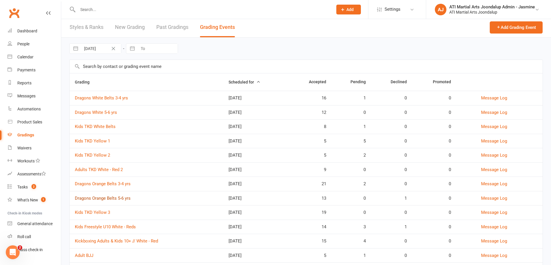
click at [98, 197] on link "Dragons Orange Belts 5-6 yrs" at bounding box center [103, 198] width 56 height 5
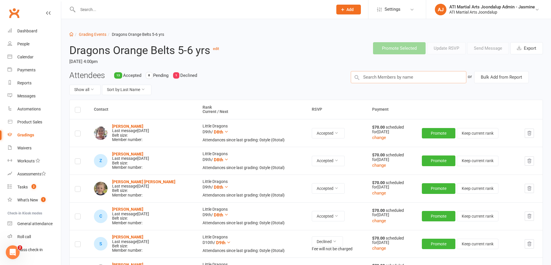
click at [382, 77] on input "text" at bounding box center [409, 77] width 116 height 12
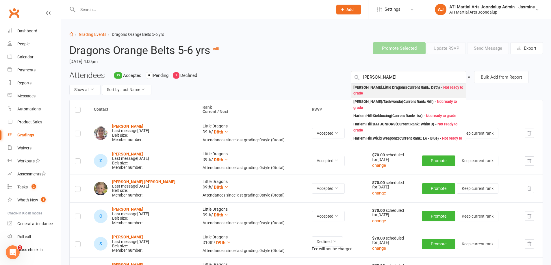
click at [372, 88] on div "[PERSON_NAME] : Little Dragons (Current Rank: D8th ) - Not ready to grade" at bounding box center [409, 91] width 110 height 12
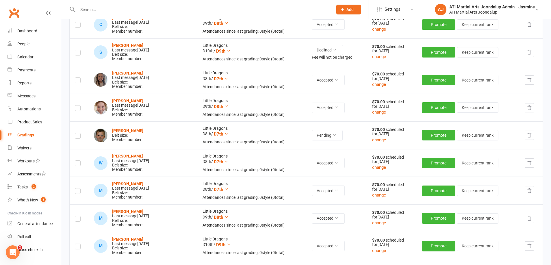
scroll to position [192, 0]
click at [80, 136] on label at bounding box center [78, 136] width 6 height 0
click at [80, 133] on input "checkbox" at bounding box center [78, 133] width 6 height 0
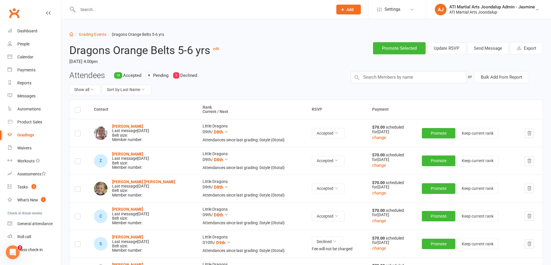
scroll to position [0, 0]
click at [489, 48] on button "Send Message" at bounding box center [488, 48] width 42 height 12
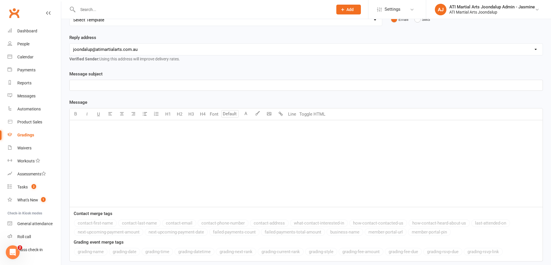
scroll to position [51, 0]
click at [321, 87] on p "﻿" at bounding box center [306, 85] width 466 height 7
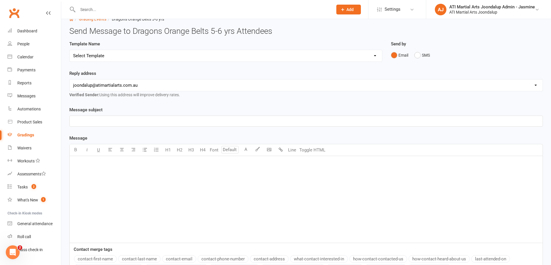
click at [311, 62] on div "Template Name Select Template [Email] Confirmation of Successful Grading [Email…" at bounding box center [226, 54] width 322 height 29
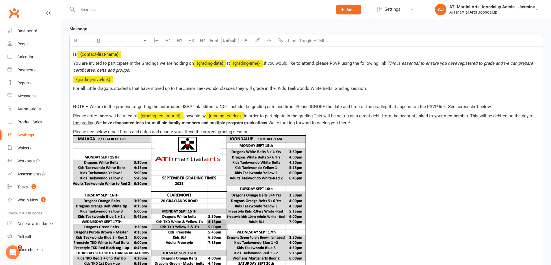
scroll to position [125, 0]
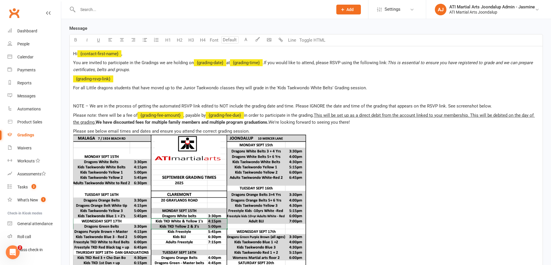
click at [180, 114] on span "﻿ {grading-fee-amount}" at bounding box center [161, 115] width 46 height 5
click at [180, 115] on span "﻿ {grading-fee-amount}" at bounding box center [161, 115] width 46 height 5
click at [179, 115] on span "﻿ {grading-fee-amount}" at bounding box center [161, 115] width 46 height 5
click at [165, 113] on span "﻿ {grading-fee-amount}" at bounding box center [161, 114] width 46 height 5
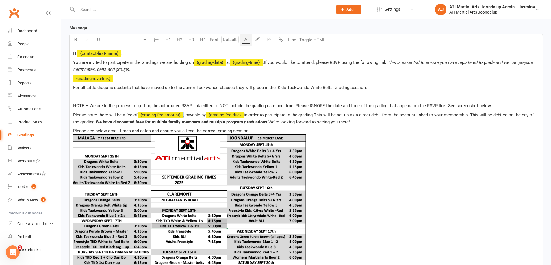
click at [166, 114] on span "﻿ {grading-fee-amount}" at bounding box center [161, 114] width 46 height 5
click at [176, 115] on span "﻿ {grading-fee-amount}" at bounding box center [161, 114] width 46 height 5
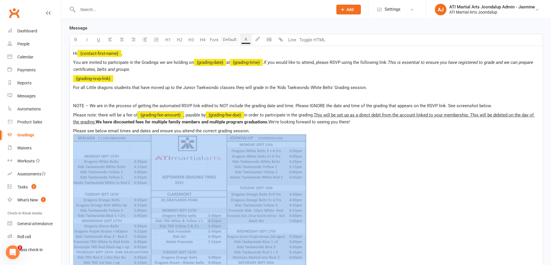
click at [328, 147] on span "﻿" at bounding box center [306, 211] width 466 height 154
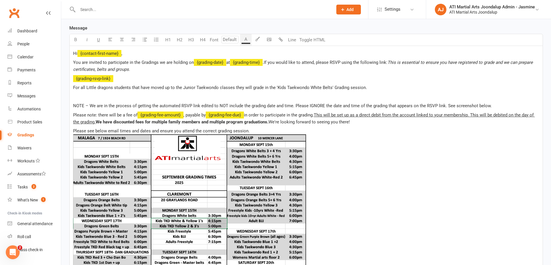
click at [225, 116] on span "﻿ {grading-fee-due}" at bounding box center [225, 114] width 38 height 5
click at [236, 114] on span "﻿ {grading-fee-due}" at bounding box center [225, 114] width 38 height 5
click at [238, 114] on span "﻿ {grading-fee-due}" at bounding box center [225, 114] width 38 height 5
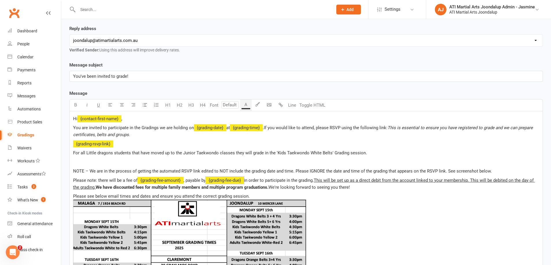
scroll to position [60, 0]
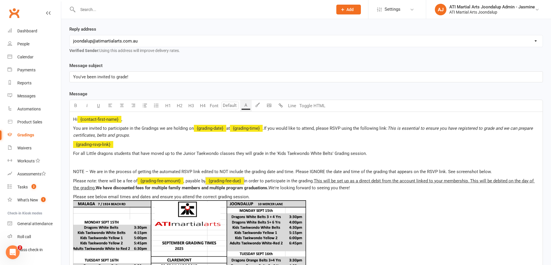
click at [215, 128] on span "﻿ {grading-date}" at bounding box center [210, 128] width 32 height 5
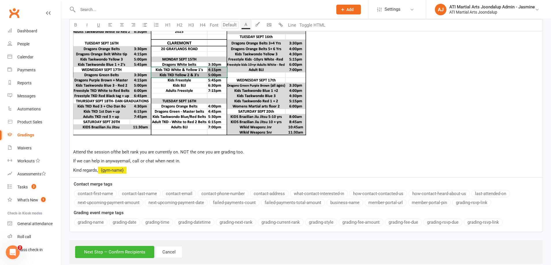
scroll to position [278, 0]
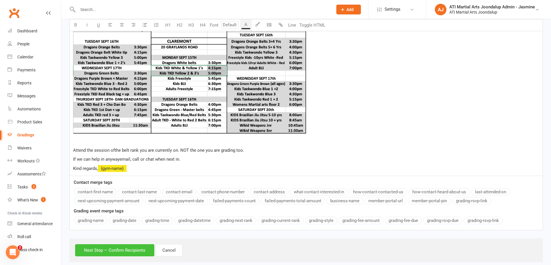
click at [117, 251] on button "Next Step — Confirm Recipients" at bounding box center [114, 250] width 79 height 12
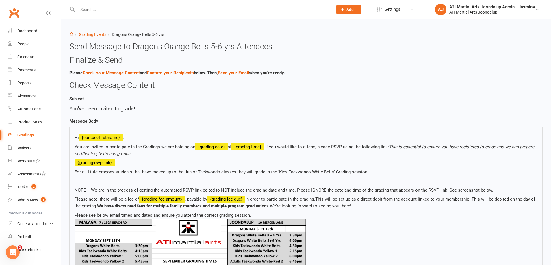
scroll to position [0, 0]
click at [210, 146] on span "{grading-date}" at bounding box center [211, 146] width 32 height 5
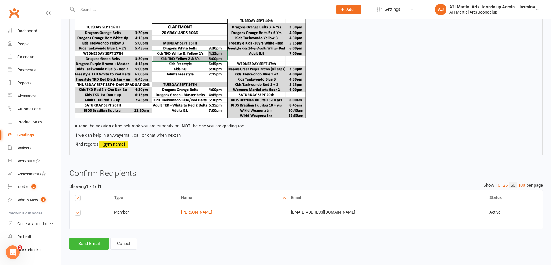
scroll to position [251, 0]
click at [128, 242] on button "Cancel" at bounding box center [123, 244] width 27 height 12
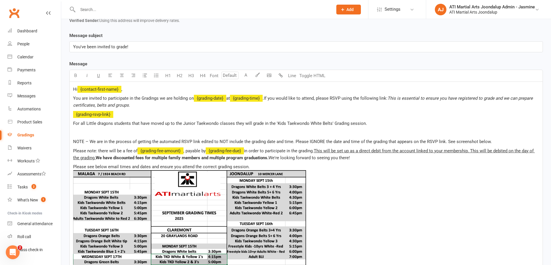
scroll to position [88, 0]
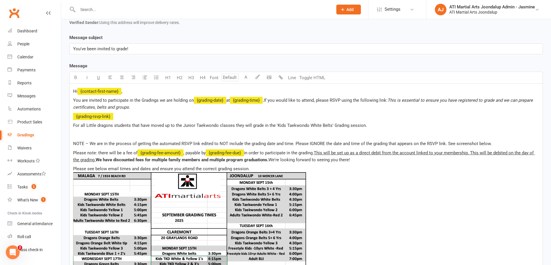
click at [225, 154] on span "﻿ {grading-fee-due}" at bounding box center [225, 152] width 38 height 5
click at [212, 100] on span "﻿ {grading-date}" at bounding box center [210, 100] width 32 height 5
click at [217, 107] on p "You are invited to participate in the Gradings we are holding on ﻿ {grading-dat…" at bounding box center [306, 104] width 466 height 14
click at [214, 101] on span "﻿ {grading-date}" at bounding box center [210, 100] width 32 height 5
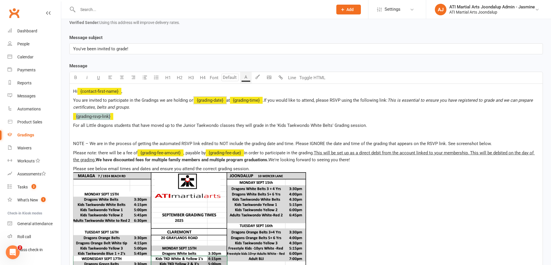
click at [239, 115] on p "﻿ {grading-rsvp-link}" at bounding box center [306, 116] width 466 height 7
click at [410, 171] on p "Please see below email times and dates and ensure you attend the correct gradin…" at bounding box center [306, 245] width 466 height 161
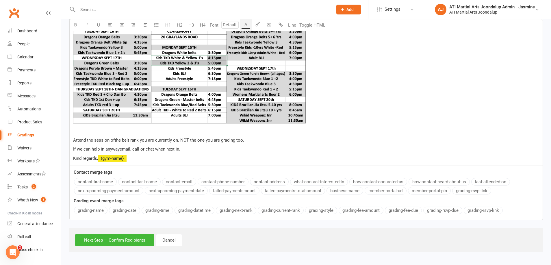
scroll to position [288, 0]
click at [112, 240] on button "Next Step — Confirm Recipients" at bounding box center [114, 240] width 79 height 12
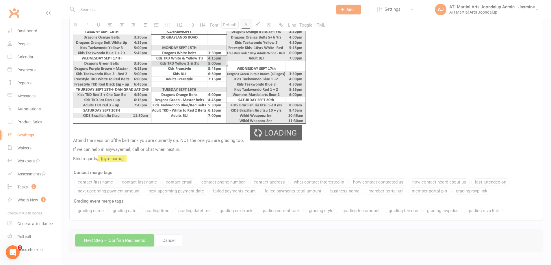
scroll to position [251, 0]
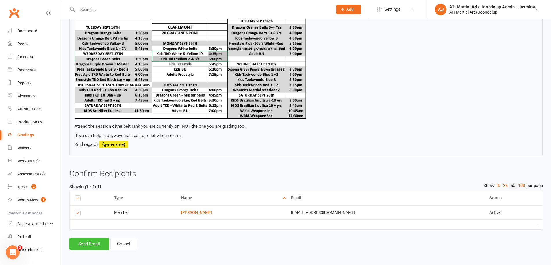
click at [98, 243] on button "Send Email" at bounding box center [89, 244] width 40 height 12
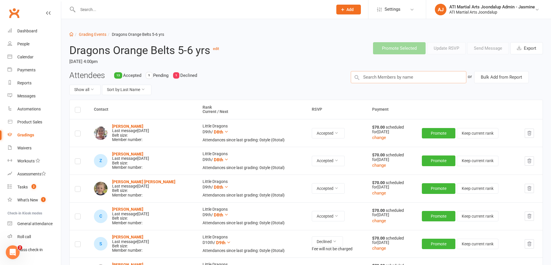
click at [418, 78] on input "text" at bounding box center [409, 77] width 116 height 12
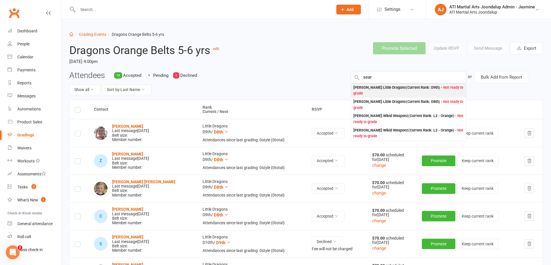
click at [372, 88] on div "[PERSON_NAME] : Little Dragons (Current Rank: D9th ) - Not ready to grade" at bounding box center [409, 91] width 110 height 12
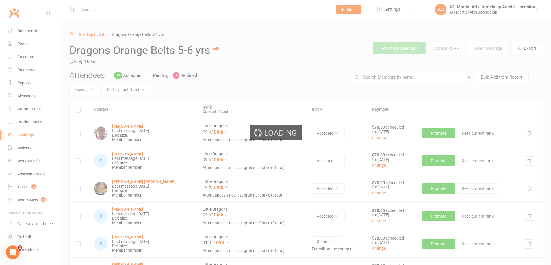
click at [376, 82] on div "Loading" at bounding box center [275, 132] width 551 height 265
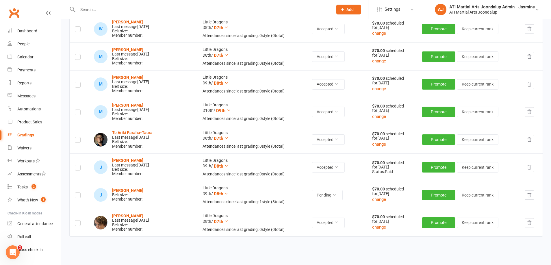
scroll to position [334, 0]
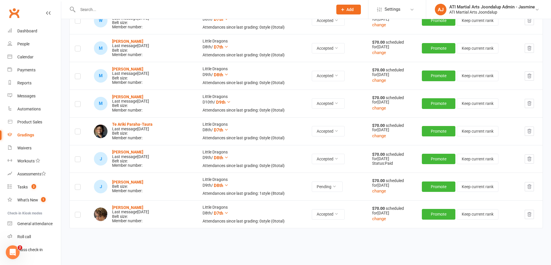
click at [79, 188] on label at bounding box center [78, 188] width 6 height 0
click at [79, 184] on input "checkbox" at bounding box center [78, 184] width 6 height 0
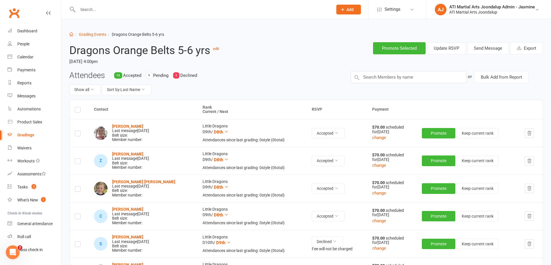
scroll to position [0, 0]
click at [374, 77] on input "text" at bounding box center [409, 77] width 116 height 12
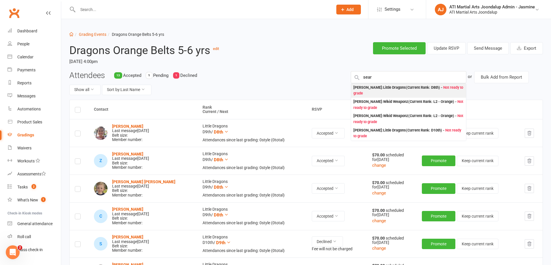
click at [365, 91] on div "[PERSON_NAME] : Little Dragons (Current Rank: D8th ) - Not ready to grade" at bounding box center [409, 91] width 110 height 12
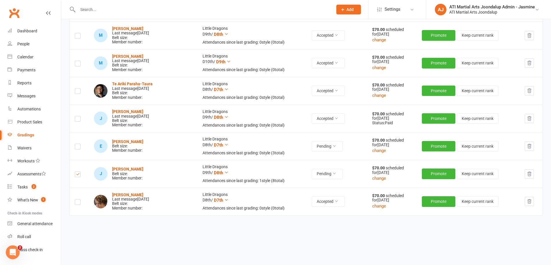
scroll to position [374, 0]
click at [77, 148] on label at bounding box center [78, 148] width 6 height 0
click at [77, 144] on input "checkbox" at bounding box center [78, 144] width 6 height 0
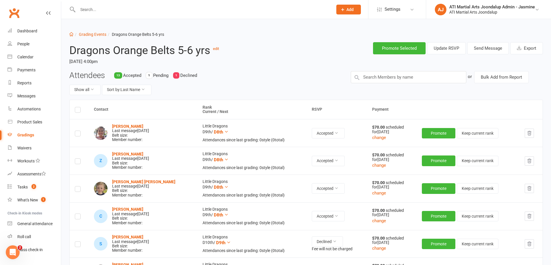
scroll to position [0, 0]
click at [489, 51] on button "Send Message" at bounding box center [488, 48] width 42 height 12
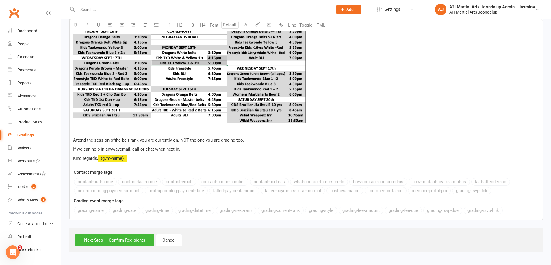
scroll to position [288, 0]
drag, startPoint x: 198, startPoint y: 143, endPoint x: 115, endPoint y: 223, distance: 114.9
click at [197, 143] on div "Hi ﻿ {contact-first-name} , You are invited to participate in the Gradings we a…" at bounding box center [306, 24] width 473 height 283
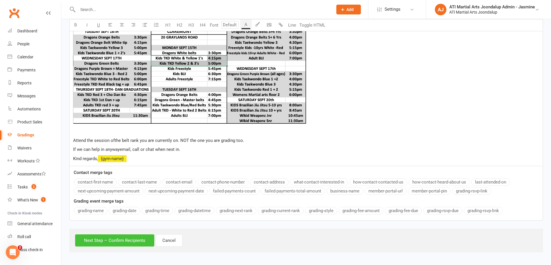
click at [114, 240] on button "Next Step — Confirm Recipients" at bounding box center [114, 240] width 79 height 12
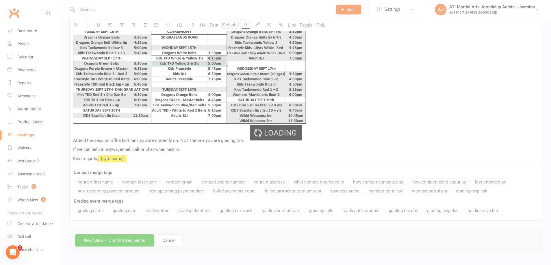
scroll to position [265, 0]
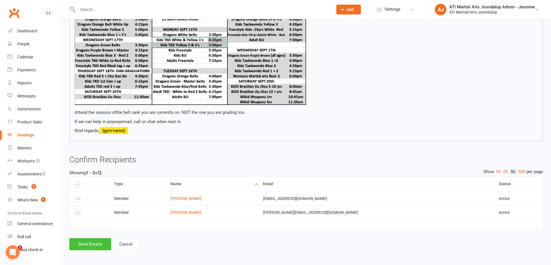
click at [95, 243] on button "Send Emails" at bounding box center [90, 244] width 42 height 12
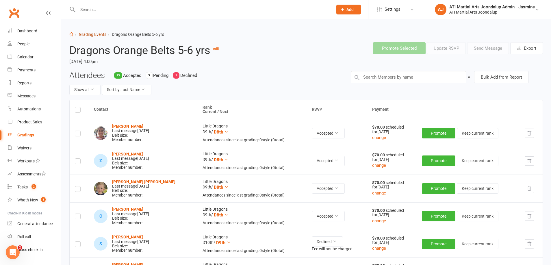
click at [96, 35] on link "Grading Events" at bounding box center [92, 34] width 27 height 5
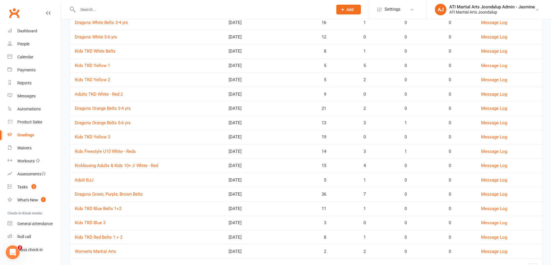
scroll to position [78, 0]
click at [109, 193] on link "Dragons Green, Purple, Brown Belts" at bounding box center [109, 192] width 68 height 5
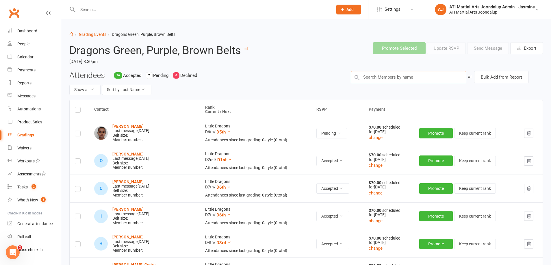
click at [402, 76] on input "text" at bounding box center [409, 77] width 116 height 12
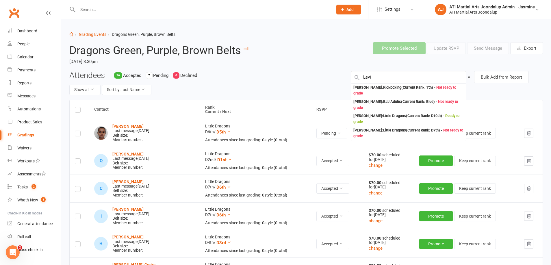
drag, startPoint x: 402, startPoint y: 76, endPoint x: 365, endPoint y: 121, distance: 58.3
click at [365, 127] on div "[PERSON_NAME] : Little Dragons (Current Rank: D7th ) - Not ready to grade" at bounding box center [409, 133] width 110 height 12
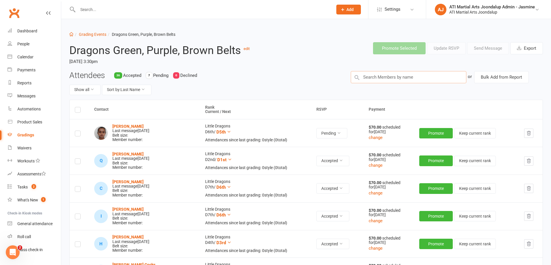
click at [373, 78] on input "text" at bounding box center [409, 77] width 116 height 12
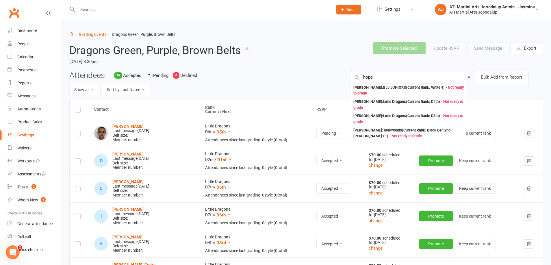
click at [377, 101] on div "[PERSON_NAME] : Little Dragons (Current Rank: D4th ) - Not ready to grade" at bounding box center [409, 105] width 110 height 12
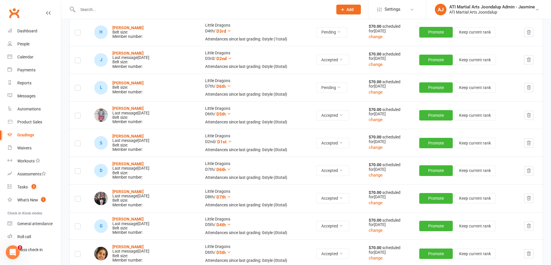
scroll to position [375, 0]
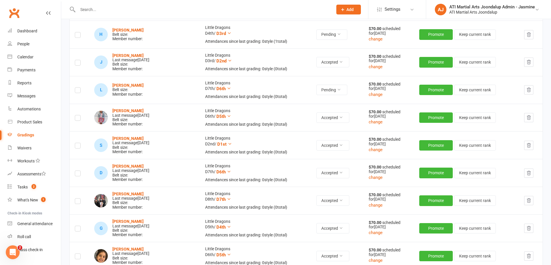
click at [77, 91] on label at bounding box center [78, 91] width 6 height 0
click at [77, 88] on input "checkbox" at bounding box center [78, 88] width 6 height 0
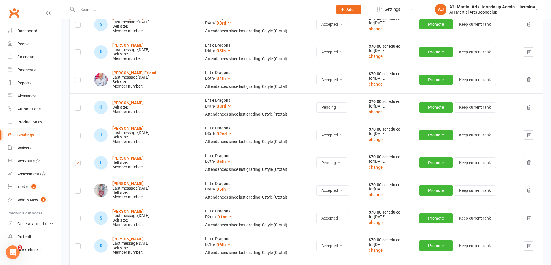
scroll to position [302, 0]
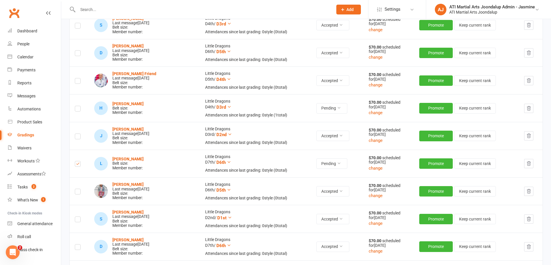
click at [78, 110] on label at bounding box center [78, 110] width 6 height 0
click at [78, 106] on input "checkbox" at bounding box center [78, 106] width 6 height 0
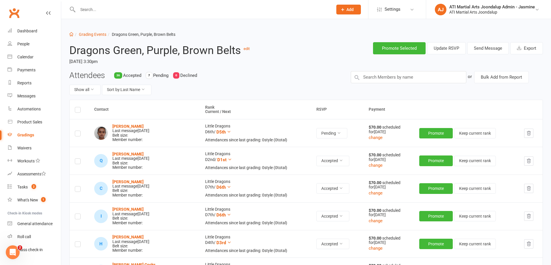
scroll to position [0, 0]
click at [484, 49] on button "Send Message" at bounding box center [488, 48] width 42 height 12
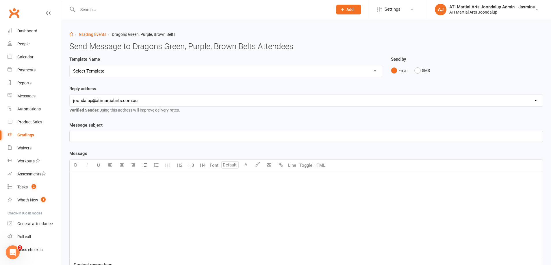
select select "3"
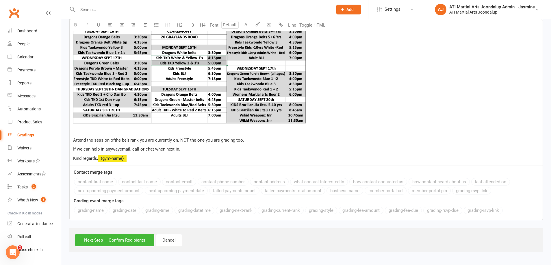
scroll to position [288, 0]
drag, startPoint x: 121, startPoint y: 236, endPoint x: 122, endPoint y: 239, distance: 2.9
click at [121, 238] on button "Next Step — Confirm Recipients" at bounding box center [114, 240] width 79 height 12
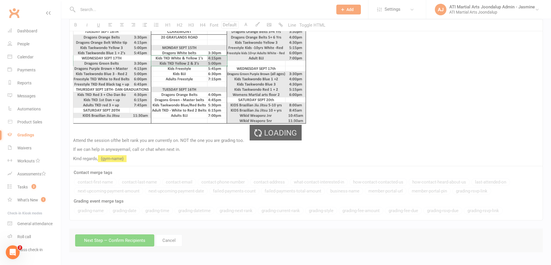
scroll to position [265, 0]
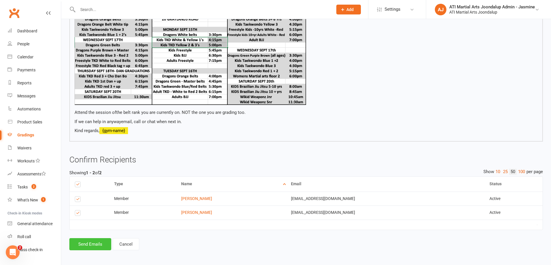
click at [90, 242] on button "Send Emails" at bounding box center [90, 244] width 42 height 12
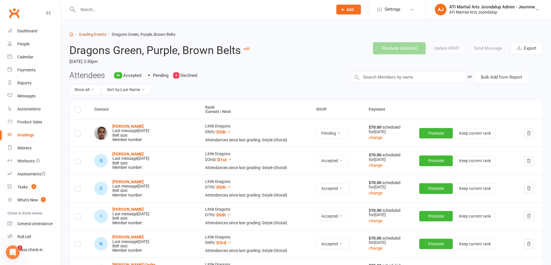
click at [100, 34] on link "Grading Events" at bounding box center [92, 34] width 27 height 5
select select "50"
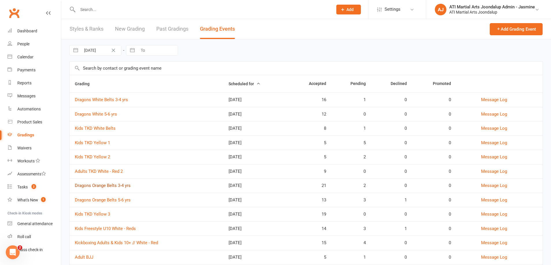
click at [103, 185] on link "Dragons Orange Belts 3-4 yrs" at bounding box center [103, 185] width 56 height 5
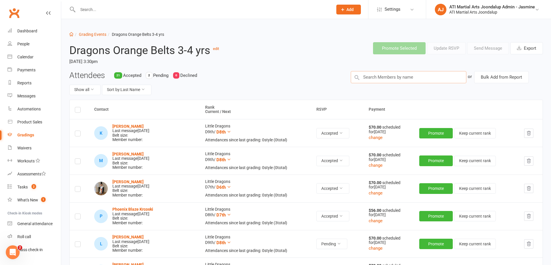
click at [391, 78] on input "text" at bounding box center [409, 77] width 116 height 12
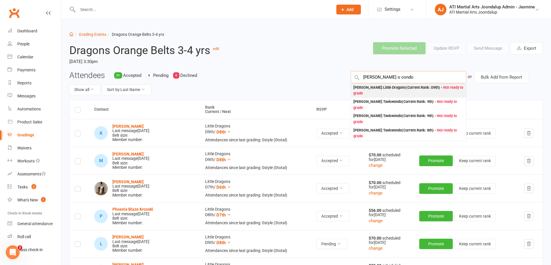
type input "Henry o condo"
drag, startPoint x: 376, startPoint y: 83, endPoint x: 364, endPoint y: 89, distance: 13.6
click at [364, 89] on div "Henry O'Connor : Little Dragons (Current Rank: D9th ) - Not ready to grade" at bounding box center [409, 91] width 110 height 12
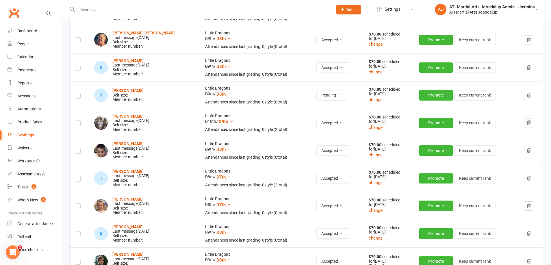
scroll to position [453, 0]
click at [77, 97] on label at bounding box center [78, 97] width 6 height 0
click at [77, 93] on input "checkbox" at bounding box center [78, 93] width 6 height 0
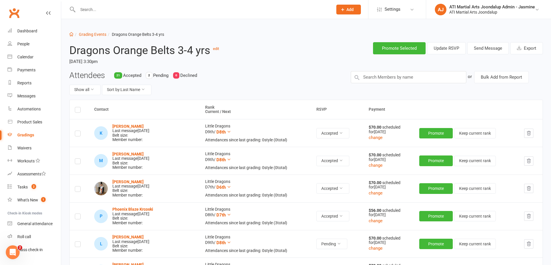
scroll to position [0, 0]
click at [395, 78] on input "text" at bounding box center [409, 77] width 116 height 12
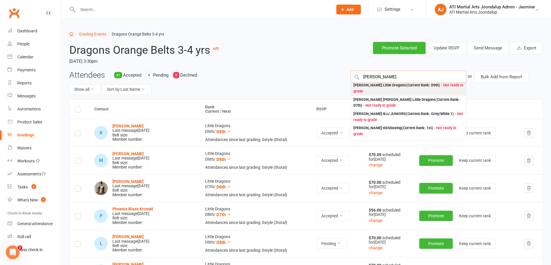
scroll to position [122, 0]
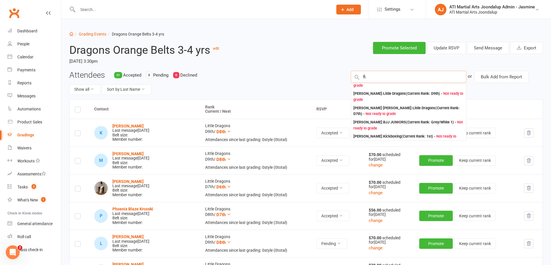
type input "f"
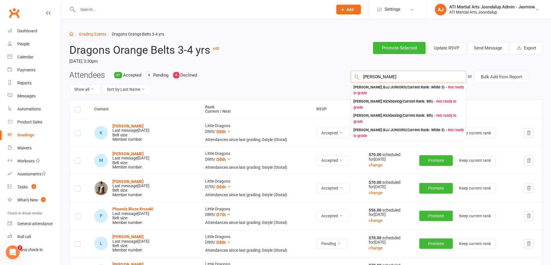
scroll to position [0, 0]
type input "d"
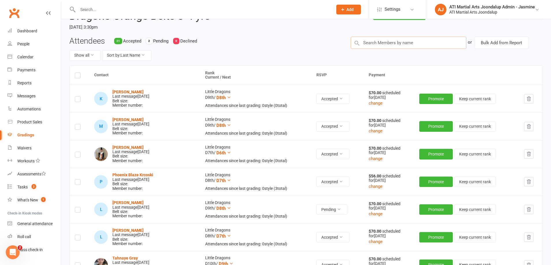
scroll to position [30, 0]
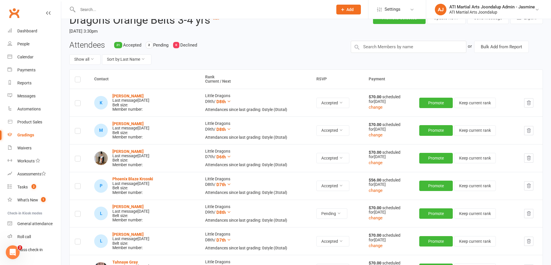
click at [100, 12] on input "text" at bounding box center [202, 9] width 253 height 8
click at [99, 11] on input "text" at bounding box center [202, 9] width 253 height 8
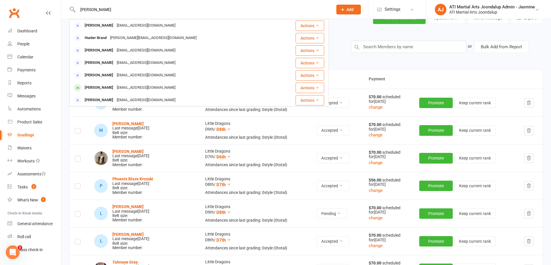
drag, startPoint x: 97, startPoint y: 12, endPoint x: 96, endPoint y: 9, distance: 3.2
click at [96, 9] on input "Katherine" at bounding box center [202, 9] width 253 height 8
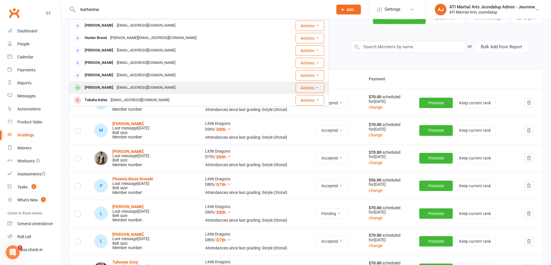
type input "Katherime"
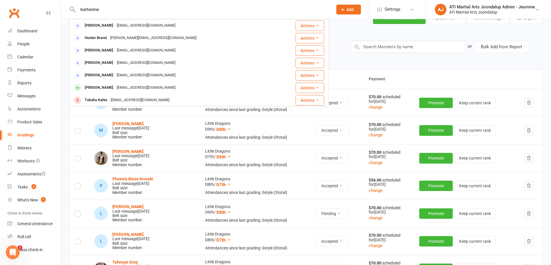
click at [120, 86] on div "elenaleksa2016@gmail.com" at bounding box center [146, 88] width 62 height 8
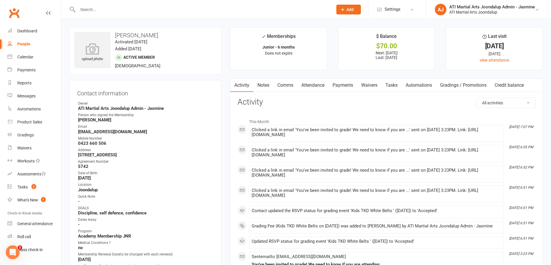
click at [341, 85] on link "Payments" at bounding box center [343, 85] width 29 height 13
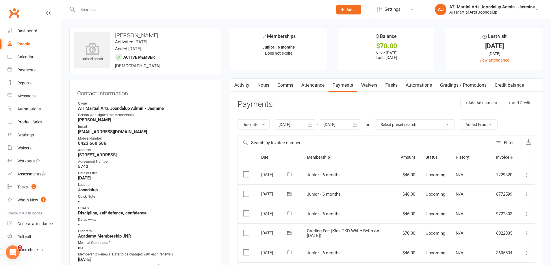
click at [265, 84] on link "Notes" at bounding box center [264, 85] width 20 height 13
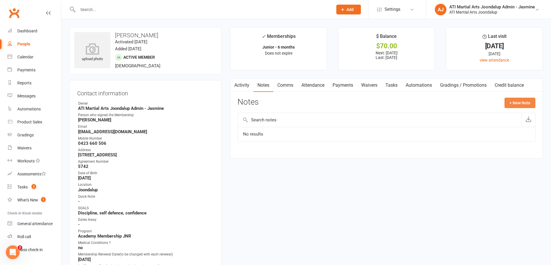
click at [523, 103] on button "+ New Note" at bounding box center [520, 103] width 31 height 10
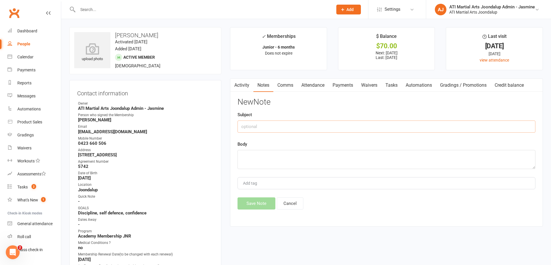
click at [283, 127] on input "text" at bounding box center [387, 127] width 298 height 12
drag, startPoint x: 416, startPoint y: 127, endPoint x: 297, endPoint y: 134, distance: 119.3
click at [300, 133] on div "New Note Subject Grading fee might no go through if not payment can be taken th…" at bounding box center [387, 154] width 298 height 112
type input "Grading fee might no go through if not payment can be taken the next day 13/9/-…"
drag, startPoint x: 343, startPoint y: 134, endPoint x: 396, endPoint y: 130, distance: 53.1
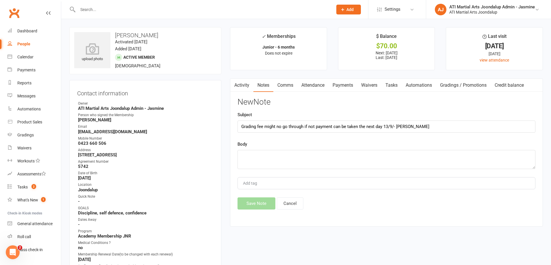
click at [357, 134] on div "New Note Subject Grading fee might no go through if not payment can be taken th…" at bounding box center [387, 154] width 298 height 112
drag, startPoint x: 411, startPoint y: 127, endPoint x: 243, endPoint y: 126, distance: 168.5
click at [237, 126] on div "Activity Notes Comms Attendance Payments Waivers Tasks Automations Gradings / P…" at bounding box center [386, 152] width 313 height 148
click at [244, 155] on textarea at bounding box center [387, 159] width 298 height 19
paste textarea "Grading fee might no go through if not payment can be taken the next day 13/9/-…"
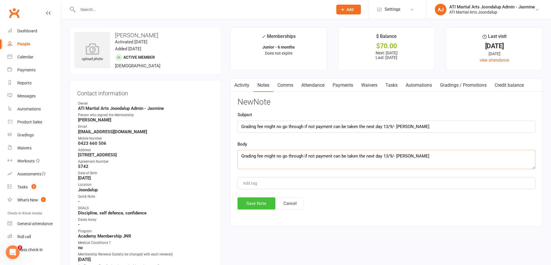
type textarea "Grading fee might no go through if not payment can be taken the next day 13/9/-…"
click at [255, 204] on button "Save Note" at bounding box center [257, 203] width 38 height 12
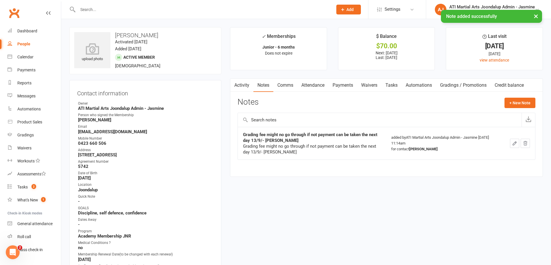
click at [243, 84] on link "Activity" at bounding box center [241, 85] width 23 height 13
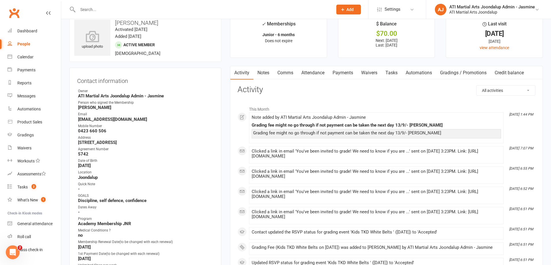
scroll to position [3, 0]
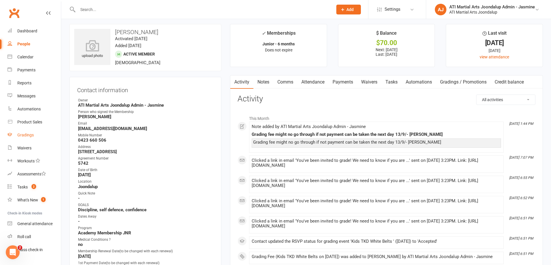
click at [21, 138] on link "Gradings" at bounding box center [34, 135] width 53 height 13
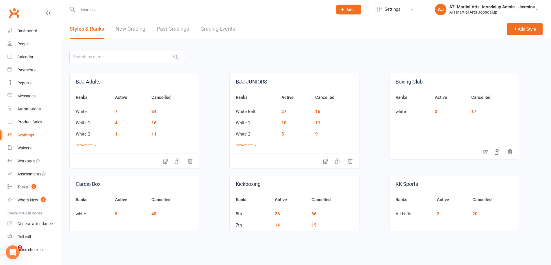
click at [95, 8] on input "text" at bounding box center [202, 9] width 253 height 8
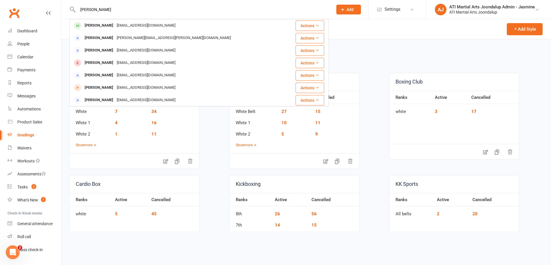
type input "Henry o Connor"
drag, startPoint x: 116, startPoint y: 17, endPoint x: 94, endPoint y: 26, distance: 23.6
click at [94, 26] on div "[PERSON_NAME]" at bounding box center [99, 25] width 32 height 8
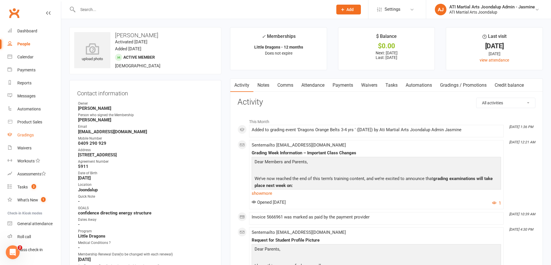
click at [27, 136] on div "Gradings" at bounding box center [25, 135] width 16 height 5
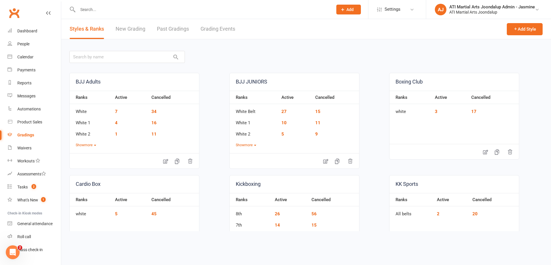
click at [223, 29] on link "Grading Events" at bounding box center [218, 29] width 35 height 20
select select "50"
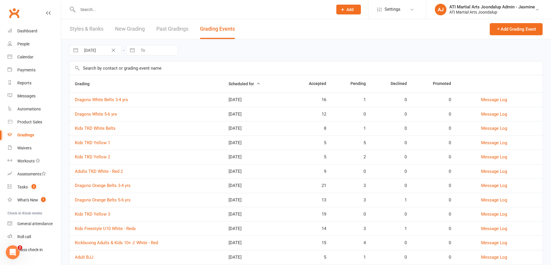
click at [123, 185] on link "Dragons Orange Belts 3-4 yrs" at bounding box center [103, 185] width 56 height 5
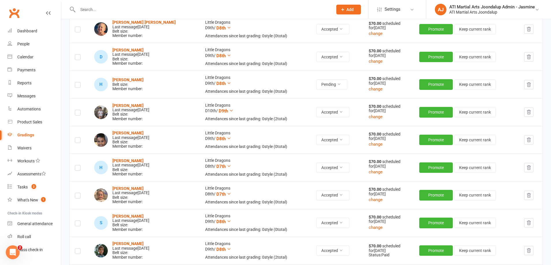
scroll to position [462, 0]
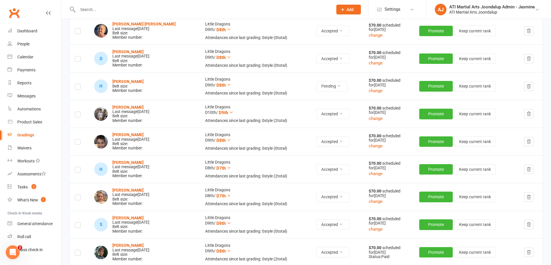
click at [77, 88] on label at bounding box center [78, 88] width 6 height 0
click at [77, 84] on input "checkbox" at bounding box center [78, 84] width 6 height 0
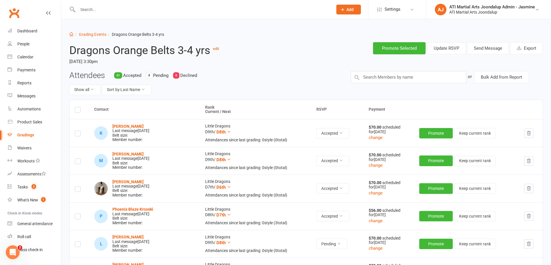
scroll to position [0, 0]
click at [379, 77] on input "text" at bounding box center [409, 77] width 116 height 12
type input "[PERSON_NAME]"
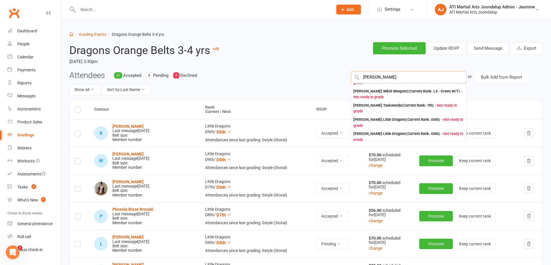
scroll to position [261, 0]
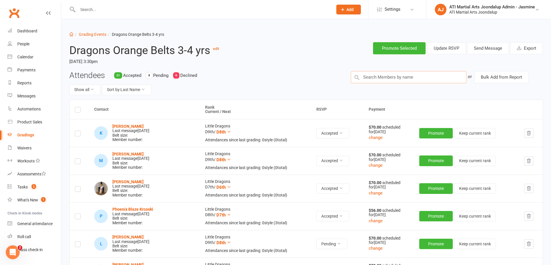
drag, startPoint x: 367, startPoint y: 76, endPoint x: 350, endPoint y: 77, distance: 17.1
click at [351, 77] on input "text" at bounding box center [409, 77] width 116 height 12
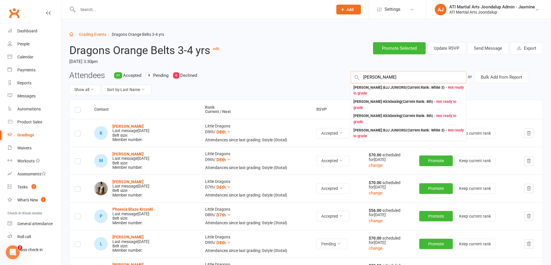
type input "diskin"
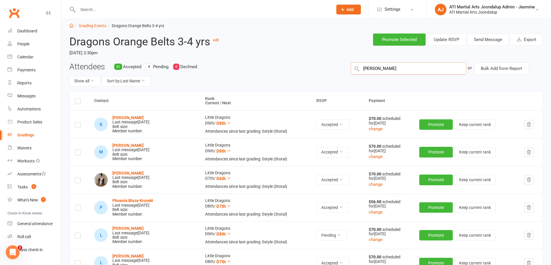
scroll to position [9, 0]
drag, startPoint x: 381, startPoint y: 71, endPoint x: 347, endPoint y: 71, distance: 33.8
click at [347, 71] on div "or Bulk Add from Report" at bounding box center [447, 68] width 201 height 12
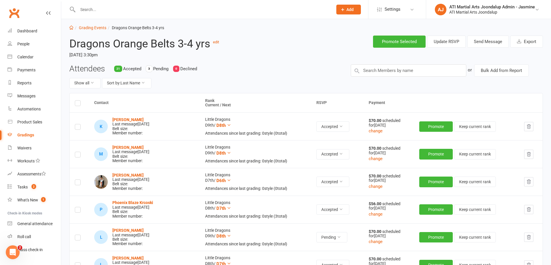
click at [149, 11] on input "text" at bounding box center [202, 9] width 253 height 8
type input "fi"
click at [490, 42] on button "Send Message" at bounding box center [488, 42] width 42 height 12
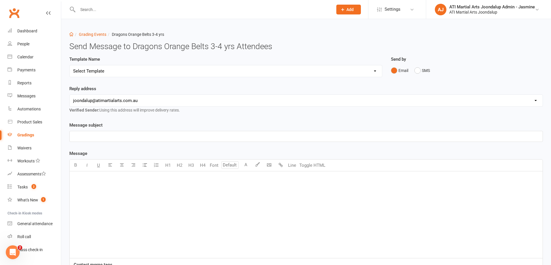
select select "3"
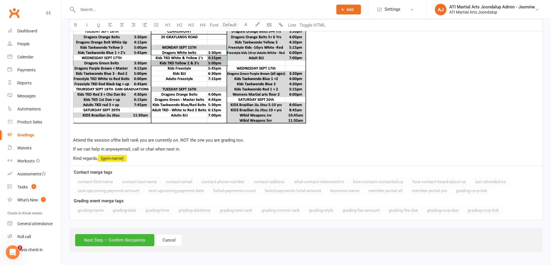
scroll to position [288, 0]
click at [111, 241] on button "Next Step — Confirm Recipients" at bounding box center [114, 240] width 79 height 12
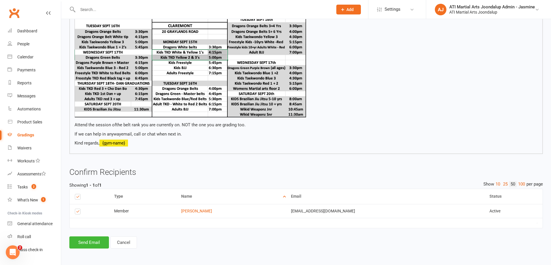
scroll to position [251, 0]
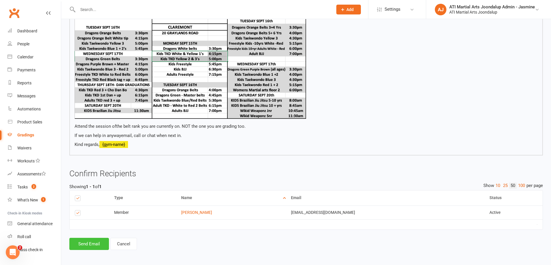
click at [91, 245] on button "Send Email" at bounding box center [89, 244] width 40 height 12
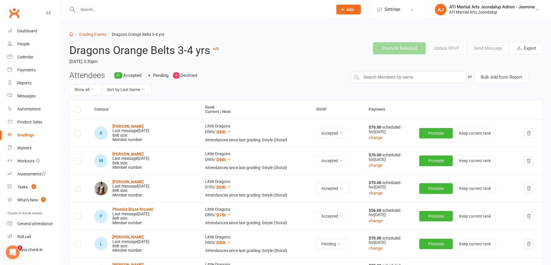
click at [135, 10] on input "text" at bounding box center [202, 9] width 253 height 8
type input "[PERSON_NAME]"
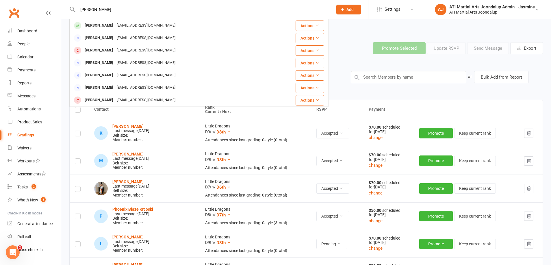
drag, startPoint x: 110, startPoint y: 23, endPoint x: 137, endPoint y: 27, distance: 27.1
click at [115, 23] on div "[EMAIL_ADDRESS][DOMAIN_NAME]" at bounding box center [146, 25] width 62 height 8
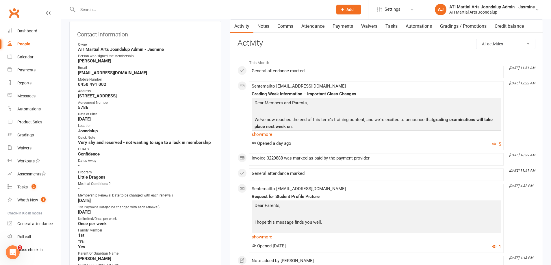
scroll to position [60, 0]
click at [479, 23] on link "Gradings / Promotions" at bounding box center [463, 25] width 55 height 13
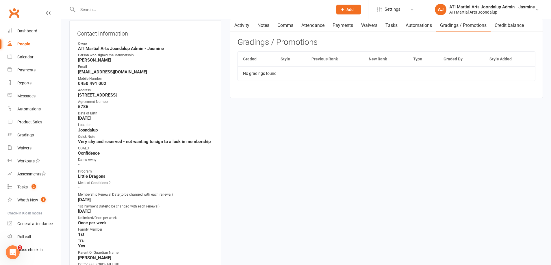
click at [330, 68] on td "No gradings found" at bounding box center [386, 73] width 297 height 14
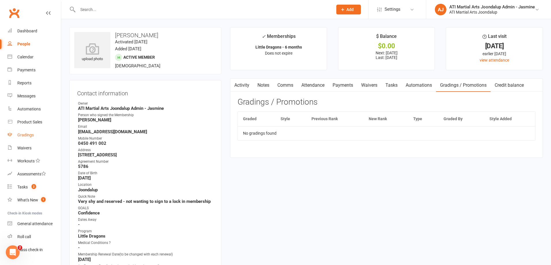
click at [32, 138] on link "Gradings" at bounding box center [34, 135] width 53 height 13
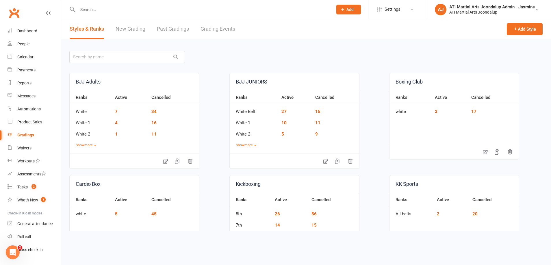
click at [228, 29] on link "Grading Events" at bounding box center [218, 29] width 35 height 20
select select "50"
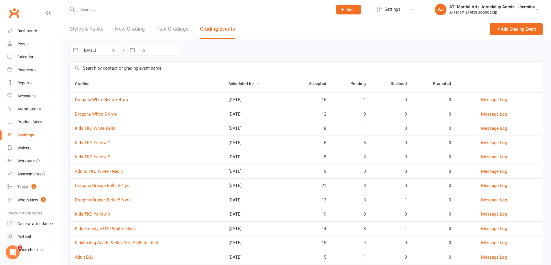
click at [102, 101] on link "Dragons White Belts 3-4 yrs" at bounding box center [101, 99] width 53 height 5
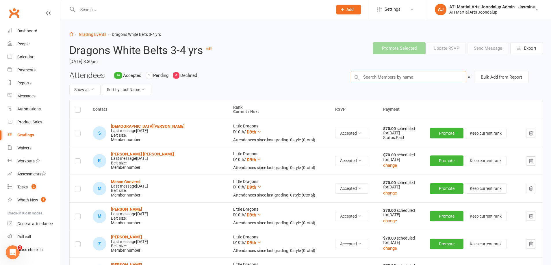
click at [416, 77] on input "text" at bounding box center [409, 77] width 116 height 12
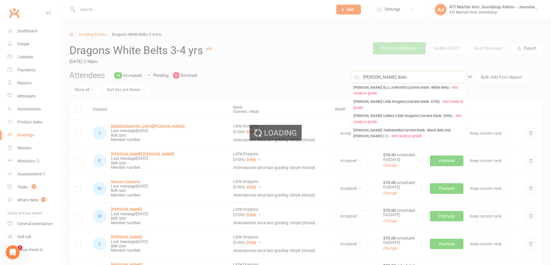
type input "[PERSON_NAME]"
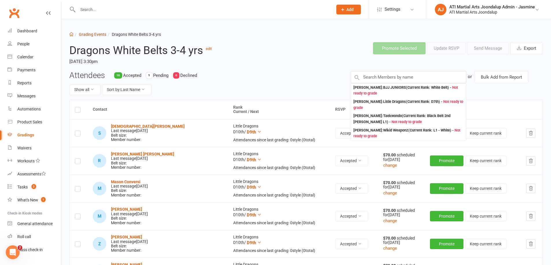
click at [97, 34] on link "Grading Events" at bounding box center [92, 34] width 27 height 5
select select "50"
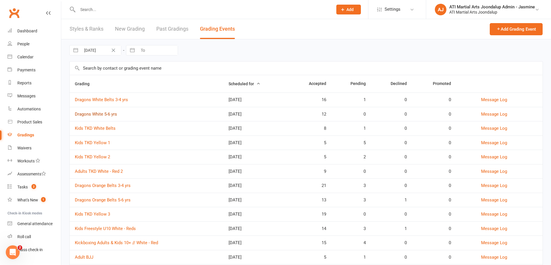
click at [100, 113] on link "Dragons White 5-6 yrs" at bounding box center [96, 114] width 42 height 5
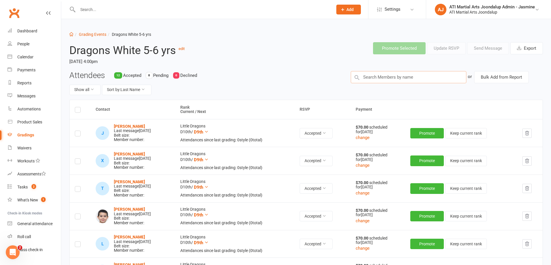
click at [399, 80] on input "text" at bounding box center [409, 77] width 116 height 12
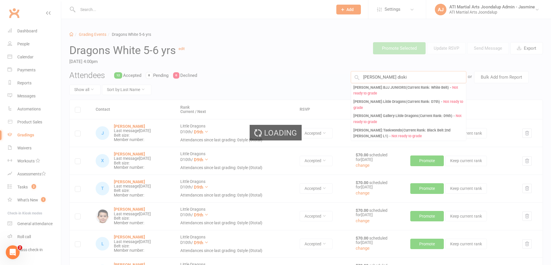
type input "[PERSON_NAME]"
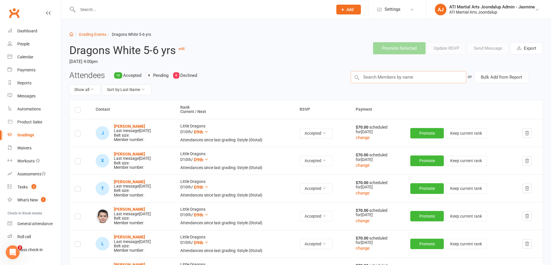
drag, startPoint x: 398, startPoint y: 77, endPoint x: 355, endPoint y: 74, distance: 43.7
click at [355, 74] on div at bounding box center [409, 77] width 116 height 12
click at [95, 33] on link "Grading Events" at bounding box center [92, 34] width 27 height 5
select select "50"
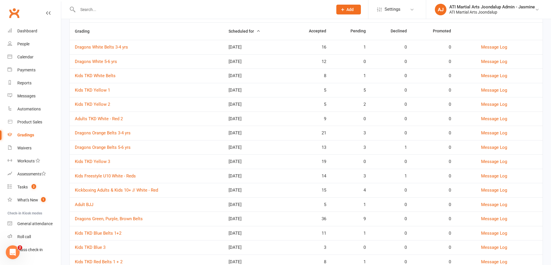
scroll to position [64, 0]
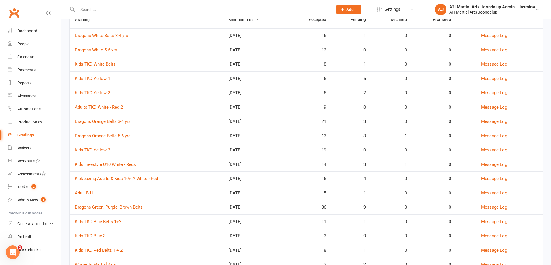
click at [114, 133] on link "Dragons Orange Belts 5-6 yrs" at bounding box center [103, 135] width 56 height 5
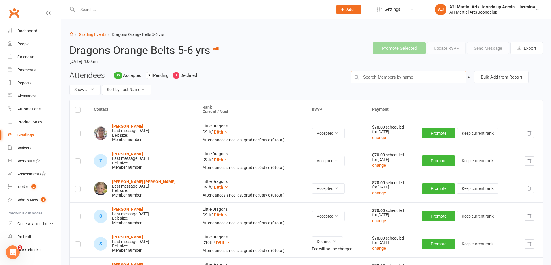
click at [397, 77] on input "text" at bounding box center [409, 77] width 116 height 12
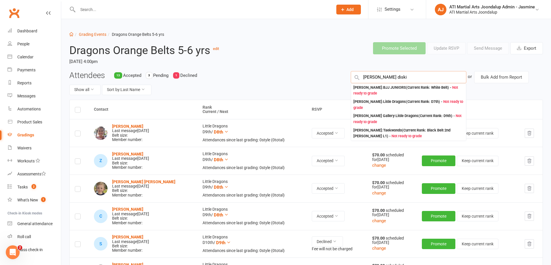
type input "[PERSON_NAME]"
click at [104, 12] on input "text" at bounding box center [202, 9] width 253 height 8
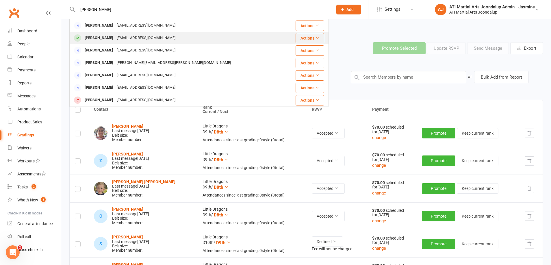
type input "[PERSON_NAME]"
click at [94, 38] on div "[PERSON_NAME]" at bounding box center [99, 38] width 32 height 8
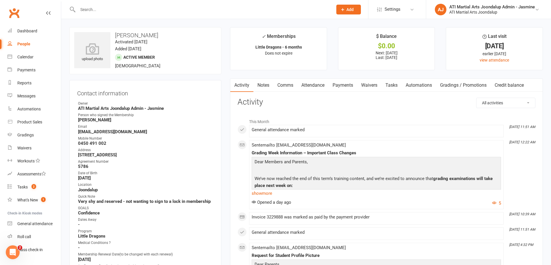
click at [463, 86] on link "Gradings / Promotions" at bounding box center [463, 85] width 55 height 13
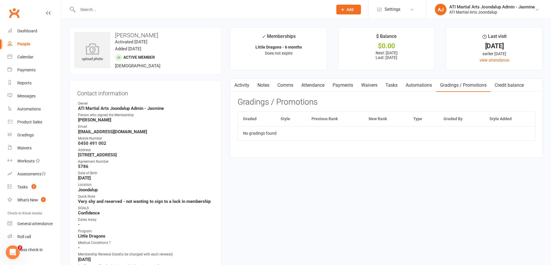
click at [278, 131] on td "No gradings found" at bounding box center [386, 133] width 297 height 14
click at [248, 86] on link "Activity" at bounding box center [241, 85] width 23 height 13
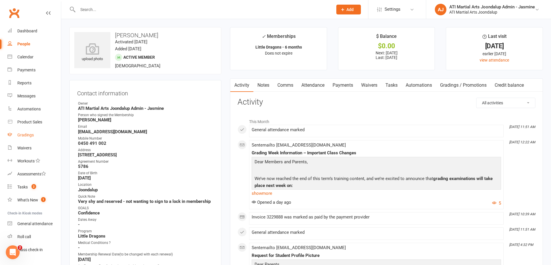
click at [27, 136] on div "Gradings" at bounding box center [25, 135] width 16 height 5
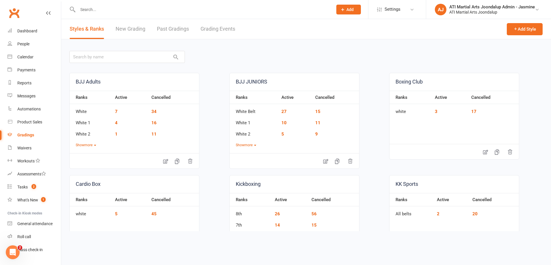
click at [217, 31] on link "Grading Events" at bounding box center [218, 29] width 35 height 20
select select "50"
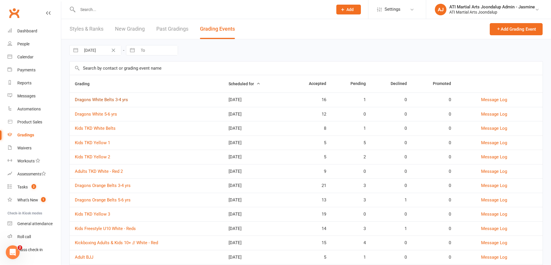
click at [107, 99] on link "Dragons White Belts 3-4 yrs" at bounding box center [101, 99] width 53 height 5
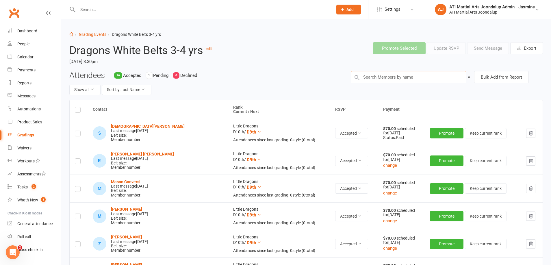
click at [401, 78] on input "text" at bounding box center [409, 77] width 116 height 12
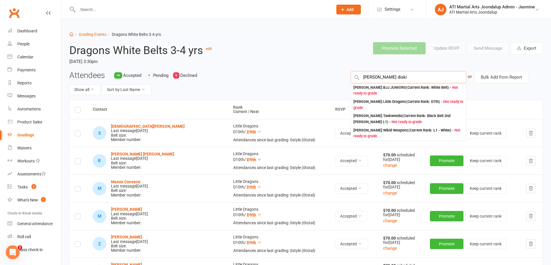
type input "[PERSON_NAME]"
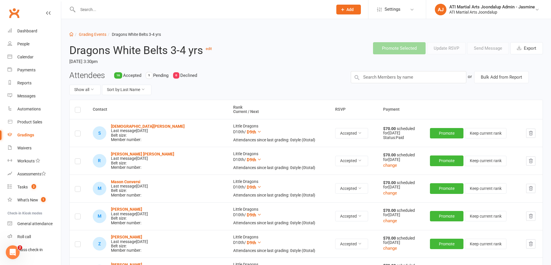
click at [327, 59] on header "Dragons White Belts 3-4 yrs edit Monday, 15 Sep 2025, 3:30pm Promote Selected U…" at bounding box center [306, 54] width 482 height 33
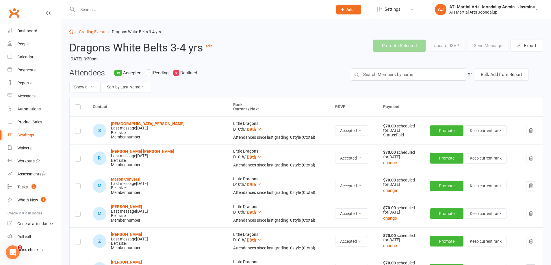
scroll to position [3, 0]
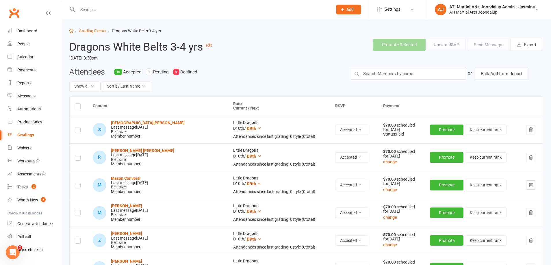
click at [129, 8] on input "text" at bounding box center [202, 9] width 253 height 8
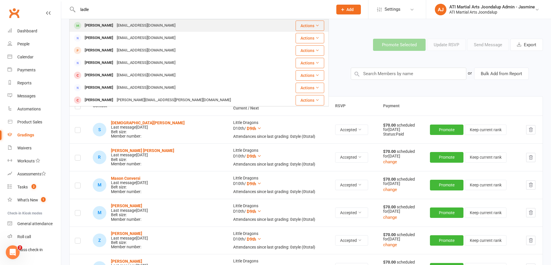
type input "ladle"
click at [101, 26] on div "[PERSON_NAME]" at bounding box center [99, 25] width 32 height 8
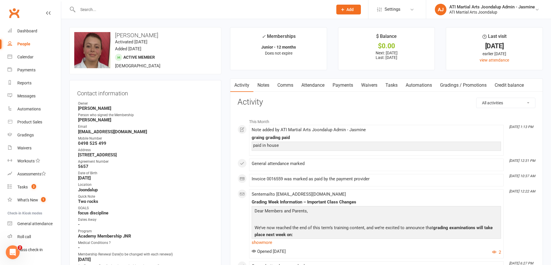
click at [460, 86] on link "Gradings / Promotions" at bounding box center [463, 85] width 55 height 13
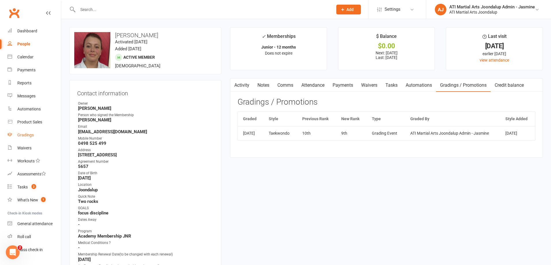
click at [31, 135] on div "Gradings" at bounding box center [25, 135] width 16 height 5
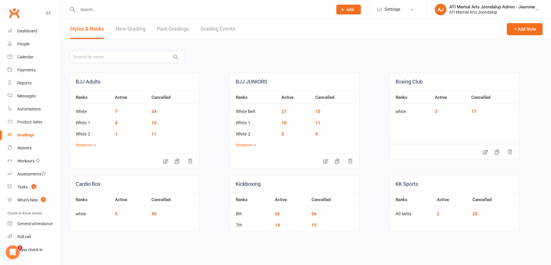
click at [210, 27] on link "Grading Events" at bounding box center [218, 29] width 35 height 20
select select "50"
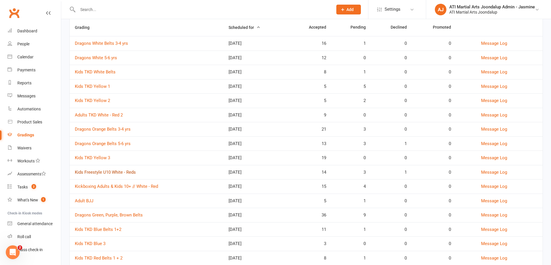
scroll to position [57, 0]
click at [99, 86] on link "Kids TKD Yellow 1" at bounding box center [92, 85] width 35 height 5
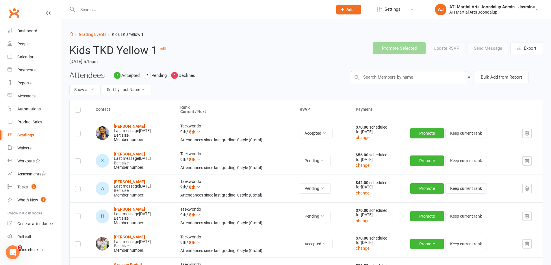
click at [373, 76] on input "text" at bounding box center [409, 77] width 116 height 12
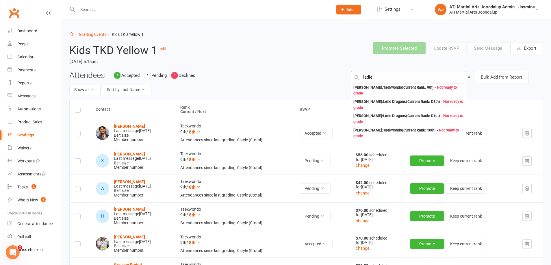
type input "ladle"
drag, startPoint x: 373, startPoint y: 77, endPoint x: 369, endPoint y: 92, distance: 16.0
click at [369, 92] on span "Not ready to grade" at bounding box center [405, 90] width 103 height 10
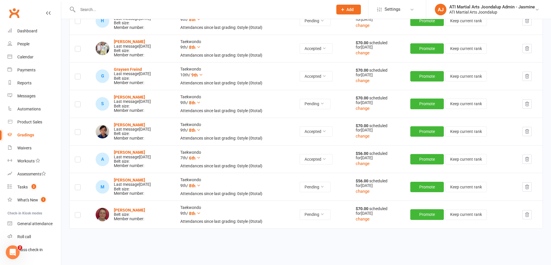
scroll to position [193, 0]
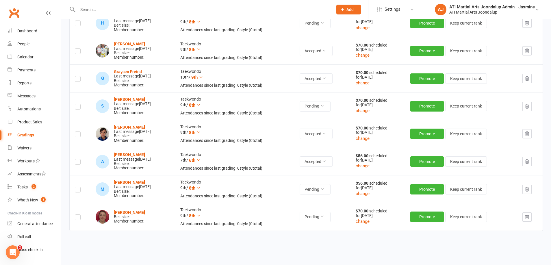
click at [77, 218] on label at bounding box center [78, 218] width 6 height 0
click at [77, 215] on input "checkbox" at bounding box center [78, 215] width 6 height 0
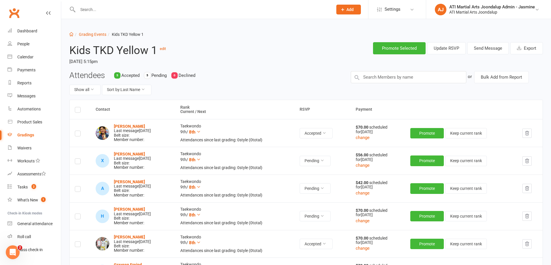
scroll to position [0, 0]
click at [489, 45] on button "Send Message" at bounding box center [488, 48] width 42 height 12
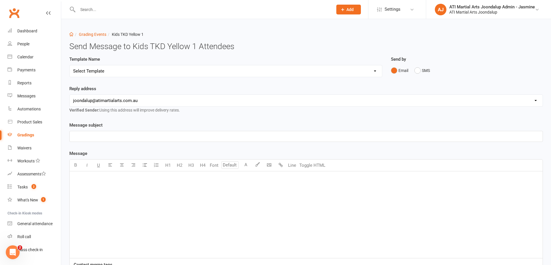
select select "3"
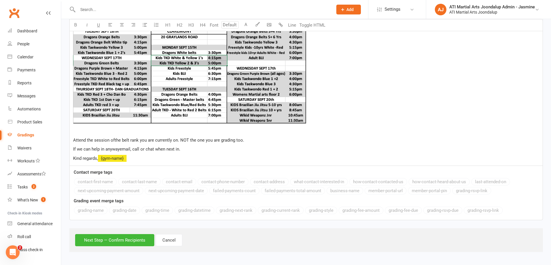
scroll to position [288, 0]
click at [126, 237] on button "Next Step — Confirm Recipients" at bounding box center [114, 240] width 79 height 12
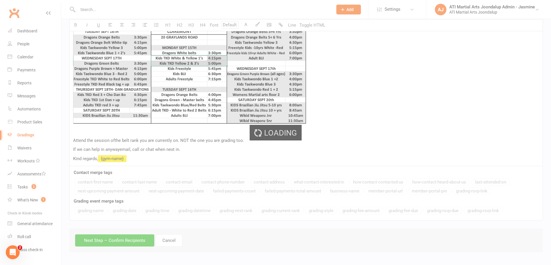
scroll to position [251, 0]
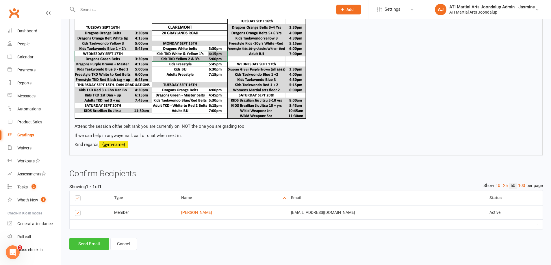
click at [93, 245] on button "Send Email" at bounding box center [89, 244] width 40 height 12
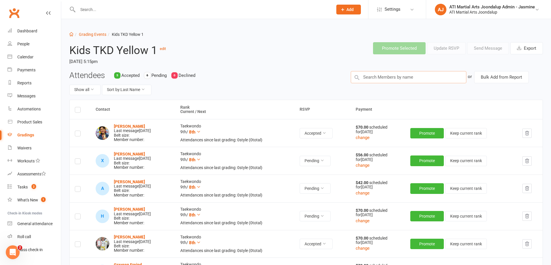
click at [387, 78] on input "text" at bounding box center [409, 77] width 116 height 12
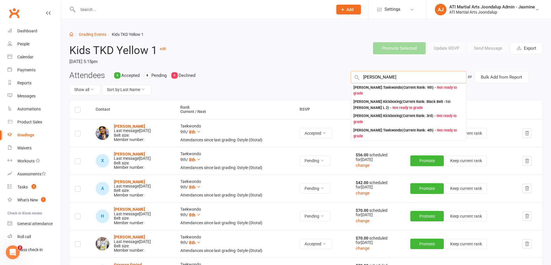
type input "Emily Clarkson"
drag, startPoint x: 387, startPoint y: 77, endPoint x: 404, endPoint y: 89, distance: 20.8
click at [404, 89] on div "Emily Clarkson : Taekwondo (Current Rank: 9th ) - Not ready to grade" at bounding box center [409, 91] width 110 height 12
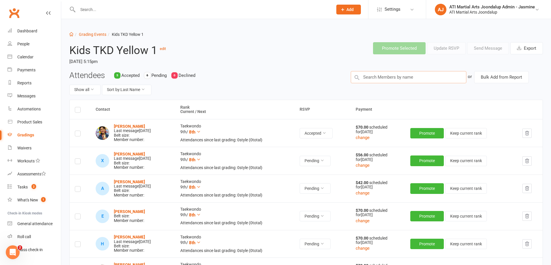
click at [377, 75] on input "text" at bounding box center [409, 77] width 116 height 12
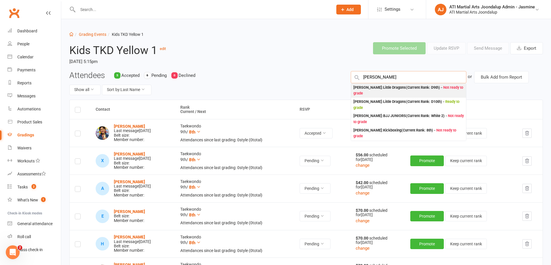
type input "Abraham"
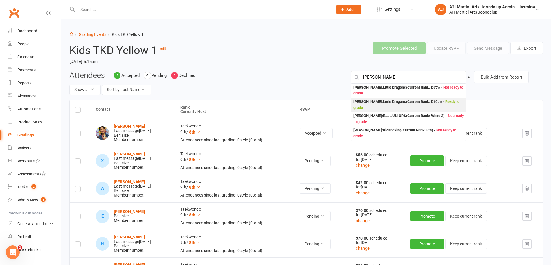
drag, startPoint x: 383, startPoint y: 87, endPoint x: 372, endPoint y: 104, distance: 20.5
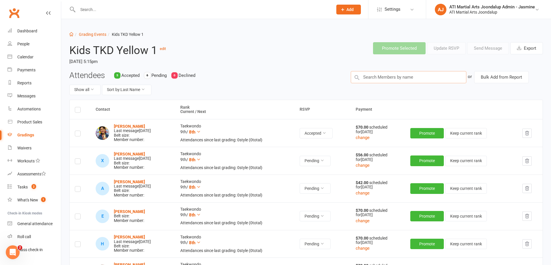
click at [385, 78] on input "text" at bounding box center [409, 77] width 116 height 12
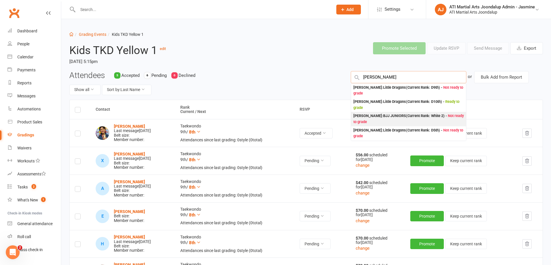
type input "Abraham ib"
click at [370, 117] on div "Abram Ibanez : BJJ JUNIORS (Current Rank: White 2 ) - Not ready to grade" at bounding box center [409, 119] width 110 height 12
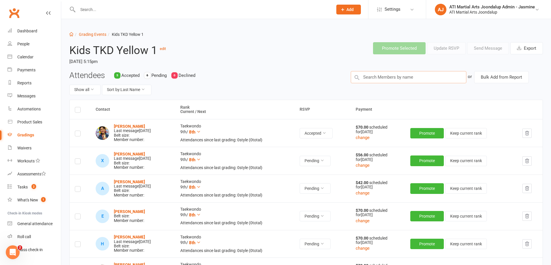
click at [382, 77] on input "text" at bounding box center [409, 77] width 116 height 12
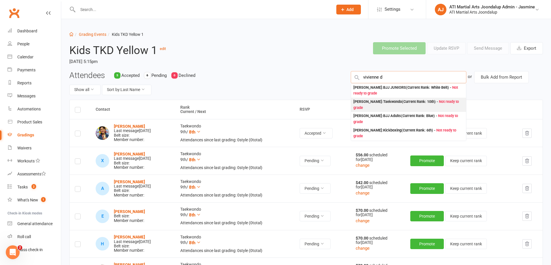
type input "vivienne d"
click at [372, 104] on div "Vivienne Davey : Taekwondo (Current Rank: 10th ) - Not ready to grade" at bounding box center [409, 105] width 110 height 12
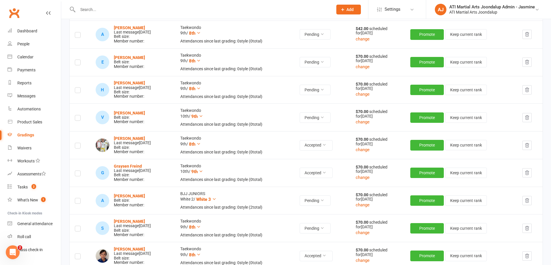
scroll to position [160, 0]
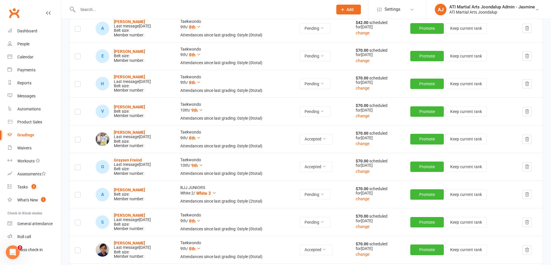
click at [77, 113] on label at bounding box center [78, 113] width 6 height 0
click at [77, 109] on input "checkbox" at bounding box center [78, 109] width 6 height 0
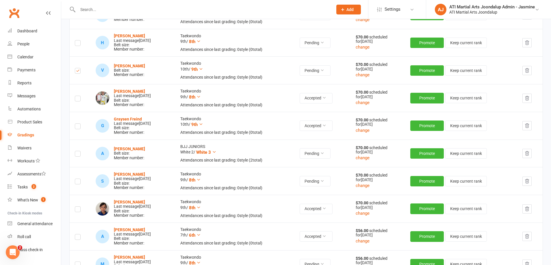
scroll to position [207, 0]
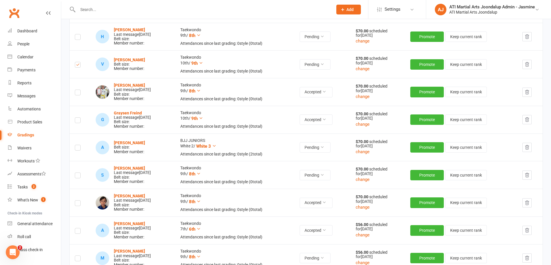
click at [78, 149] on label at bounding box center [78, 149] width 6 height 0
click at [78, 145] on input "checkbox" at bounding box center [78, 145] width 6 height 0
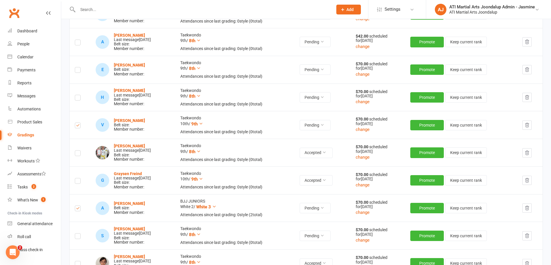
scroll to position [143, 0]
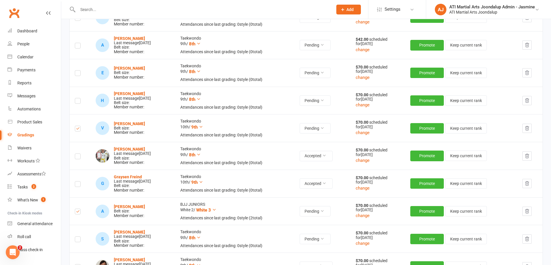
click at [78, 74] on label at bounding box center [78, 74] width 6 height 0
click at [78, 71] on input "checkbox" at bounding box center [78, 71] width 6 height 0
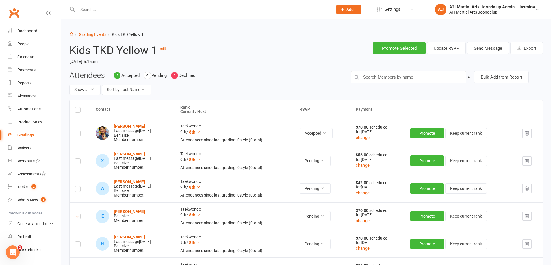
scroll to position [0, 0]
click at [493, 50] on button "Send Message" at bounding box center [488, 48] width 42 height 12
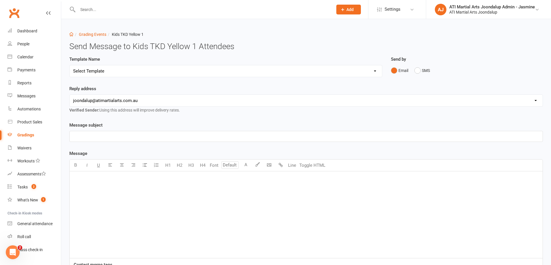
select select "3"
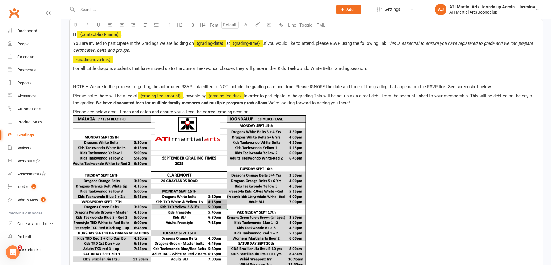
scroll to position [145, 0]
click at [160, 97] on span "﻿ {grading-fee-amount}" at bounding box center [161, 95] width 46 height 5
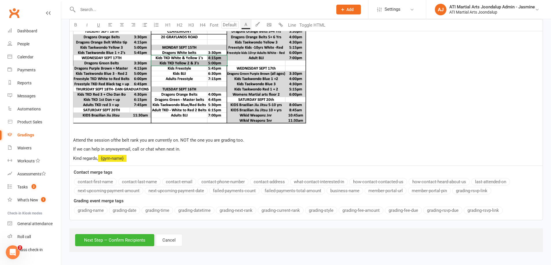
scroll to position [288, 0]
click at [118, 242] on button "Next Step — Confirm Recipients" at bounding box center [114, 240] width 79 height 12
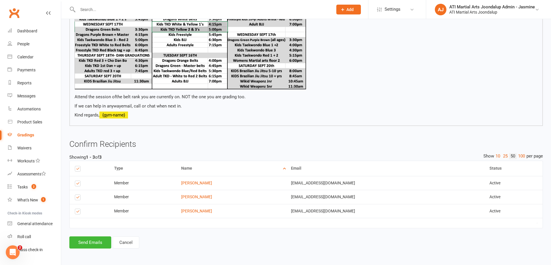
scroll to position [279, 0]
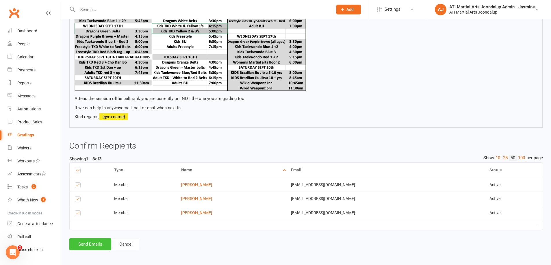
click at [103, 241] on button "Send Emails" at bounding box center [90, 244] width 42 height 12
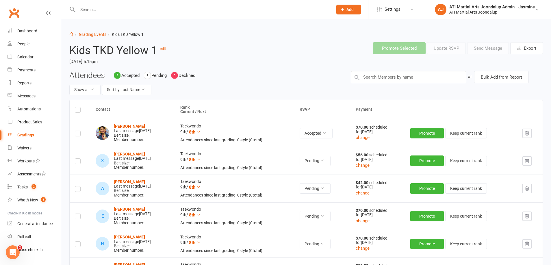
click at [90, 7] on input "text" at bounding box center [202, 9] width 253 height 8
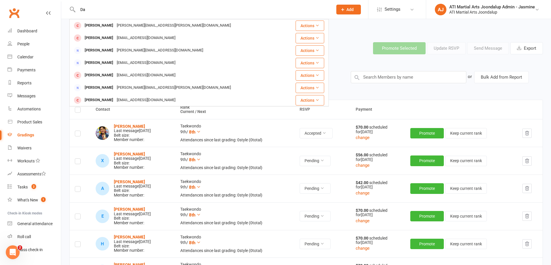
type input "D"
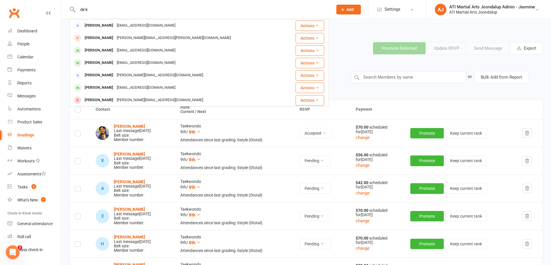
type input "de k"
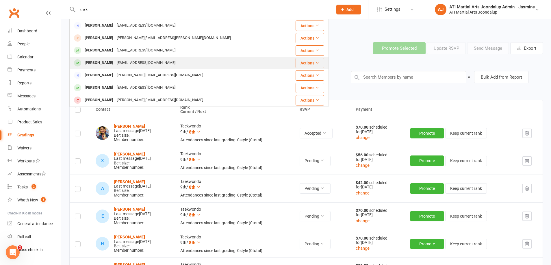
click at [138, 64] on div "carelynvdw@gmail.com" at bounding box center [146, 63] width 62 height 8
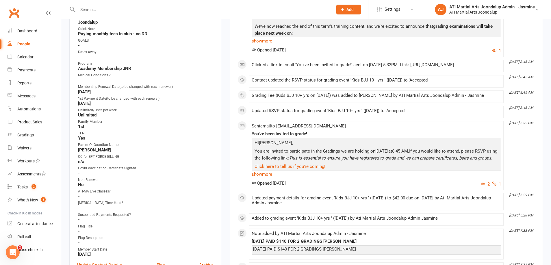
scroll to position [168, 0]
drag, startPoint x: 271, startPoint y: 177, endPoint x: 290, endPoint y: 177, distance: 18.5
click at [271, 177] on link "show more" at bounding box center [376, 174] width 249 height 8
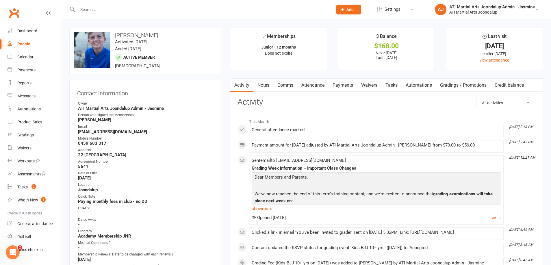
scroll to position [0, 0]
click at [340, 85] on link "Payments" at bounding box center [343, 85] width 29 height 13
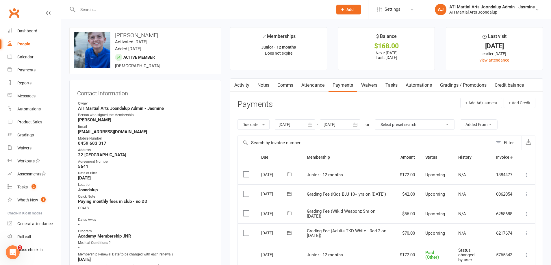
click at [526, 192] on icon at bounding box center [527, 194] width 6 height 6
click at [493, 225] on link "Mark as Paid (Other)" at bounding box center [501, 229] width 57 height 12
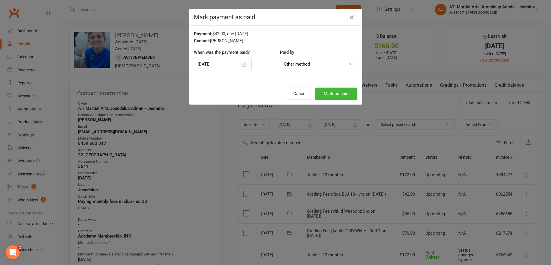
click at [334, 94] on button "Mark as paid" at bounding box center [336, 94] width 43 height 12
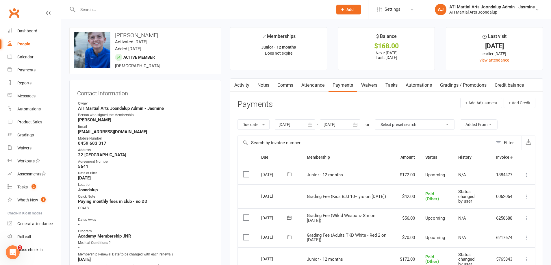
click at [270, 83] on link "Notes" at bounding box center [264, 85] width 20 height 13
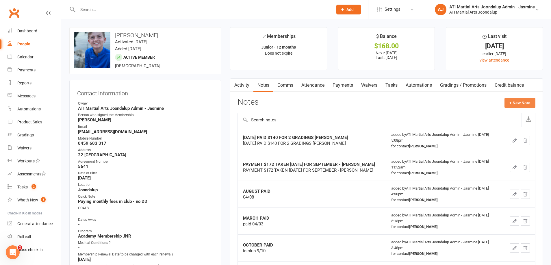
click at [520, 103] on button "+ New Note" at bounding box center [520, 103] width 31 height 10
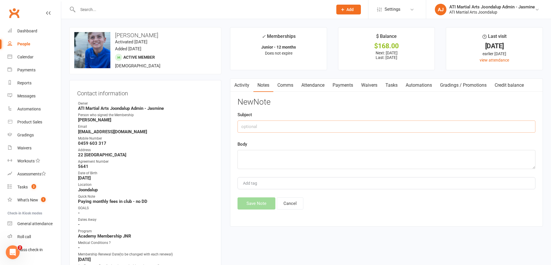
click at [381, 131] on input "text" at bounding box center [387, 127] width 298 height 12
drag, startPoint x: 301, startPoint y: 125, endPoint x: 247, endPoint y: 125, distance: 54.3
click at [238, 125] on input "Paid BJJ grading 13/9- carrie" at bounding box center [387, 127] width 298 height 12
type input "Paid BJJ grading 13/9- carrie"
click at [248, 156] on textarea at bounding box center [387, 159] width 298 height 19
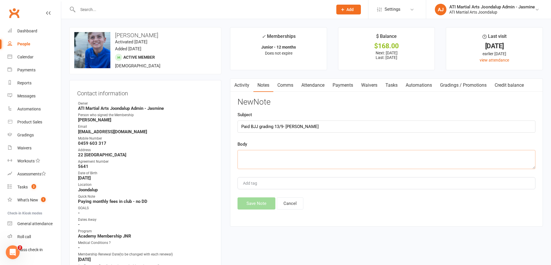
paste textarea "Paid BJJ grading 13/9- carrie"
type textarea "Paid BJJ grading 13/9- carrie"
click at [254, 205] on button "Save Note" at bounding box center [257, 203] width 38 height 12
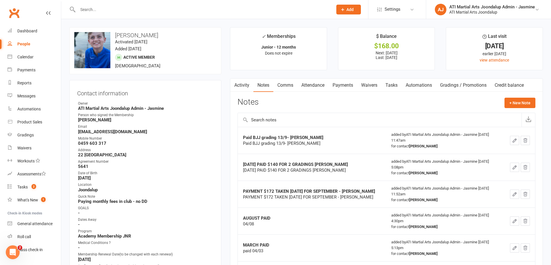
drag, startPoint x: 30, startPoint y: 137, endPoint x: 36, endPoint y: 135, distance: 6.5
click at [31, 137] on link "Gradings" at bounding box center [34, 135] width 53 height 13
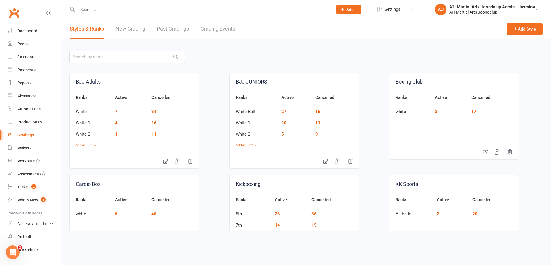
click at [223, 29] on link "Grading Events" at bounding box center [218, 29] width 35 height 20
select select "50"
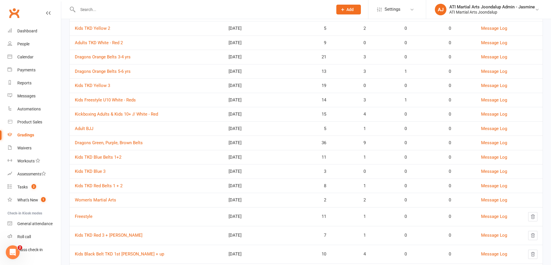
scroll to position [128, 0]
click at [111, 156] on link "Kids TKD Blue Belts 1+2" at bounding box center [98, 157] width 47 height 5
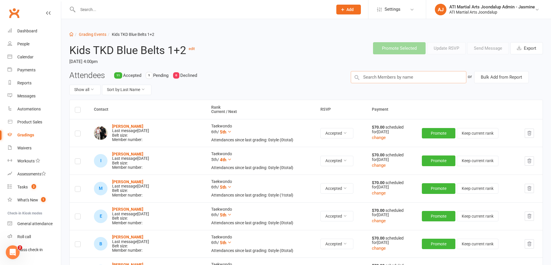
click at [409, 79] on input "text" at bounding box center [409, 77] width 116 height 12
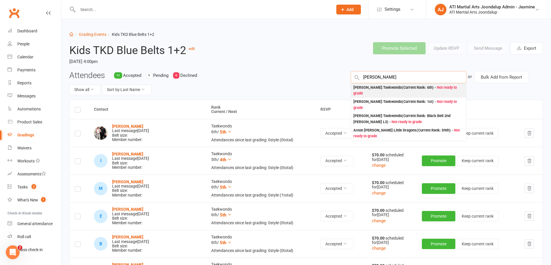
type input "enzo mon"
click at [385, 89] on div "Enzo Monteiro : Taekwondo (Current Rank: 6th ) - Not ready to grade" at bounding box center [409, 91] width 110 height 12
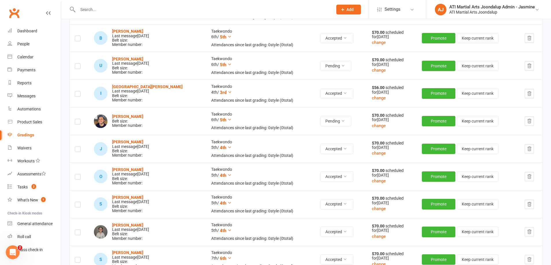
scroll to position [207, 0]
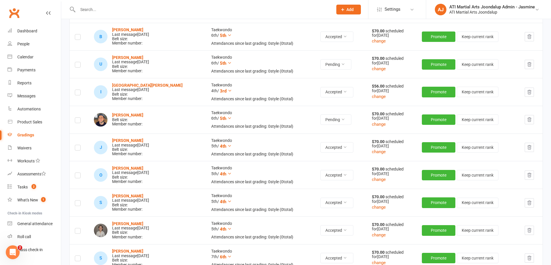
click at [79, 121] on label at bounding box center [78, 121] width 6 height 0
click at [79, 118] on input "checkbox" at bounding box center [78, 118] width 6 height 0
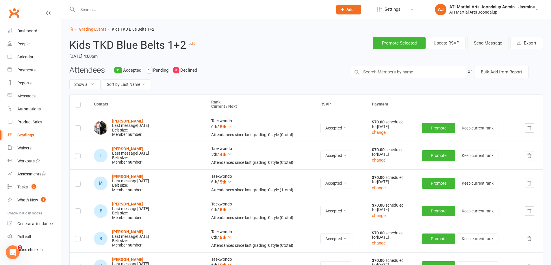
scroll to position [3, 0]
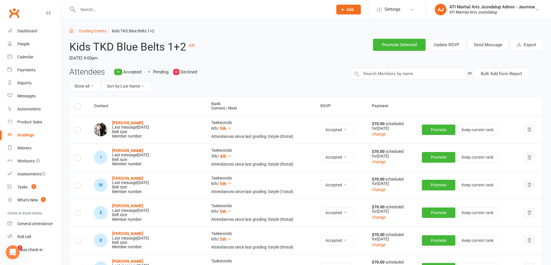
click at [492, 45] on button "Send Message" at bounding box center [488, 45] width 42 height 12
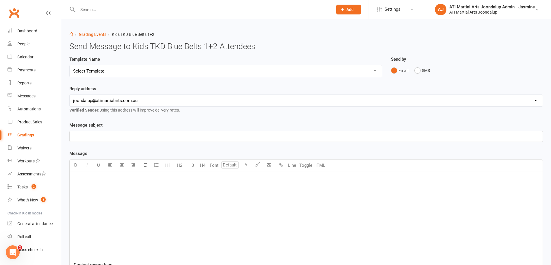
select select "3"
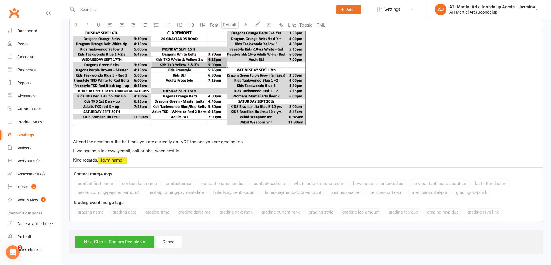
scroll to position [288, 0]
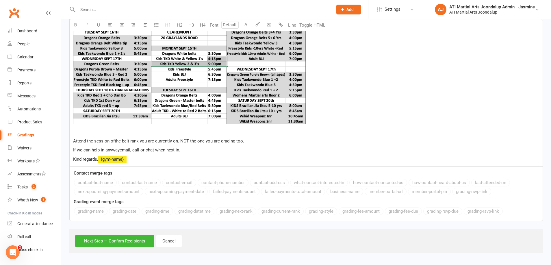
click at [106, 241] on button "Next Step — Confirm Recipients" at bounding box center [114, 241] width 79 height 12
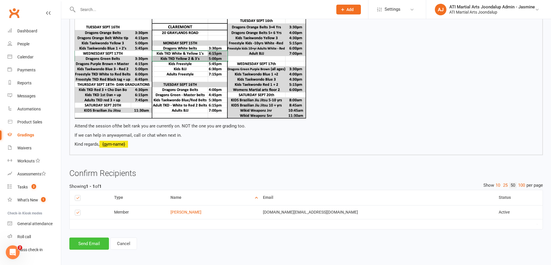
scroll to position [251, 0]
click at [90, 243] on button "Send Email" at bounding box center [89, 244] width 40 height 12
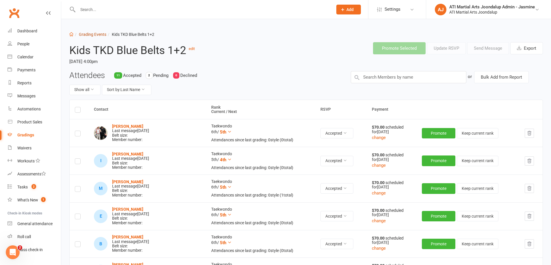
click at [97, 34] on link "Grading Events" at bounding box center [92, 34] width 27 height 5
select select "50"
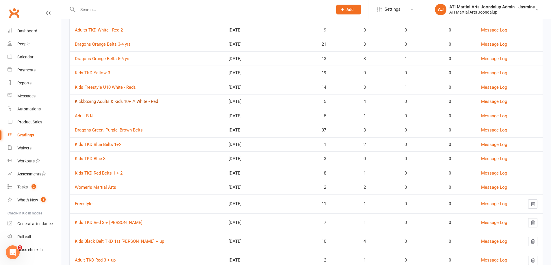
scroll to position [143, 0]
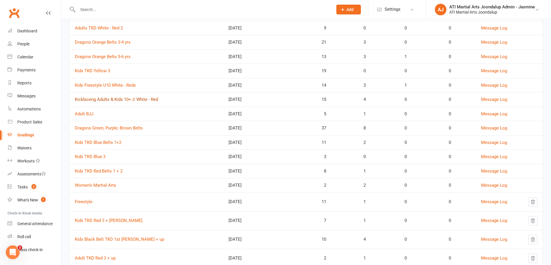
click at [142, 98] on link "Kickboxing Adults & Kids 10+ // White - Red" at bounding box center [116, 99] width 83 height 5
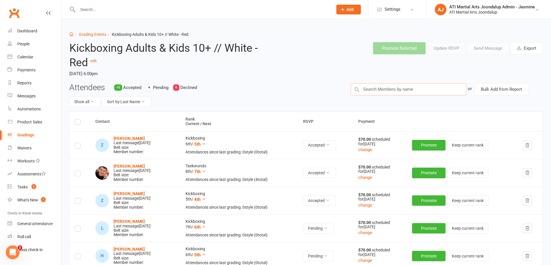
click at [386, 90] on input "text" at bounding box center [409, 89] width 116 height 12
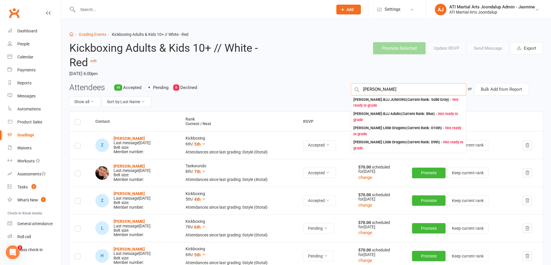
type input "jamie"
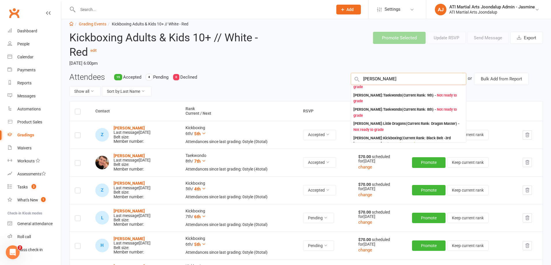
scroll to position [12, 0]
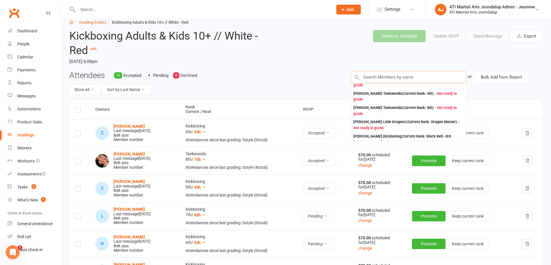
click at [383, 78] on input "text" at bounding box center [409, 77] width 116 height 12
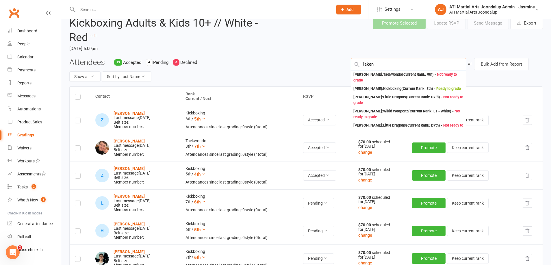
scroll to position [25, 0]
type input "laken"
click at [374, 92] on div "Laken Arnold : Kickboxing (Current Rank: 8th ) - Ready to grade" at bounding box center [408, 89] width 115 height 8
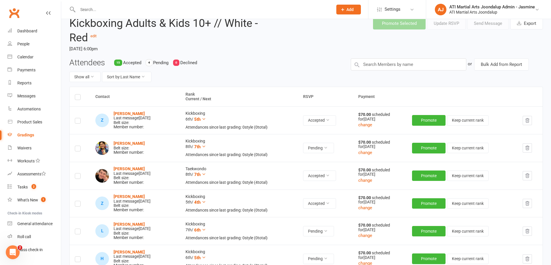
click at [80, 149] on label at bounding box center [78, 149] width 6 height 0
click at [80, 146] on input "checkbox" at bounding box center [78, 146] width 6 height 0
click at [381, 66] on input "text" at bounding box center [409, 64] width 116 height 12
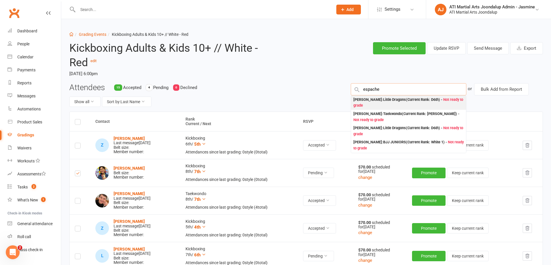
scroll to position [0, 0]
type input "e"
type input "jamie espaches"
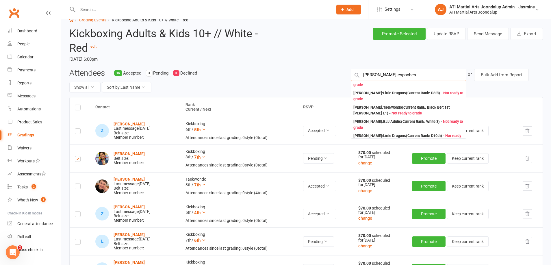
scroll to position [21, 0]
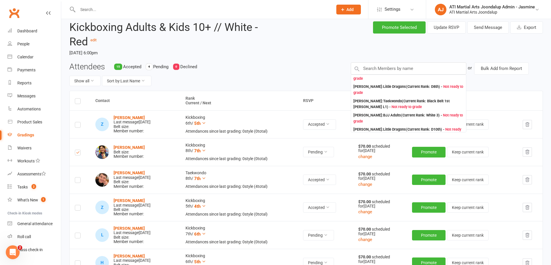
click at [172, 10] on input "text" at bounding box center [202, 9] width 253 height 8
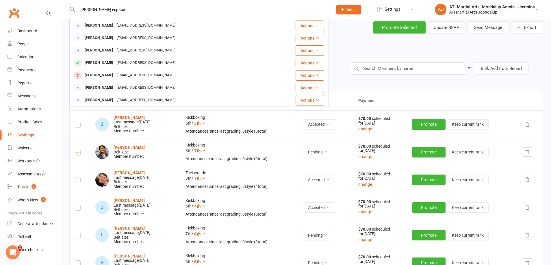
drag, startPoint x: 83, startPoint y: 9, endPoint x: 101, endPoint y: 11, distance: 17.7
click at [84, 9] on input "kamie espace" at bounding box center [202, 9] width 253 height 8
click at [114, 9] on input "jamie espace" at bounding box center [202, 9] width 253 height 8
type input "jamie espache"
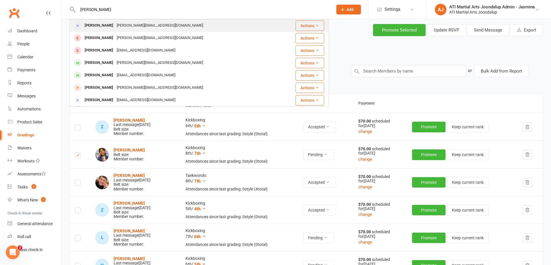
scroll to position [18, 0]
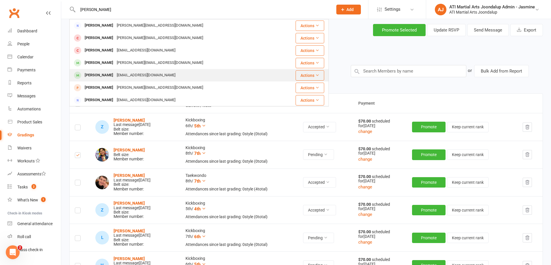
click at [106, 77] on div "Jaime Espachs" at bounding box center [99, 75] width 32 height 8
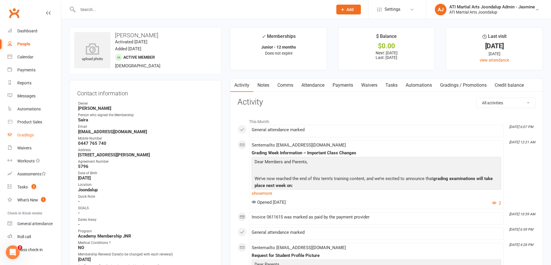
click at [26, 133] on div "Gradings" at bounding box center [25, 135] width 16 height 5
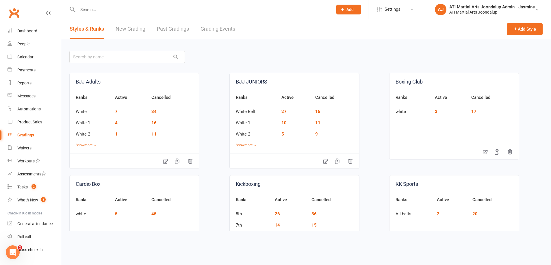
click at [212, 30] on link "Grading Events" at bounding box center [218, 29] width 35 height 20
select select "50"
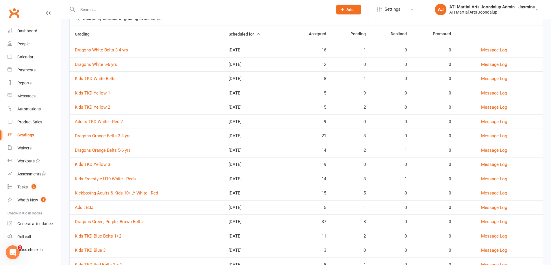
scroll to position [51, 0]
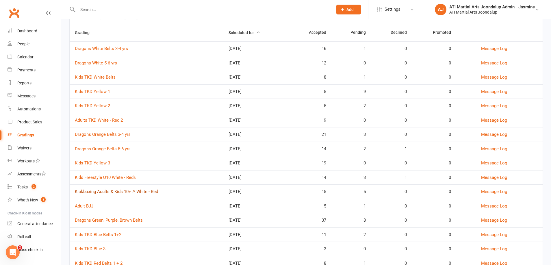
click at [124, 189] on link "Kickboxing Adults & Kids 10+ // White - Red" at bounding box center [116, 191] width 83 height 5
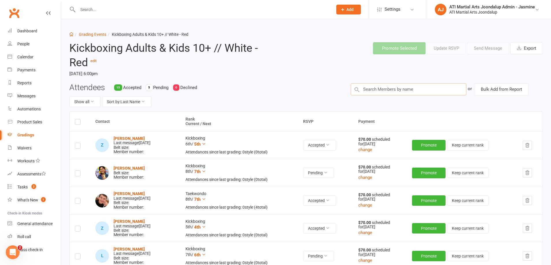
click at [402, 87] on input "text" at bounding box center [409, 89] width 116 height 12
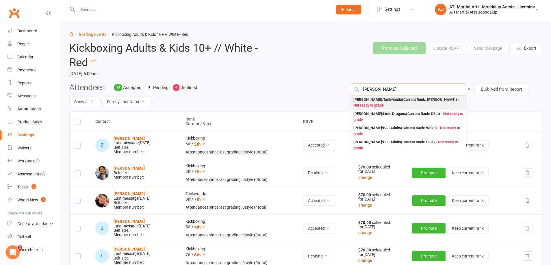
type input "jamie espace"
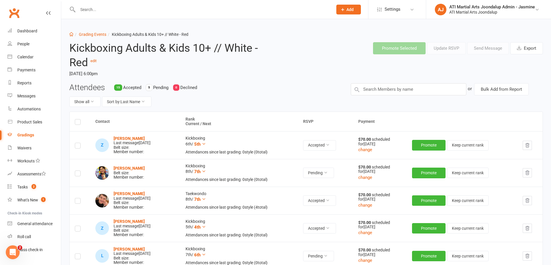
click at [325, 92] on div "Attendees 15 Accepted 5 Pending 0 Declined Show all Sort by: Last Name" at bounding box center [206, 97] width 282 height 29
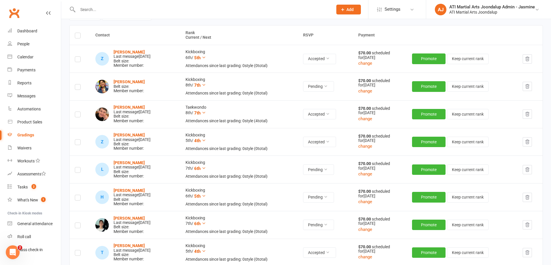
scroll to position [86, 0]
click at [118, 81] on strong "Laken Arnold" at bounding box center [129, 82] width 31 height 5
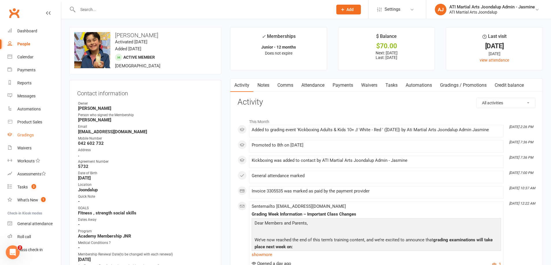
click at [30, 137] on div "Gradings" at bounding box center [25, 135] width 16 height 5
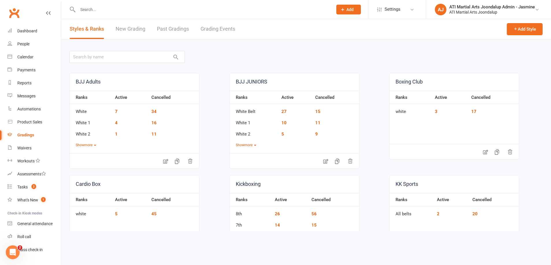
click at [222, 32] on link "Grading Events" at bounding box center [218, 29] width 35 height 20
select select "50"
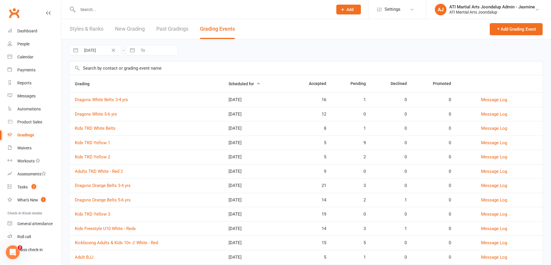
drag, startPoint x: 114, startPoint y: 241, endPoint x: 121, endPoint y: 240, distance: 6.7
click at [114, 241] on link "Kickboxing Adults & Kids 10+ // White - Red" at bounding box center [116, 242] width 83 height 5
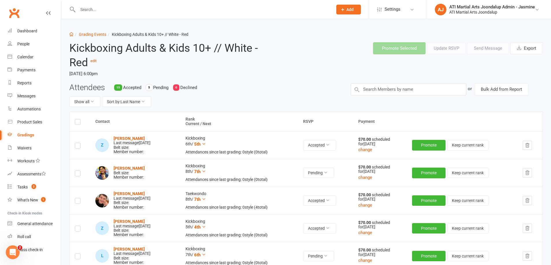
drag, startPoint x: 80, startPoint y: 172, endPoint x: 131, endPoint y: 163, distance: 51.2
click at [81, 172] on td at bounding box center [80, 173] width 21 height 28
click at [77, 174] on label at bounding box center [78, 174] width 6 height 0
click at [77, 171] on input "checkbox" at bounding box center [78, 171] width 6 height 0
click at [492, 47] on button "Send Message" at bounding box center [488, 48] width 42 height 12
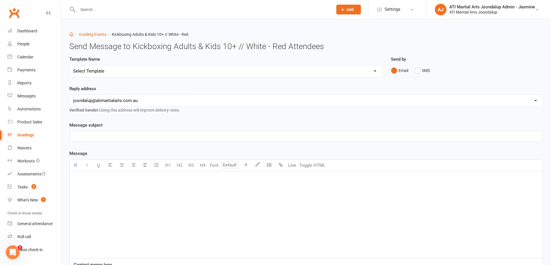
select select "3"
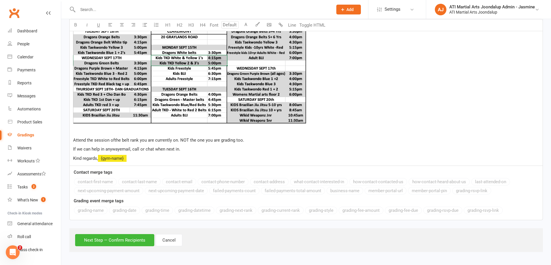
scroll to position [288, 0]
click at [106, 243] on button "Next Step — Confirm Recipients" at bounding box center [114, 240] width 79 height 12
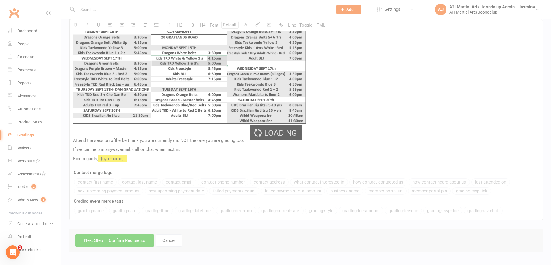
scroll to position [251, 0]
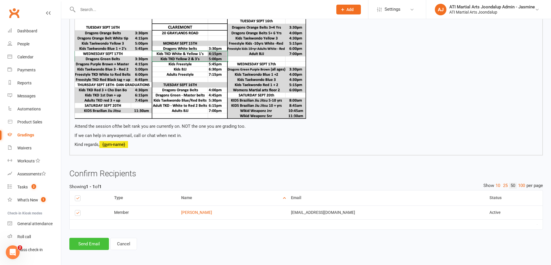
click at [93, 243] on button "Send Email" at bounding box center [89, 244] width 40 height 12
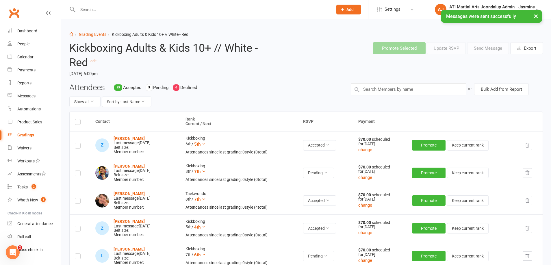
click at [84, 8] on input "text" at bounding box center [202, 9] width 253 height 8
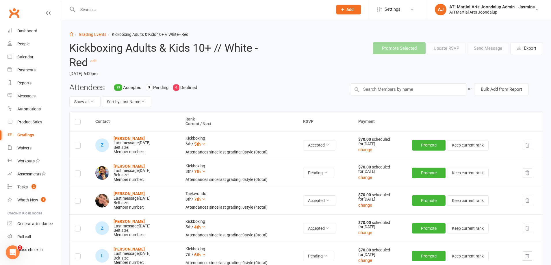
click at [104, 10] on input "text" at bounding box center [202, 9] width 253 height 8
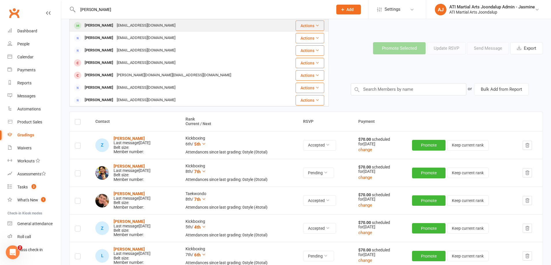
type input "Nathan ward"
click at [102, 24] on div "[PERSON_NAME]" at bounding box center [99, 25] width 32 height 8
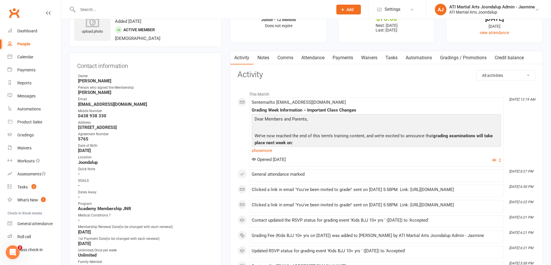
scroll to position [25, 0]
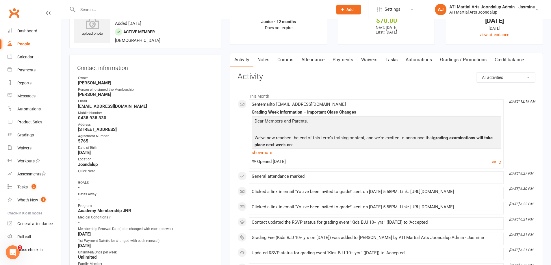
click at [86, 10] on input "text" at bounding box center [202, 9] width 253 height 8
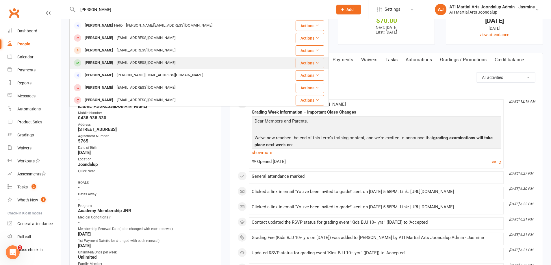
type input "William glenn"
click at [134, 63] on div "ucanfindash@yahoo.co.uk" at bounding box center [146, 63] width 62 height 8
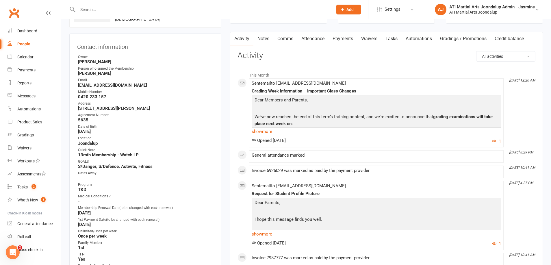
scroll to position [47, 0]
click at [110, 86] on strong "ucanfindash@yahoo.co.uk" at bounding box center [146, 85] width 136 height 5
drag, startPoint x: 119, startPoint y: 85, endPoint x: 84, endPoint y: 85, distance: 35.6
click at [77, 85] on li "Email ucanfindash@yahoo.co.uk" at bounding box center [145, 82] width 136 height 10
copy strong "ucanfindash@yahoo.co.uk"
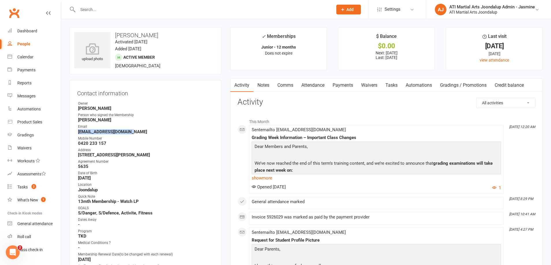
scroll to position [0, 0]
copy strong "ucanfindash@yahoo.co.uk"
click at [34, 96] on div "Messages" at bounding box center [26, 96] width 18 height 5
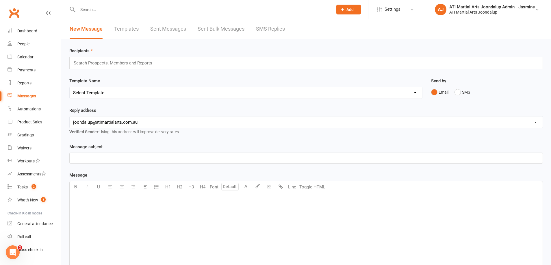
click at [120, 63] on input "text" at bounding box center [115, 63] width 85 height 8
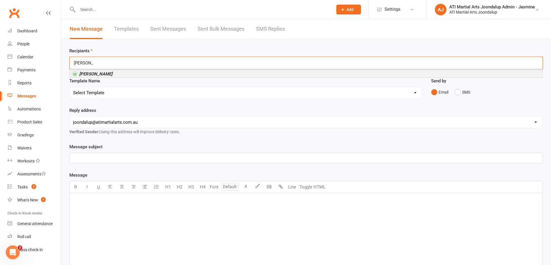
type input "will glenn"
click at [162, 73] on li "Will Glenn" at bounding box center [306, 73] width 473 height 7
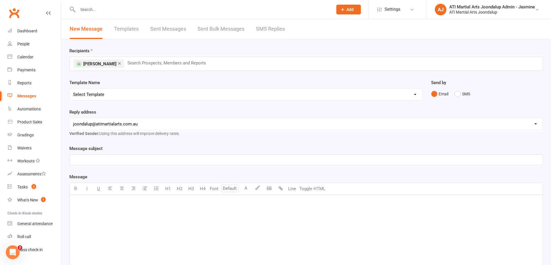
click at [136, 158] on p "﻿" at bounding box center [306, 159] width 466 height 7
click at [125, 205] on p "﻿" at bounding box center [306, 202] width 466 height 7
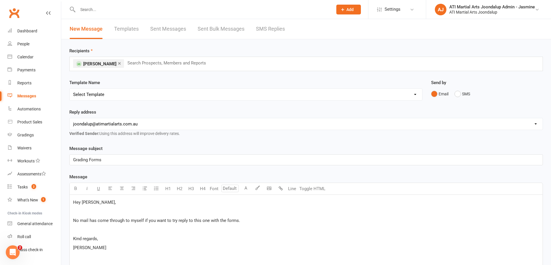
click at [77, 247] on span "carrie" at bounding box center [89, 247] width 33 height 5
click at [86, 249] on span "[PERSON_NAME]" at bounding box center [89, 247] width 33 height 5
click at [74, 220] on span "No mail has come through to myself if you want to try reply to this one with th…" at bounding box center [156, 220] width 167 height 5
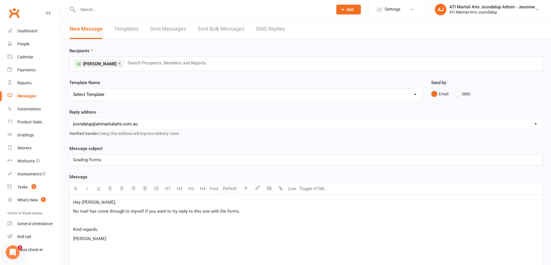
click at [72, 230] on div "Hey Ashley, No mail has come through to myself if you want to try reply to this…" at bounding box center [306, 238] width 473 height 87
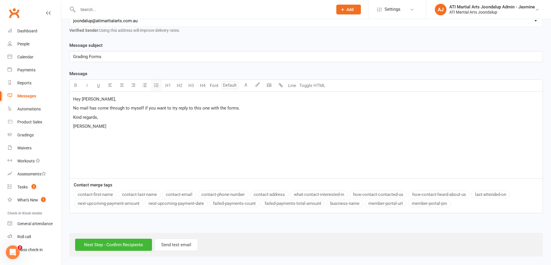
scroll to position [103, 0]
click at [107, 243] on input "Next Step - Confirm Recipients" at bounding box center [113, 245] width 77 height 12
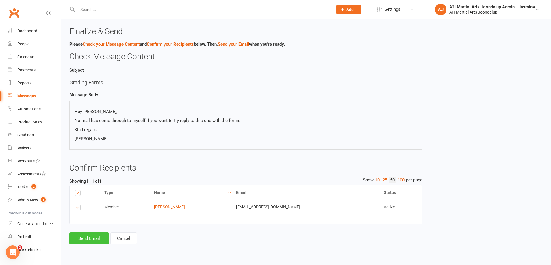
click at [92, 236] on button "Send Email" at bounding box center [89, 238] width 40 height 12
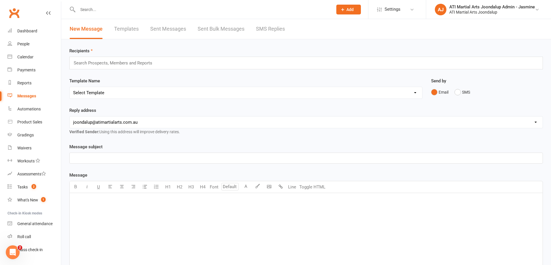
click at [101, 9] on input "text" at bounding box center [202, 9] width 253 height 8
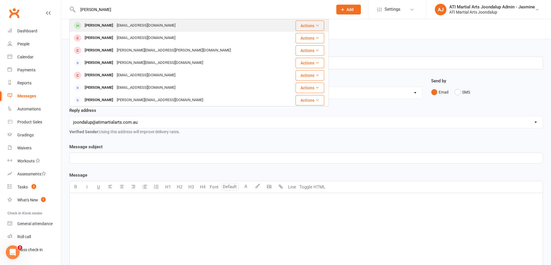
type input "Daniel walker"
click at [106, 25] on div "Daniel Walker" at bounding box center [99, 25] width 32 height 8
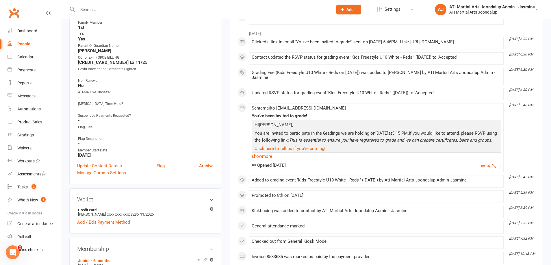
scroll to position [272, 0]
click at [273, 160] on link "show more" at bounding box center [376, 156] width 249 height 8
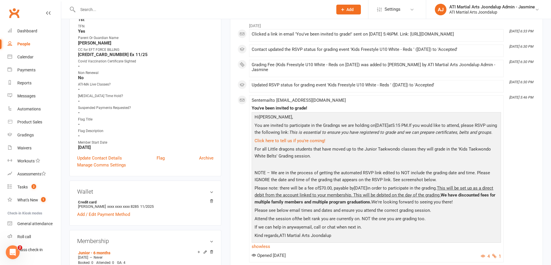
scroll to position [281, 0]
